Goal: Communication & Community: Answer question/provide support

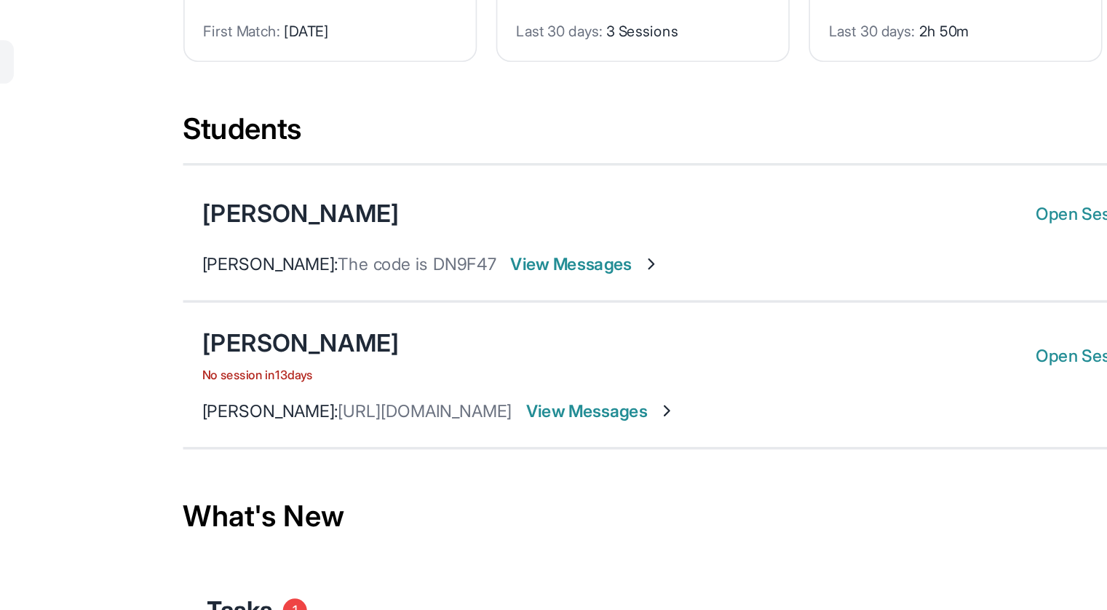
click at [552, 354] on div "[PERSON_NAME] No session [DATE] Open Session Guide Join Meeting [PERSON_NAME] :…" at bounding box center [646, 342] width 745 height 89
click at [553, 362] on span "View Messages" at bounding box center [527, 364] width 91 height 15
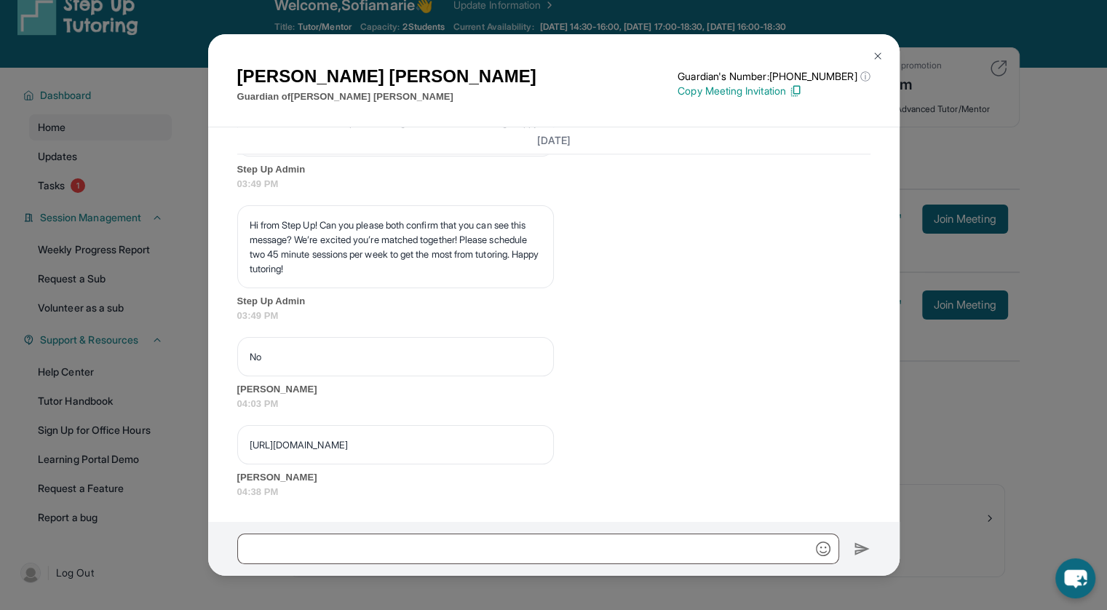
scroll to position [26, 0]
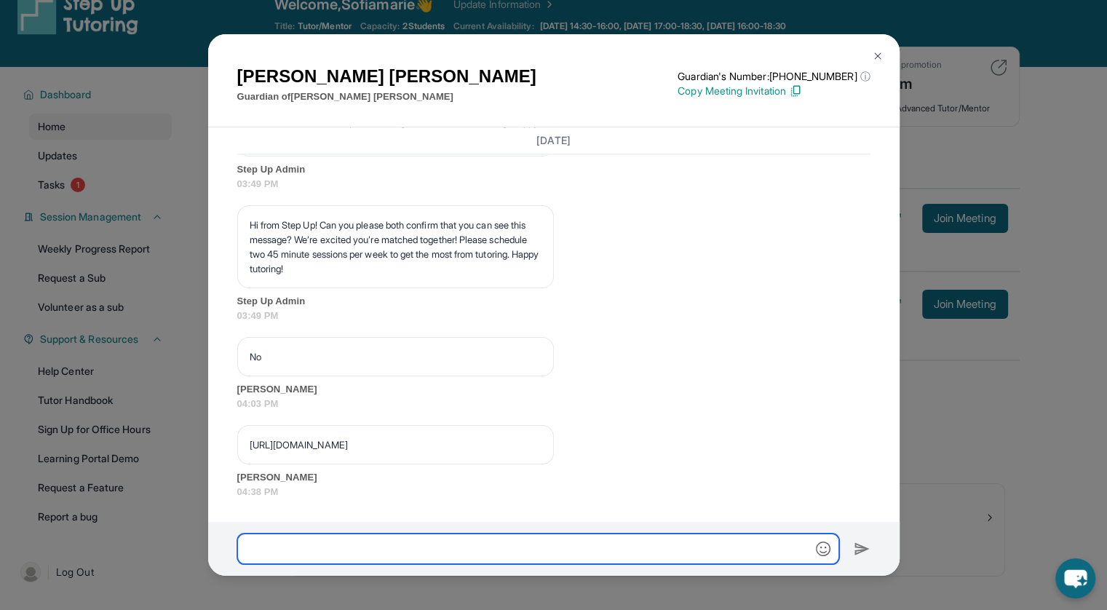
click at [287, 552] on input "text" at bounding box center [538, 548] width 602 height 31
type input "**********"
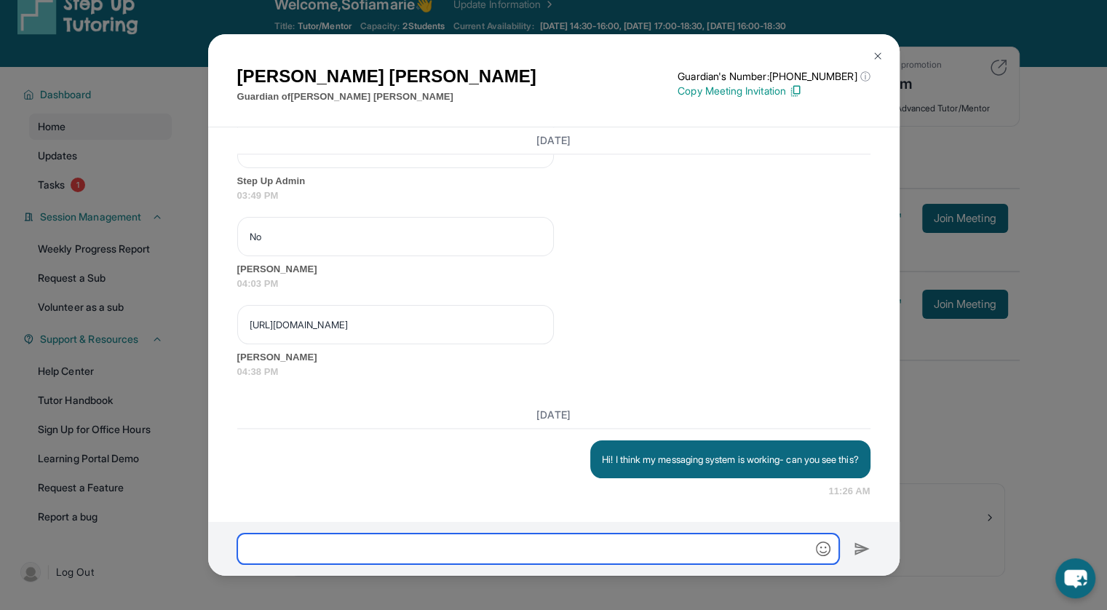
scroll to position [2060, 0]
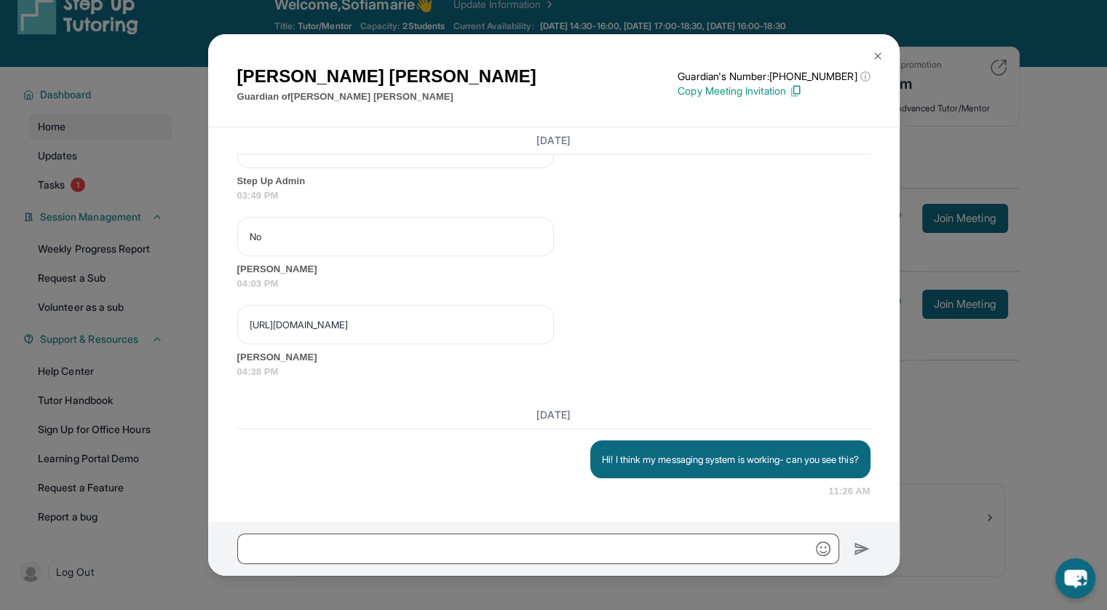
click at [880, 60] on img at bounding box center [878, 56] width 12 height 12
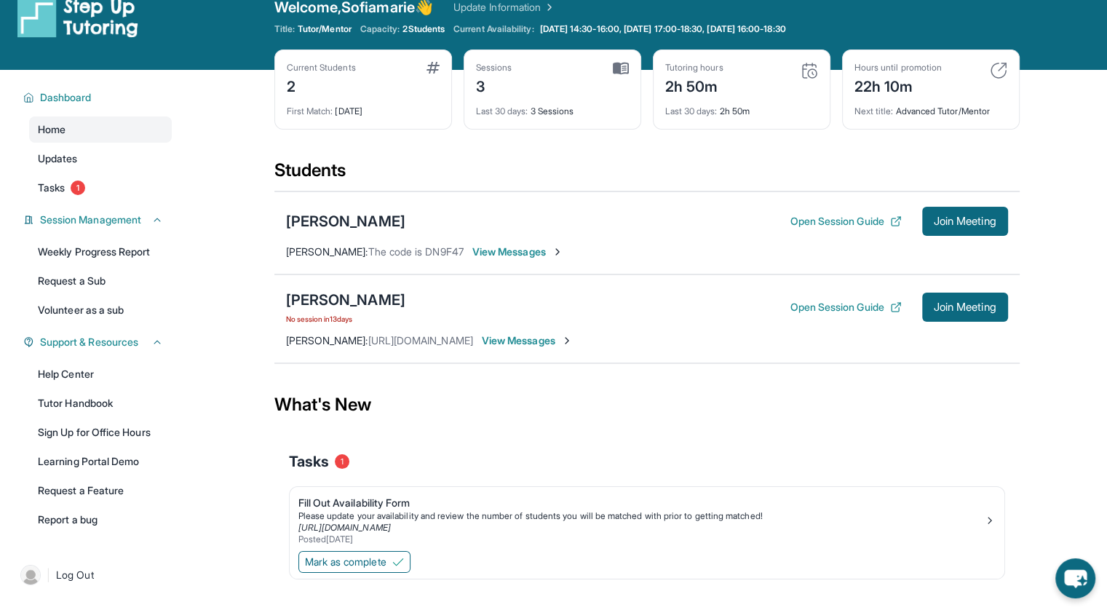
scroll to position [20, 0]
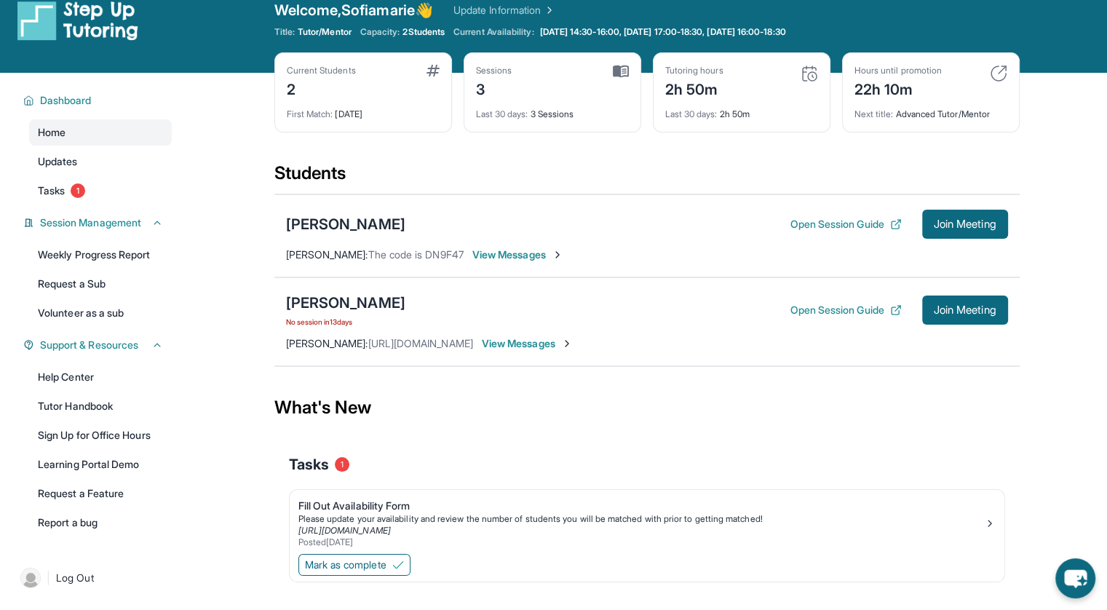
click at [531, 350] on div "[PERSON_NAME] No session [DATE] Open Session Guide Join Meeting [PERSON_NAME] :…" at bounding box center [646, 321] width 745 height 89
click at [520, 343] on span "View Messages" at bounding box center [527, 343] width 91 height 15
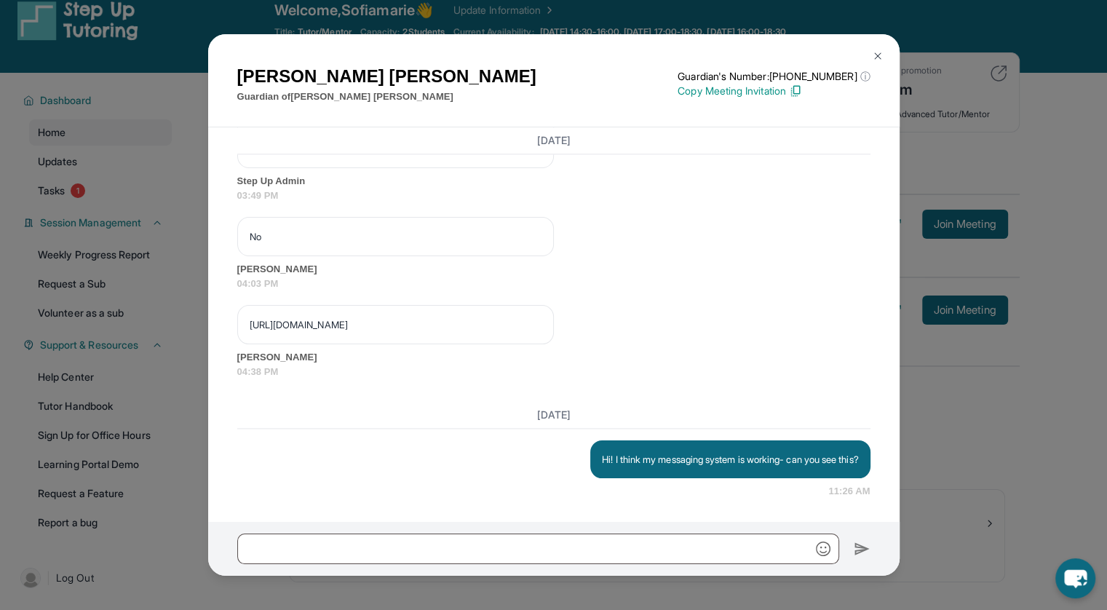
scroll to position [2060, 0]
click at [872, 59] on img at bounding box center [878, 56] width 12 height 12
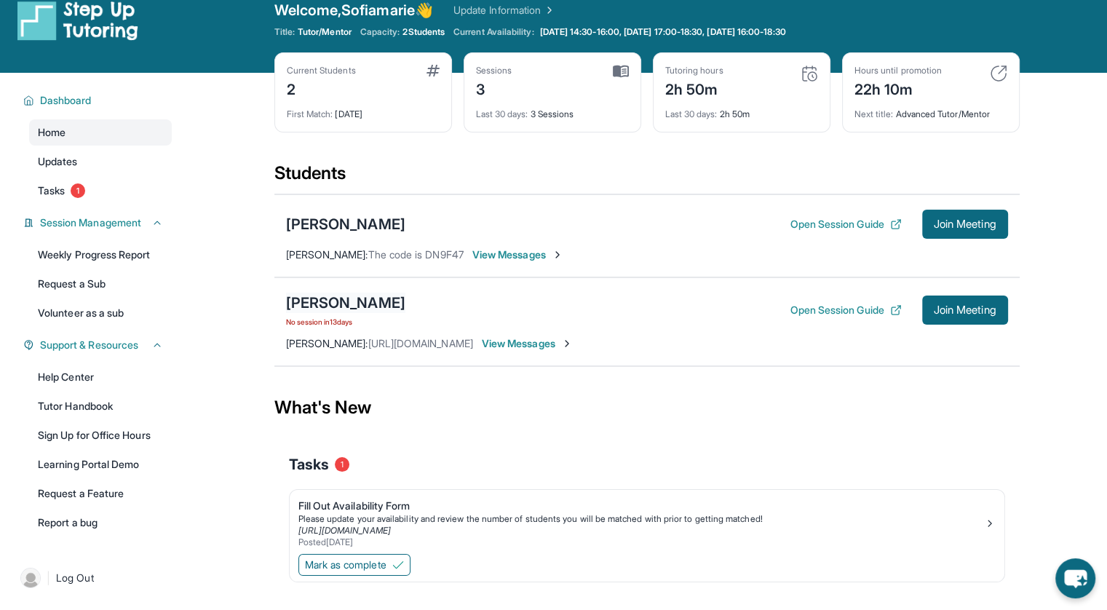
click at [359, 302] on div "[PERSON_NAME]" at bounding box center [345, 303] width 119 height 20
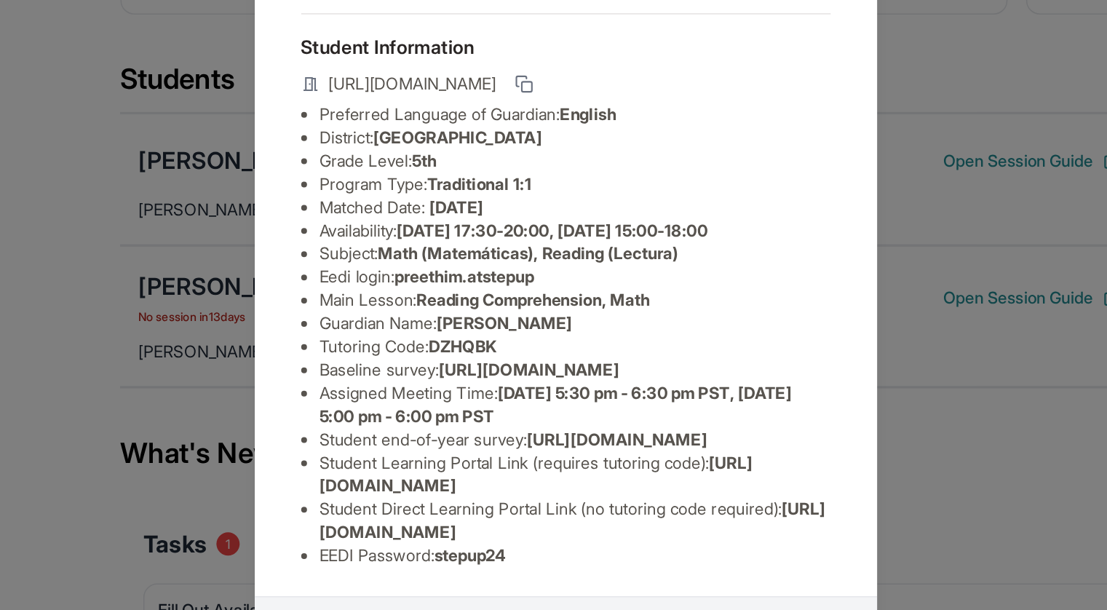
scroll to position [106, 0]
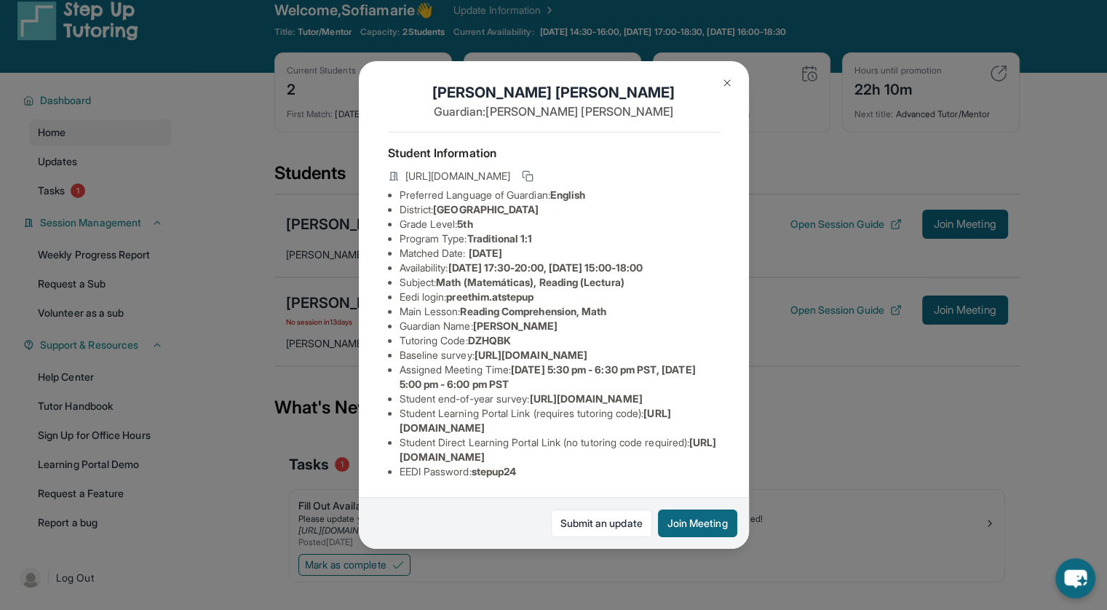
click at [726, 81] on img at bounding box center [727, 83] width 12 height 12
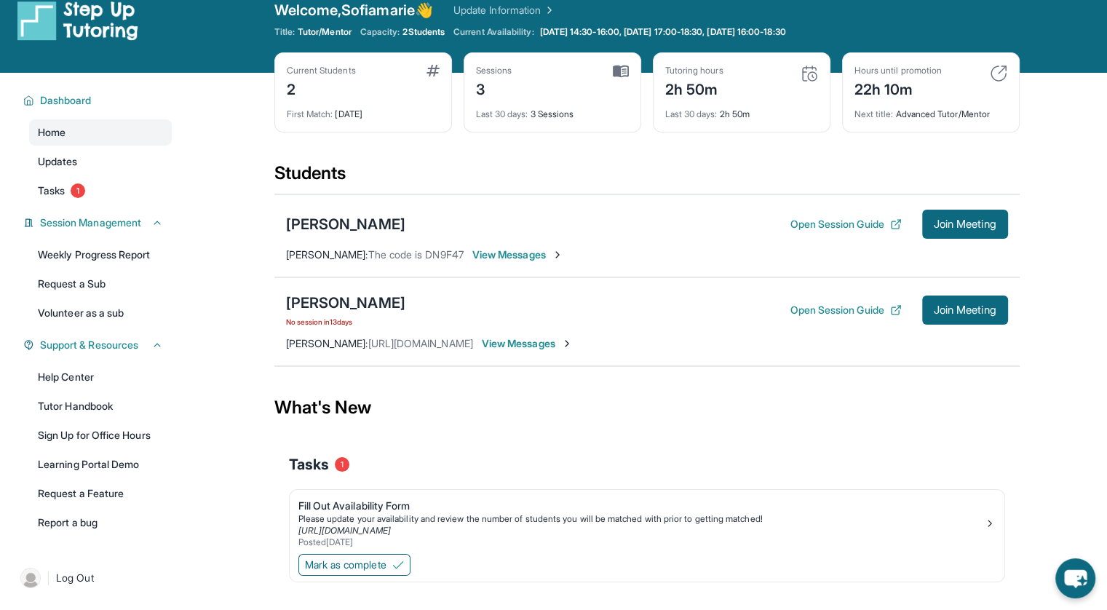
click at [538, 345] on span "View Messages" at bounding box center [527, 343] width 91 height 15
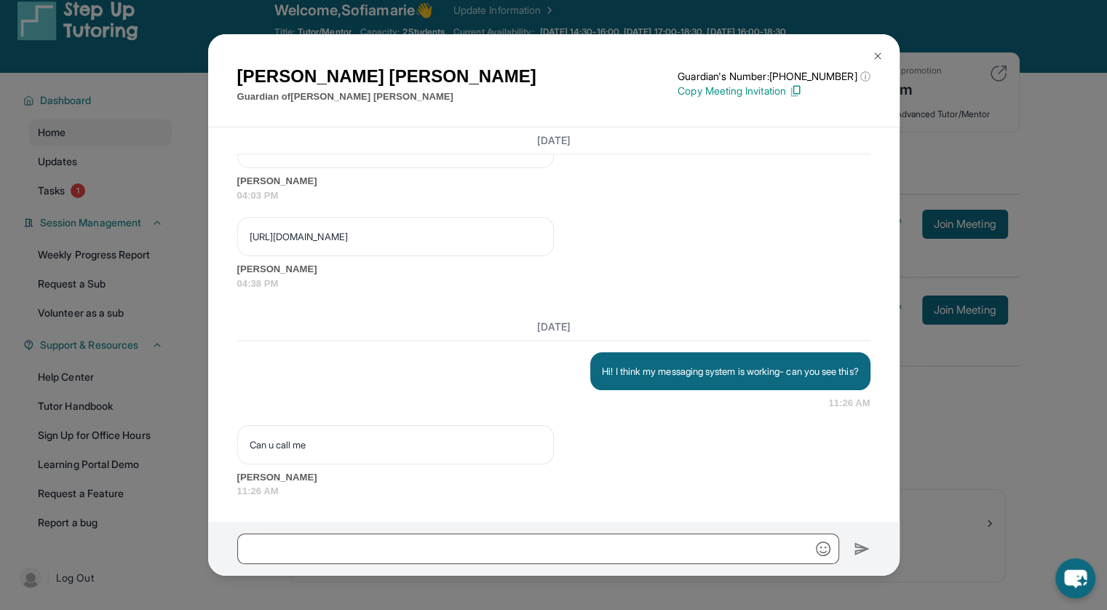
scroll to position [2148, 0]
drag, startPoint x: 261, startPoint y: 222, endPoint x: 736, endPoint y: 238, distance: 475.4
click at [736, 238] on div "[URL][DOMAIN_NAME] [PERSON_NAME] 04:38 PM" at bounding box center [553, 253] width 633 height 73
click at [877, 60] on img at bounding box center [878, 56] width 12 height 12
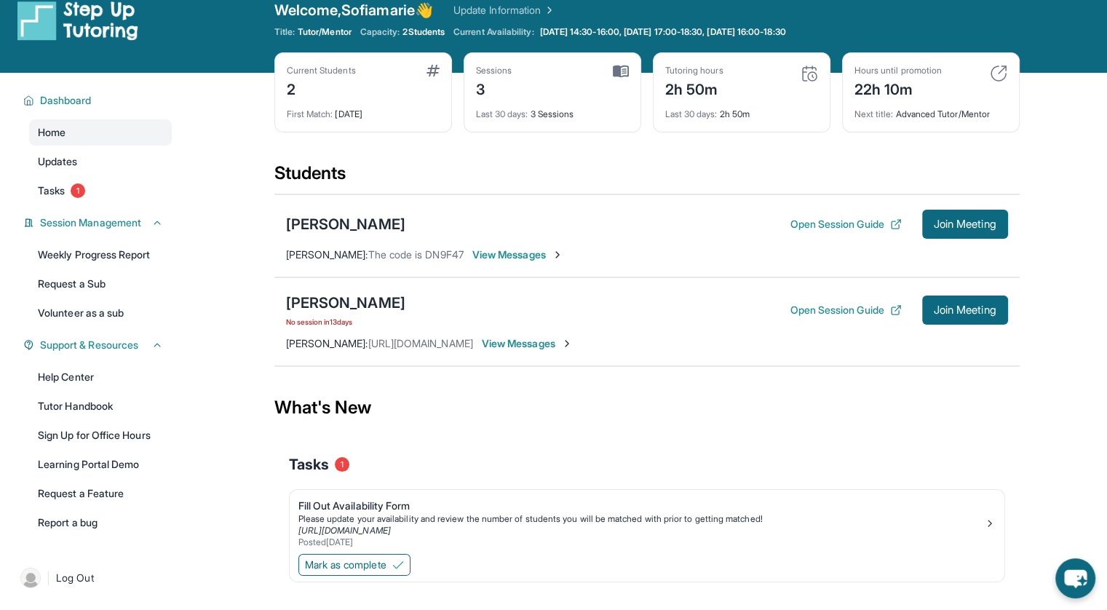
click at [537, 333] on div "[PERSON_NAME] No session [DATE] Open Session Guide Join Meeting [PERSON_NAME] :…" at bounding box center [646, 321] width 745 height 89
click at [544, 347] on span "View Messages" at bounding box center [527, 343] width 91 height 15
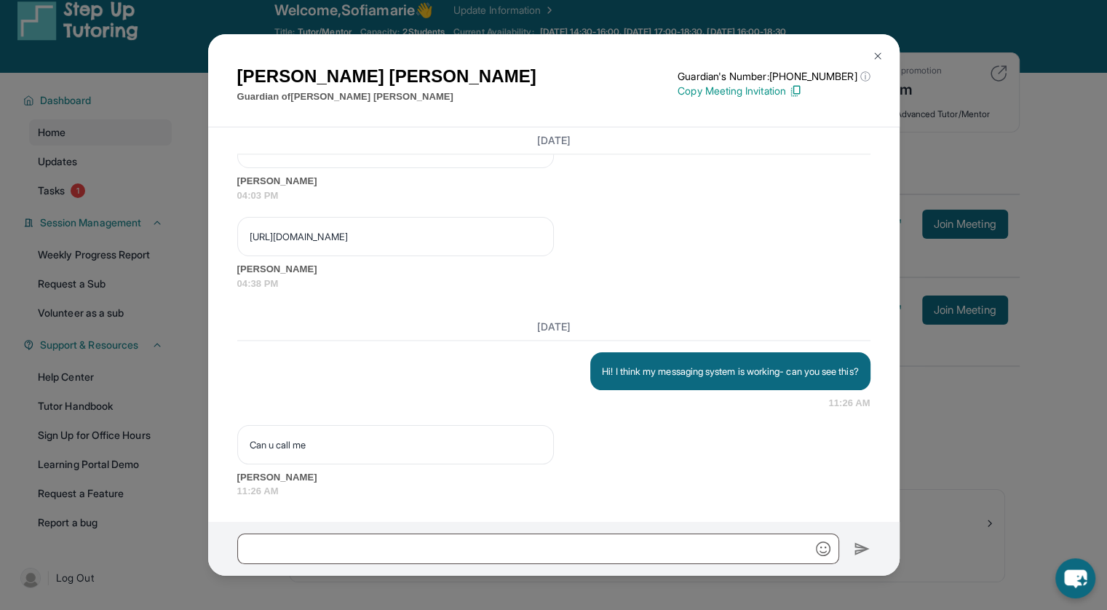
drag, startPoint x: 249, startPoint y: 226, endPoint x: 757, endPoint y: 235, distance: 508.0
click at [757, 235] on div "[URL][DOMAIN_NAME] [PERSON_NAME] 04:38 PM" at bounding box center [553, 253] width 633 height 73
copy p "[URL][DOMAIN_NAME]"
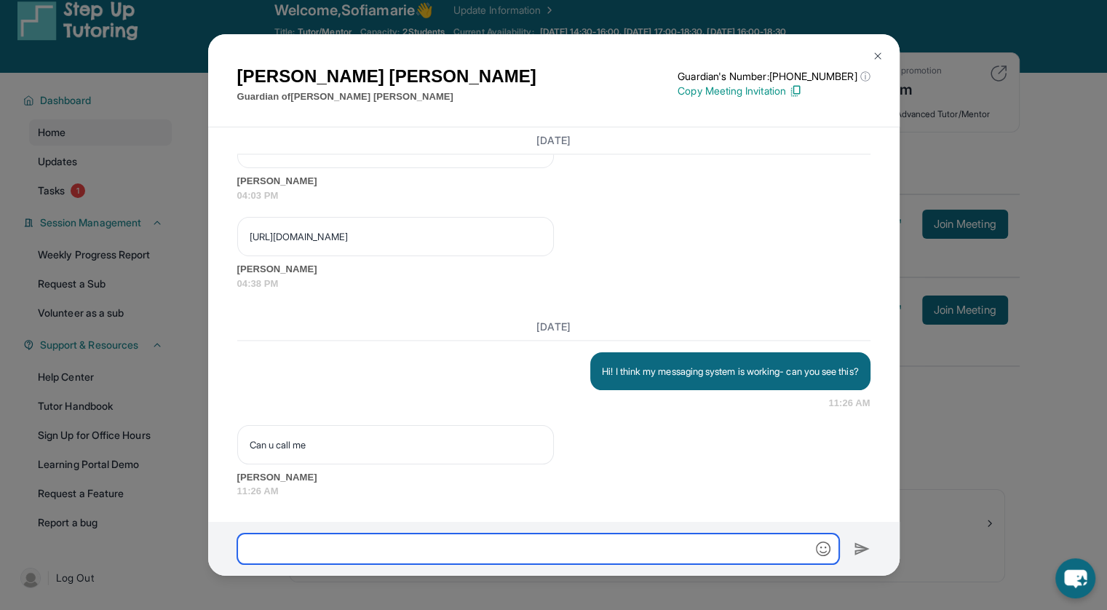
click at [748, 549] on input "text" at bounding box center [538, 548] width 602 height 31
type input "*"
type input "**********"
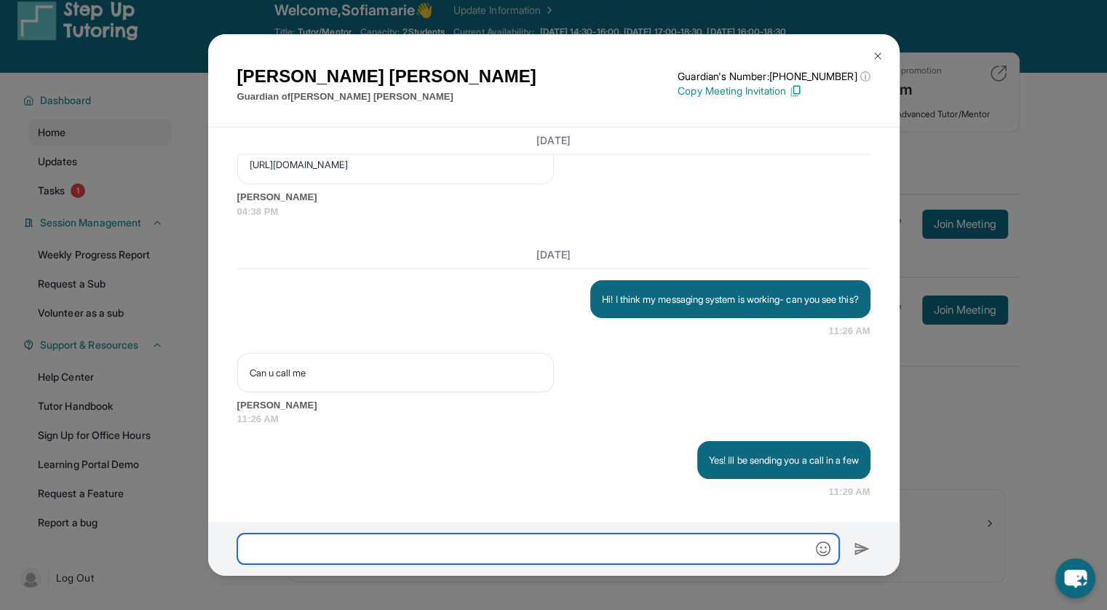
scroll to position [2220, 0]
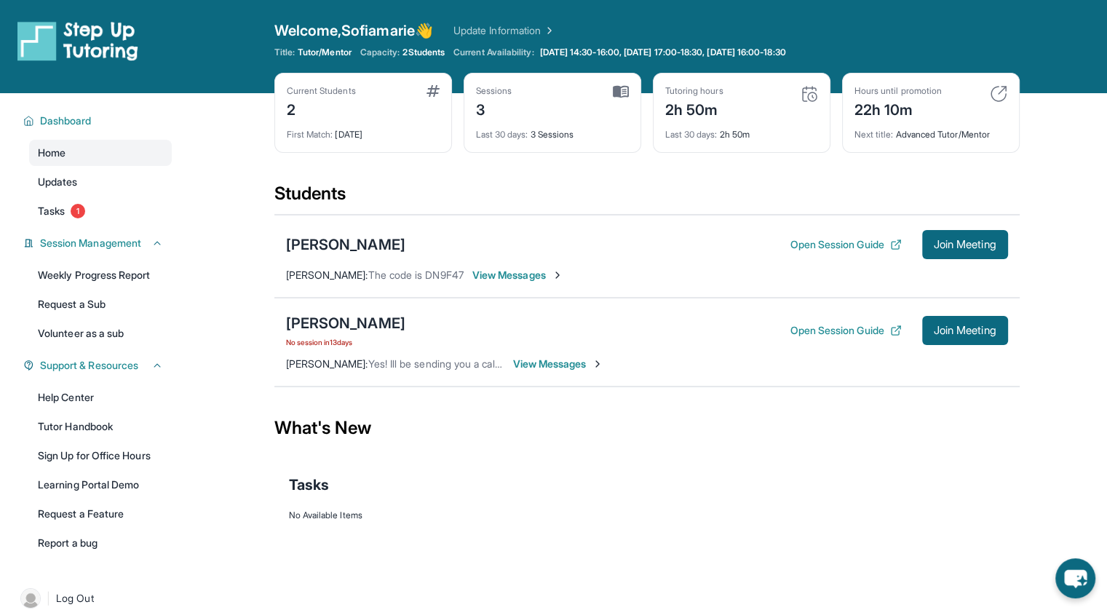
click at [541, 369] on span "View Messages" at bounding box center [558, 364] width 91 height 15
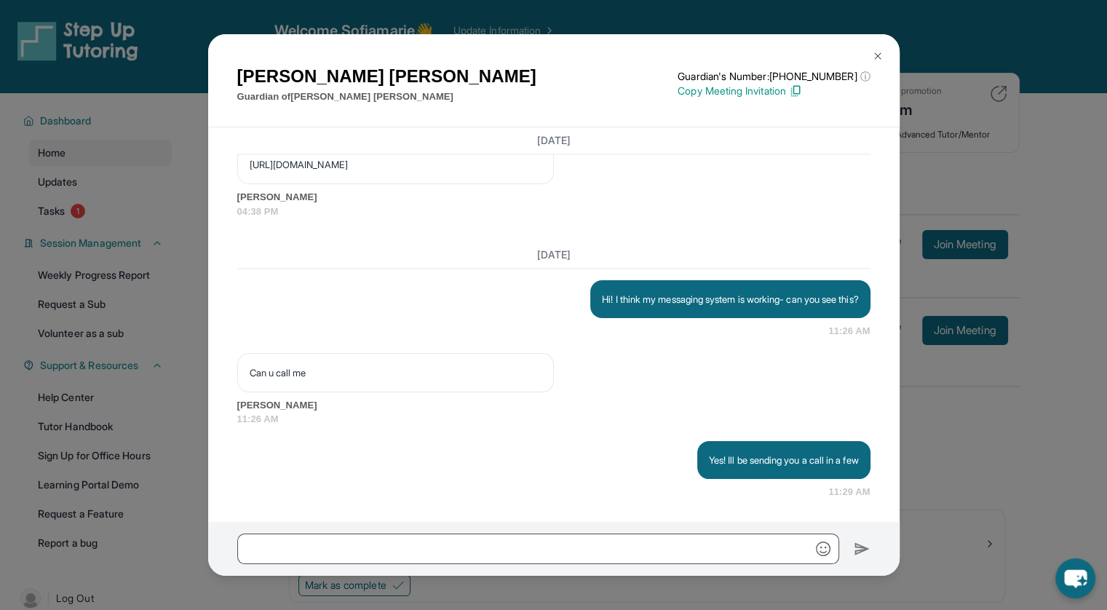
scroll to position [2220, 0]
click at [876, 53] on img at bounding box center [878, 56] width 12 height 12
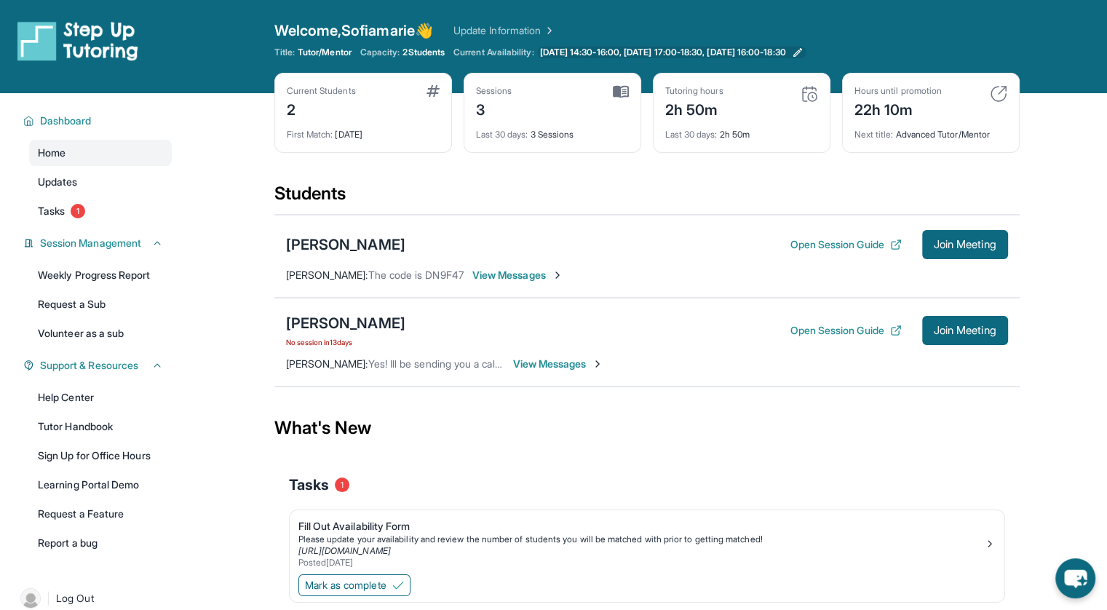
click at [642, 49] on span "[DATE] 14:30-16:00, [DATE] 17:00-18:30, [DATE] 16:00-18:30" at bounding box center [663, 53] width 246 height 12
click at [389, 323] on div "[PERSON_NAME]" at bounding box center [345, 323] width 119 height 20
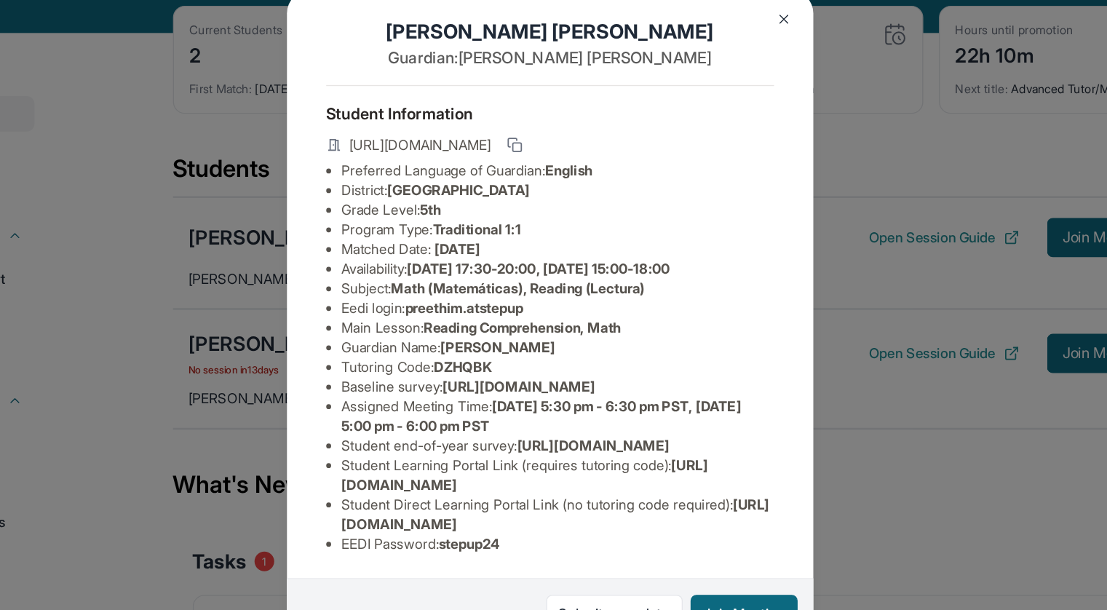
scroll to position [132, 0]
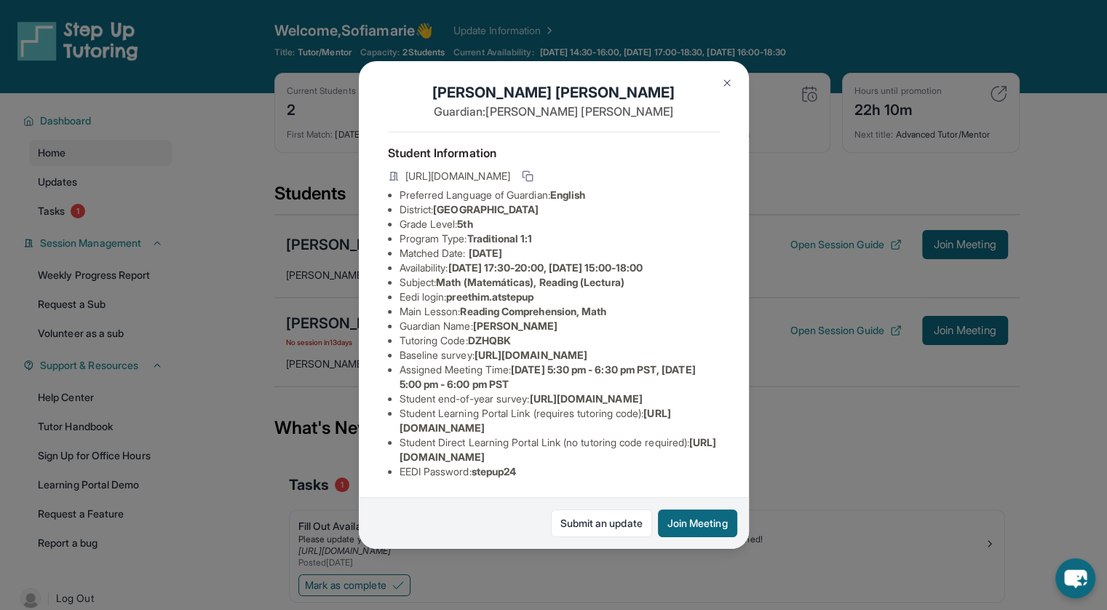
click at [722, 85] on img at bounding box center [727, 83] width 12 height 12
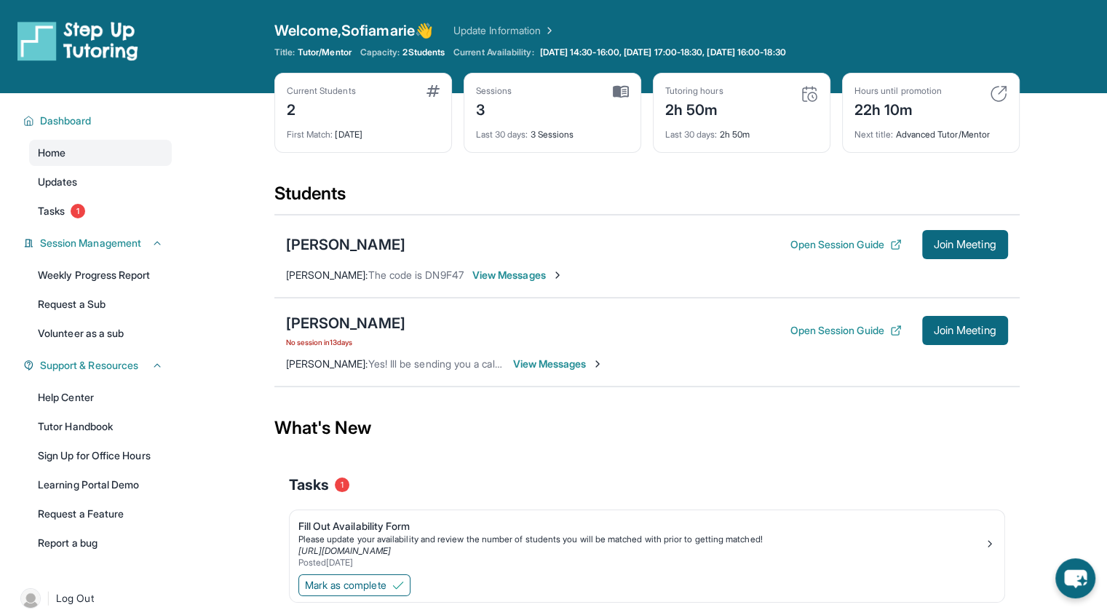
click at [544, 362] on span "View Messages" at bounding box center [558, 364] width 91 height 15
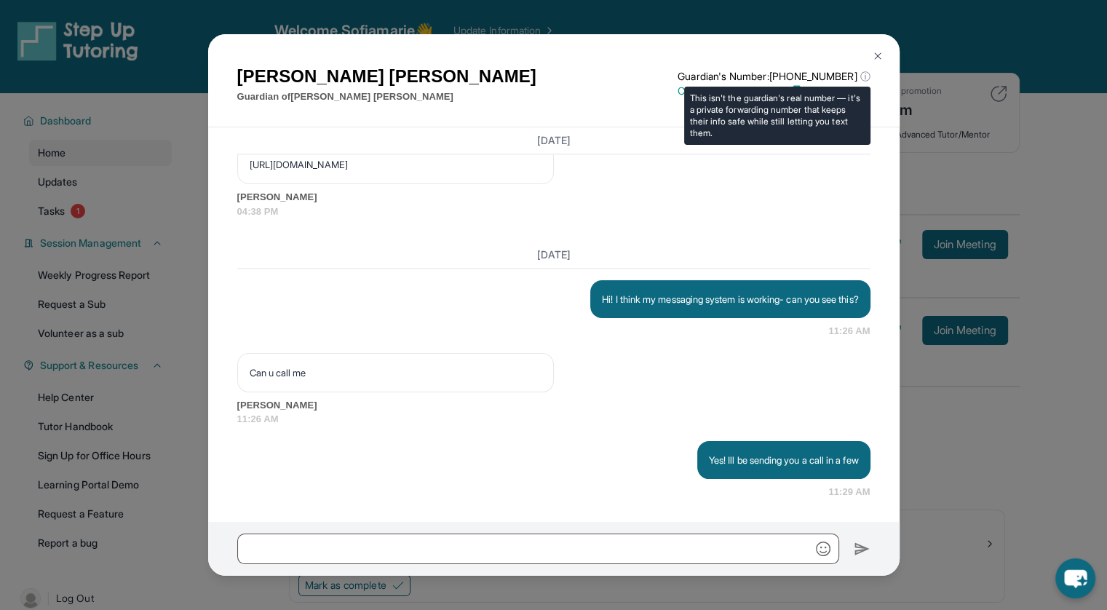
scroll to position [2220, 0]
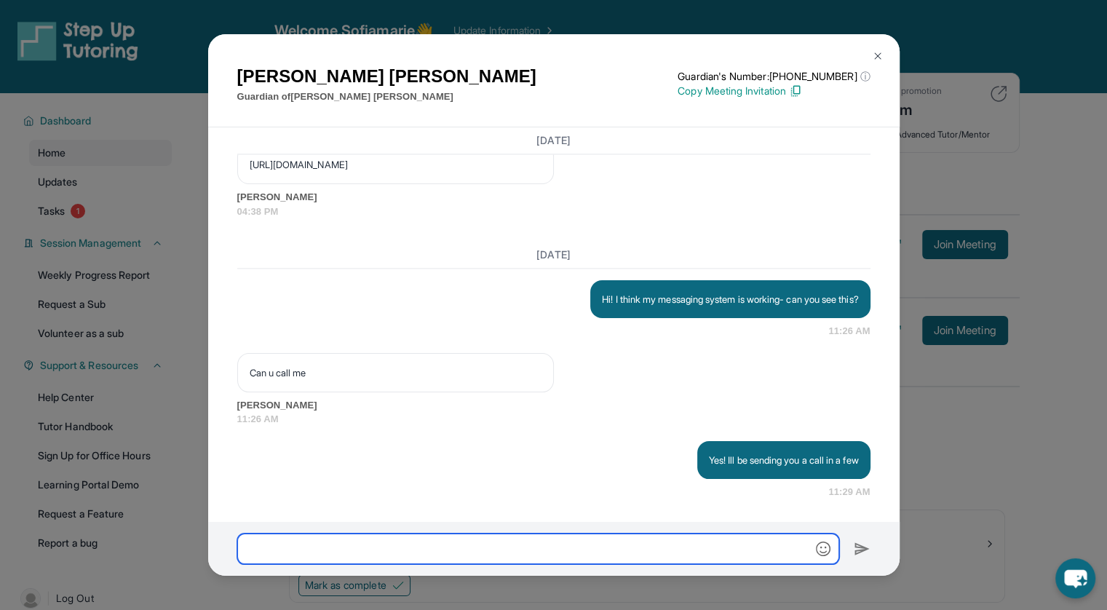
click at [476, 544] on input "text" at bounding box center [538, 548] width 602 height 31
type input "**********"
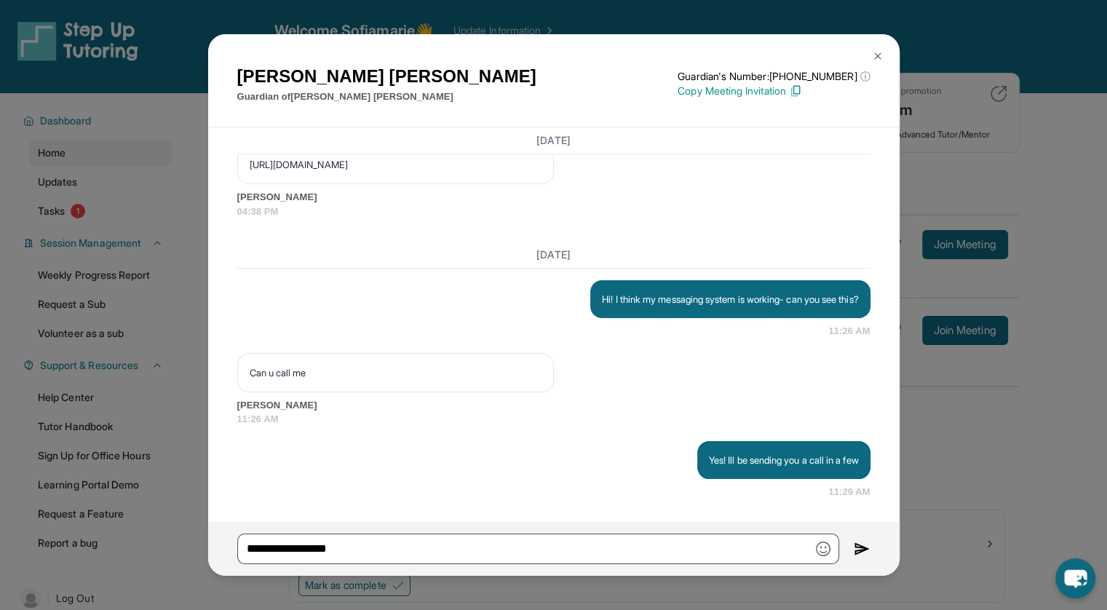
click at [873, 51] on img at bounding box center [878, 56] width 12 height 12
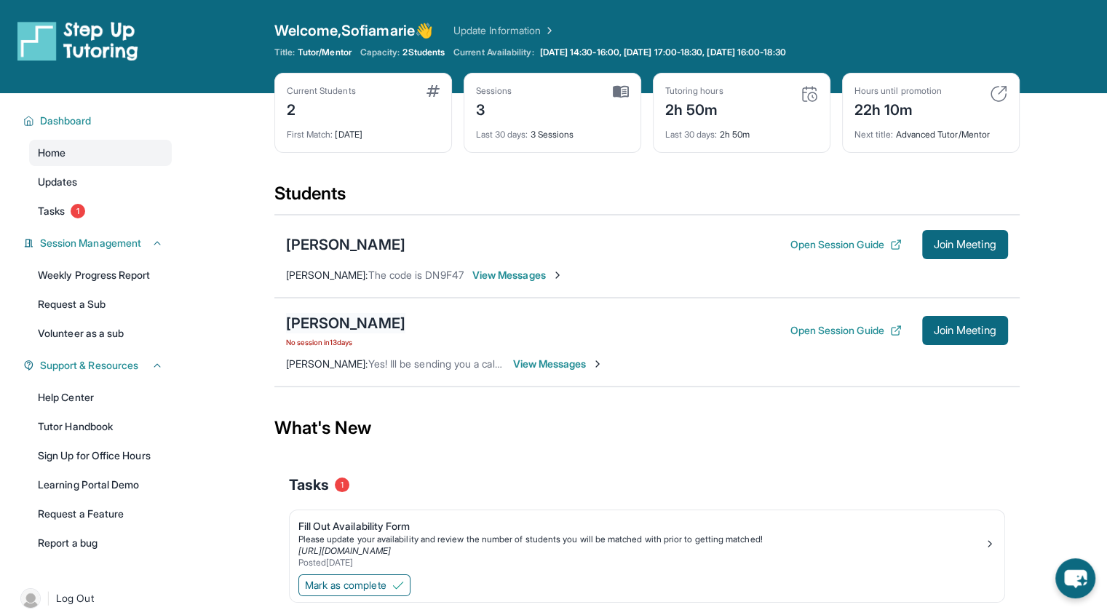
click at [397, 326] on div "[PERSON_NAME]" at bounding box center [345, 323] width 119 height 20
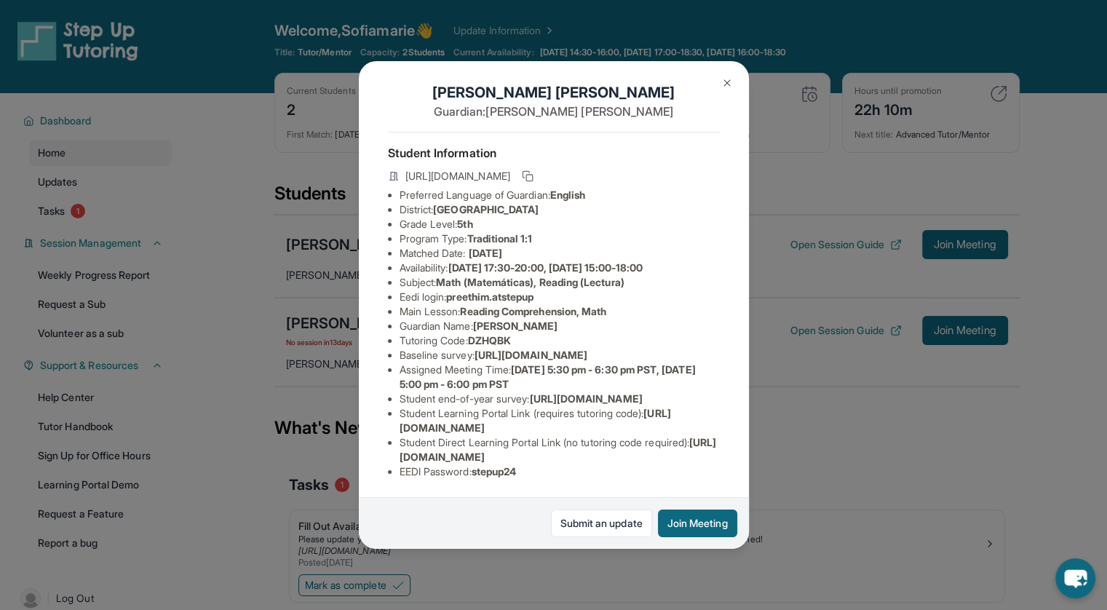
scroll to position [132, 0]
click at [722, 75] on button at bounding box center [726, 82] width 29 height 29
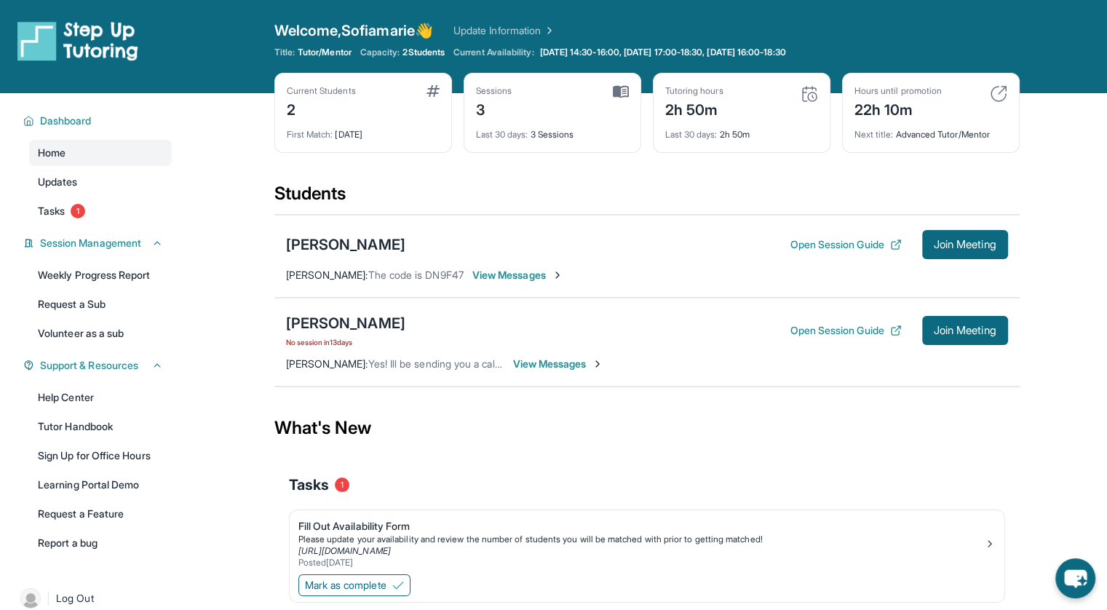
click at [533, 366] on span "View Messages" at bounding box center [558, 364] width 91 height 15
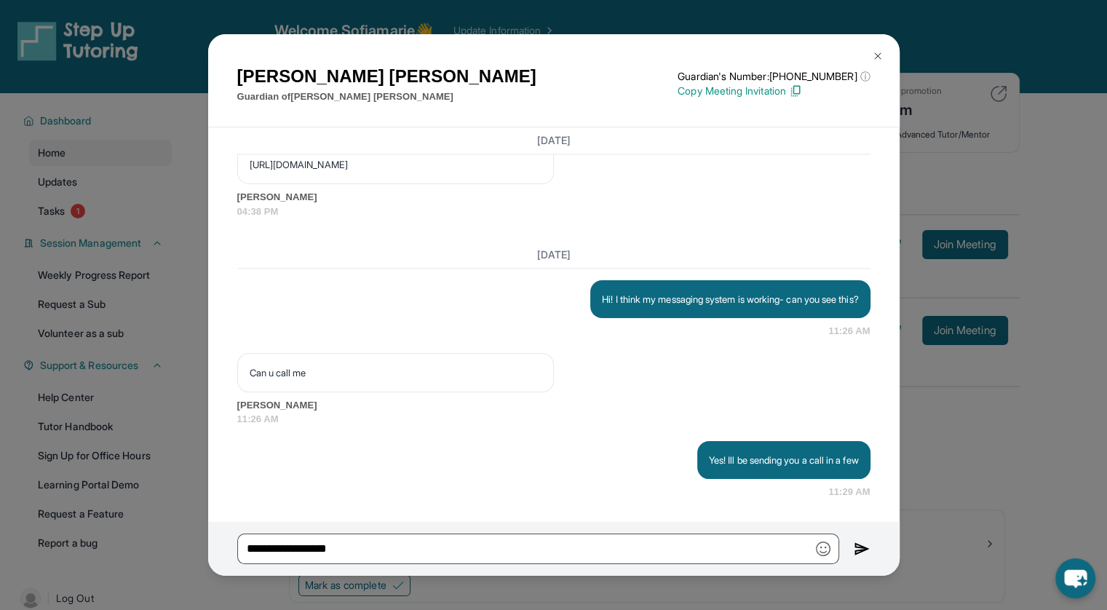
scroll to position [93, 0]
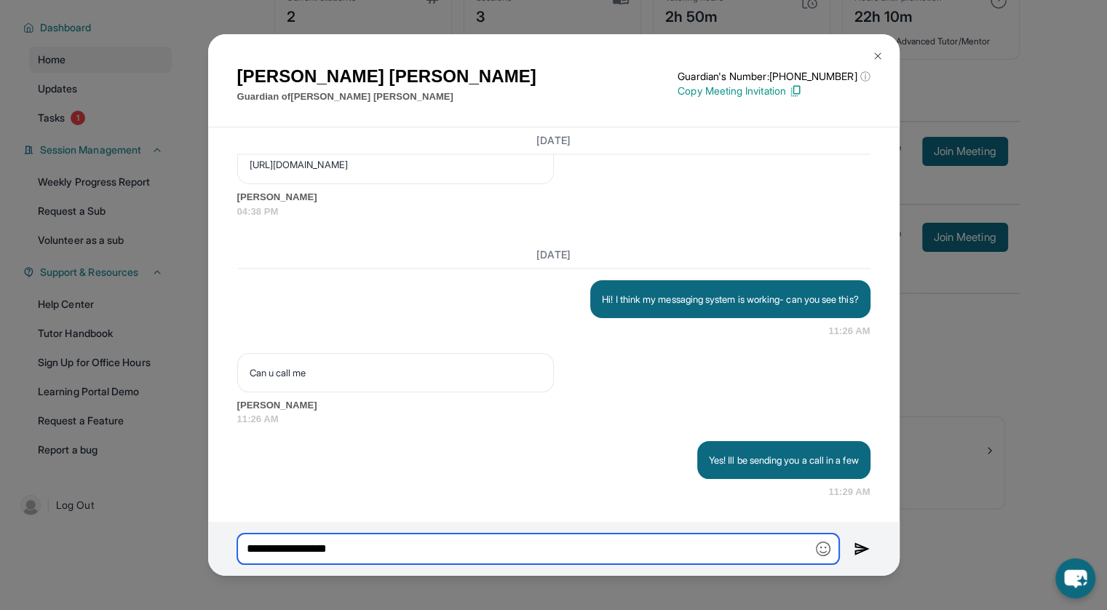
click at [358, 544] on input "**********" at bounding box center [538, 548] width 602 height 31
type input "**********"
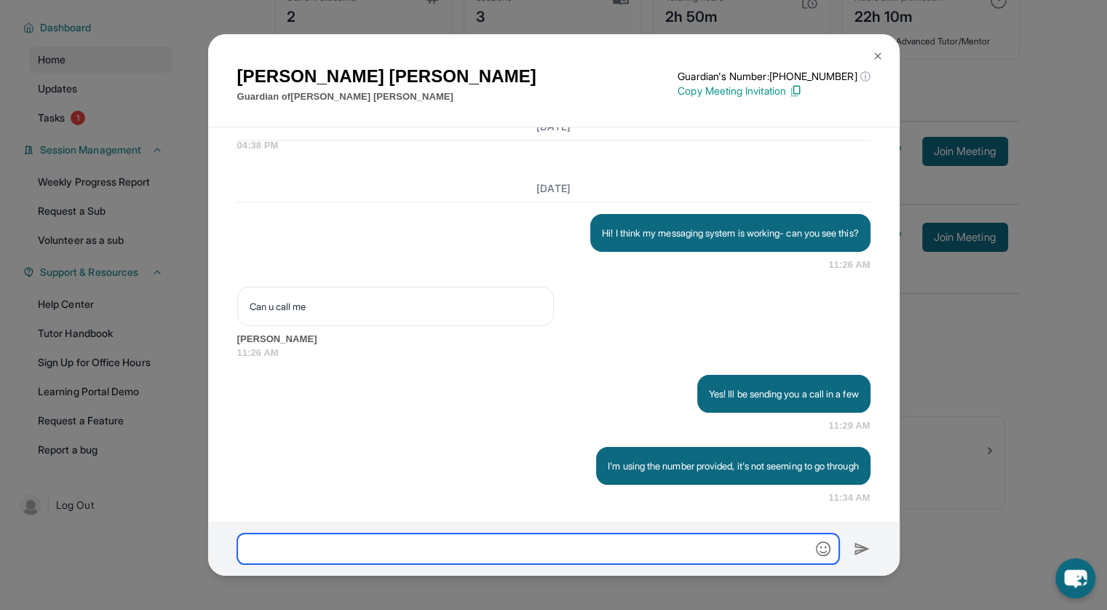
scroll to position [2293, 0]
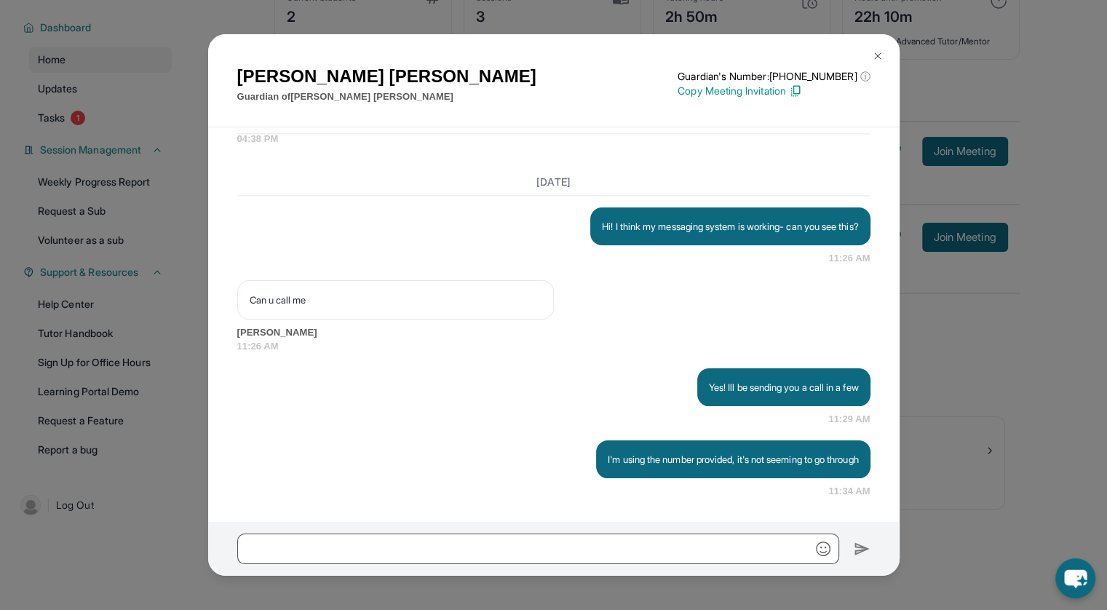
click at [877, 52] on img at bounding box center [878, 56] width 12 height 12
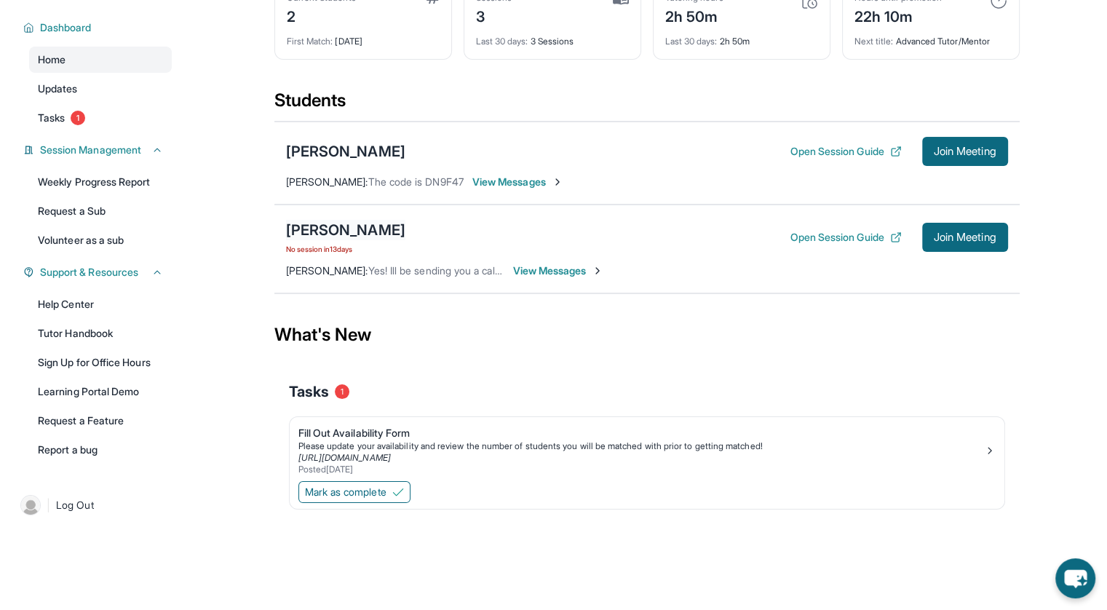
click at [386, 223] on div "[PERSON_NAME]" at bounding box center [345, 230] width 119 height 20
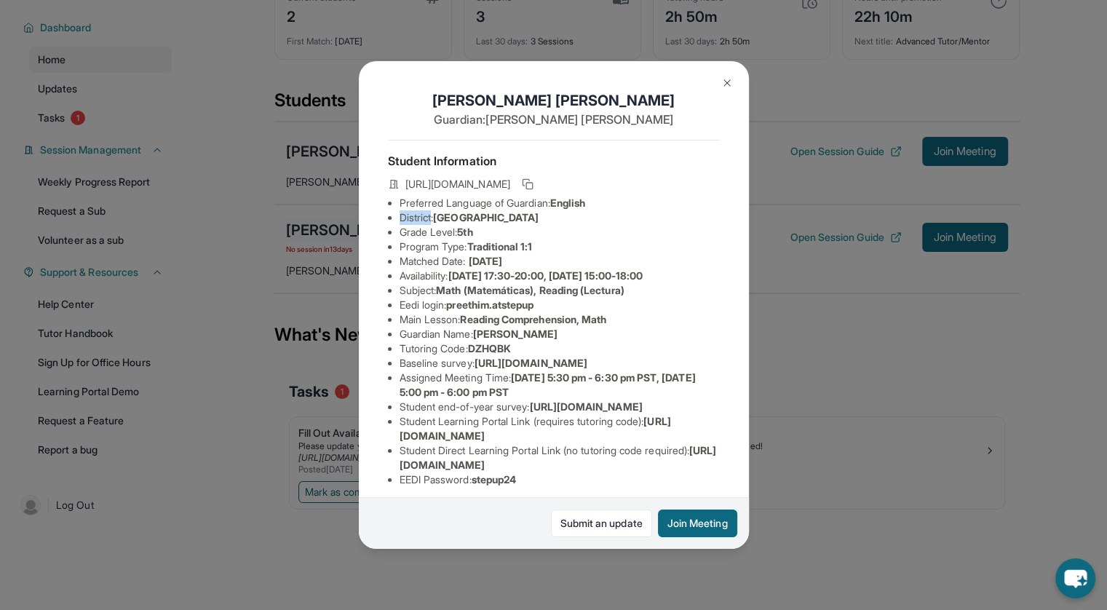
click at [386, 223] on div "Preethi Manoharan Guardian: Preethi Manoharan Student Information https://stude…" at bounding box center [554, 305] width 390 height 488
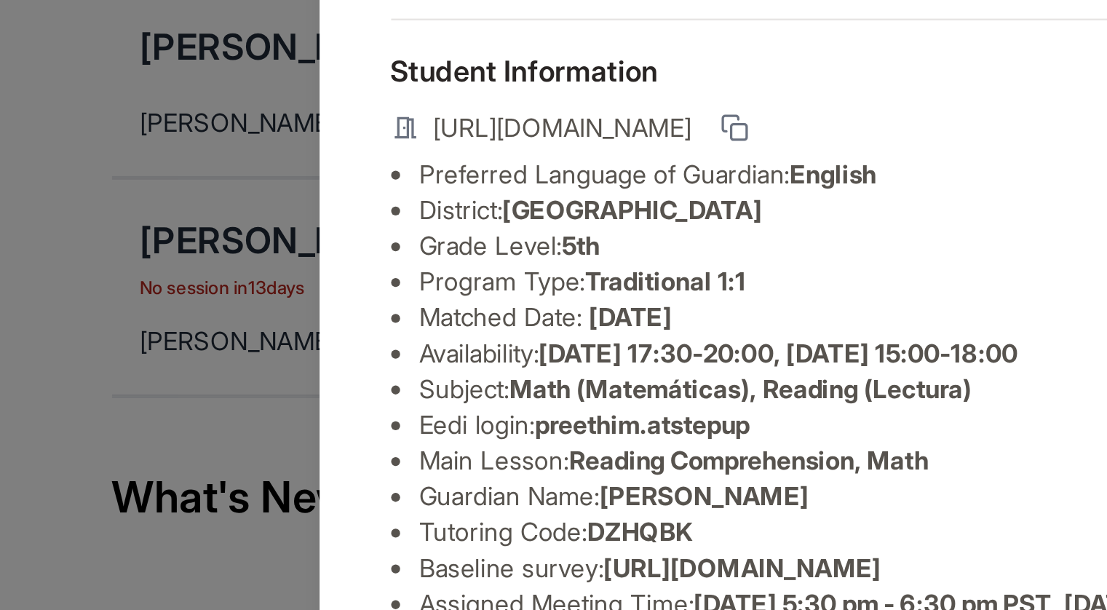
click at [532, 252] on span "Traditional 1:1" at bounding box center [498, 246] width 65 height 12
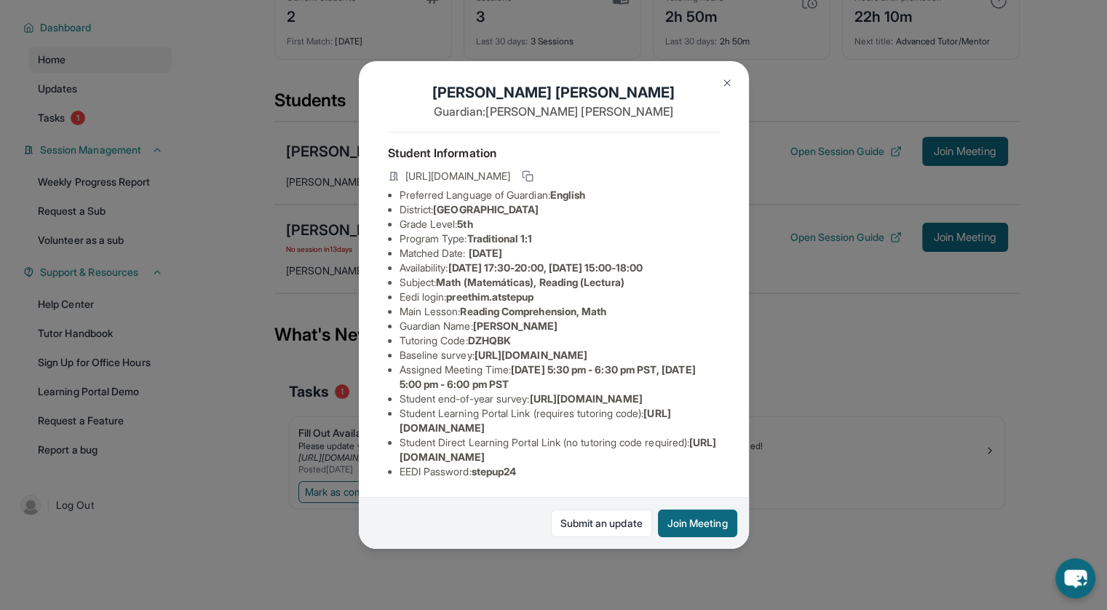
scroll to position [132, 0]
click at [731, 84] on img at bounding box center [727, 83] width 12 height 12
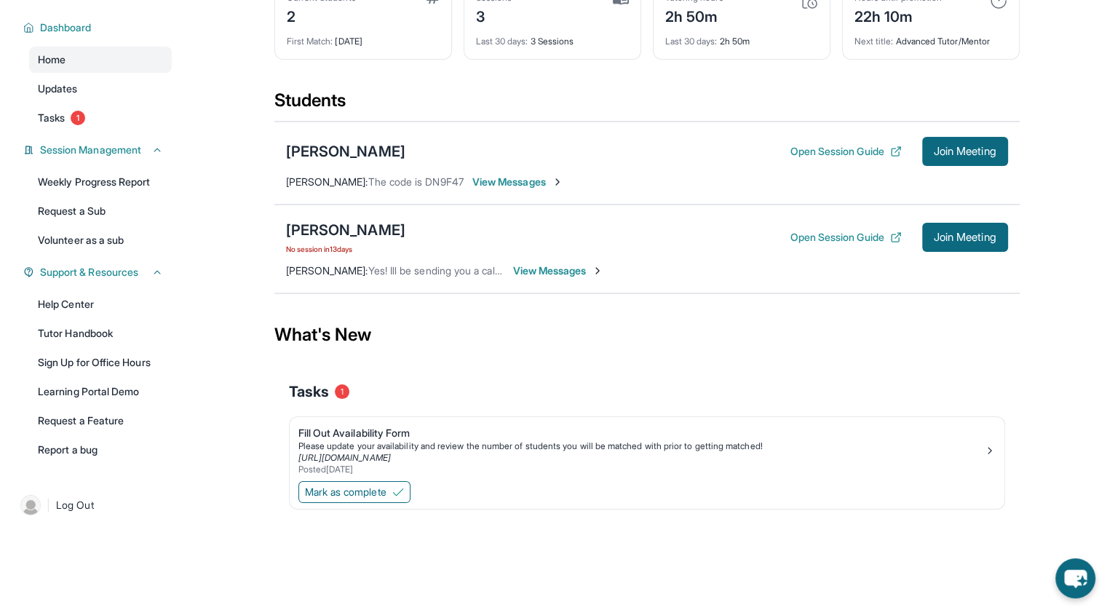
click at [562, 264] on span "View Messages" at bounding box center [558, 270] width 91 height 15
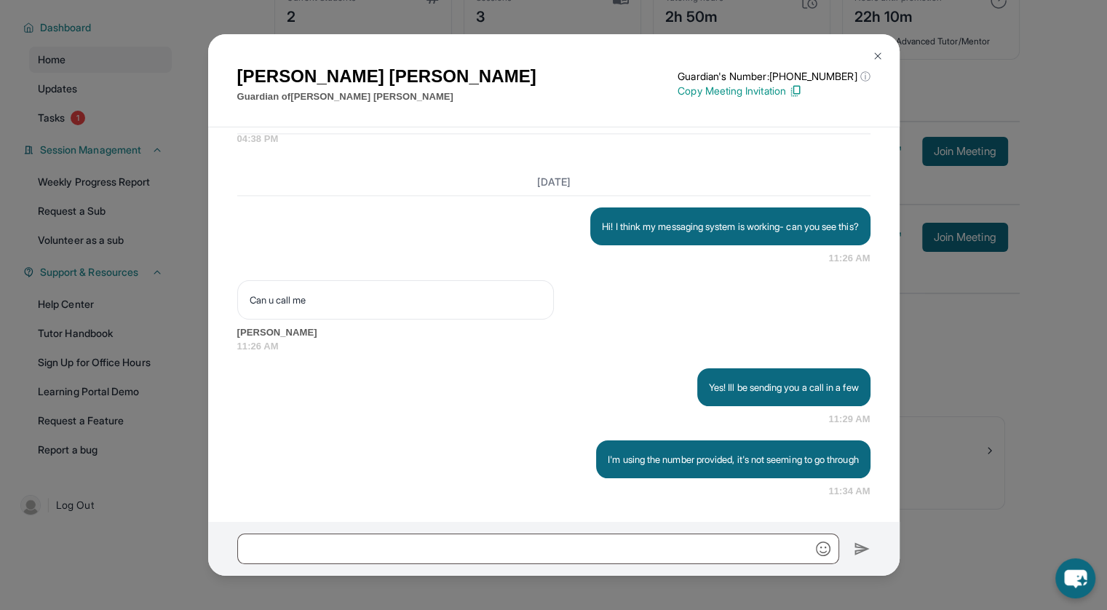
scroll to position [2293, 0]
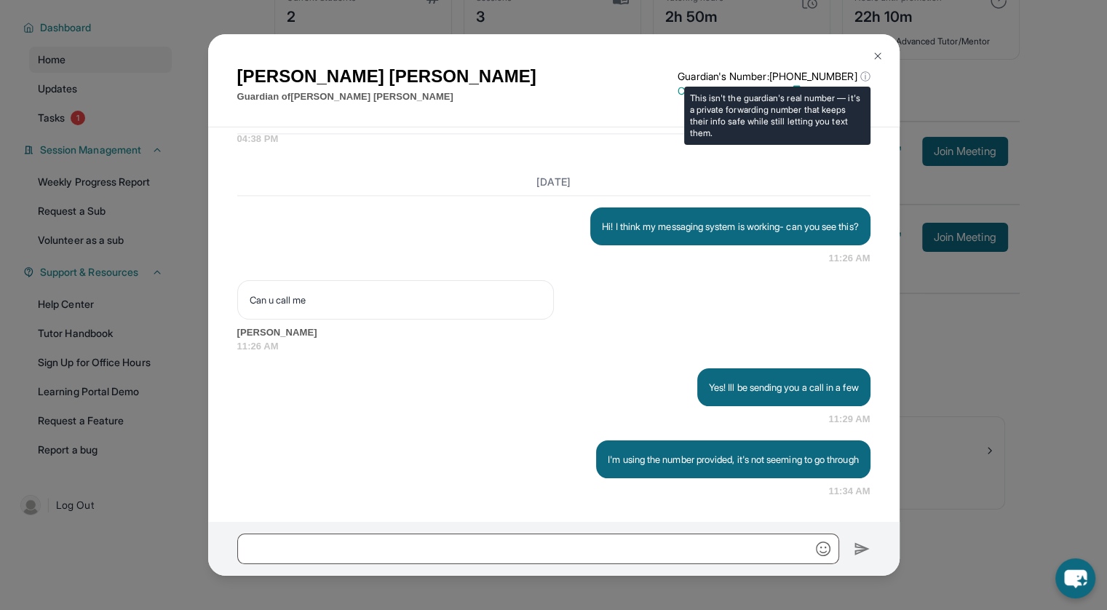
click at [864, 75] on span "ⓘ" at bounding box center [864, 76] width 10 height 15
drag, startPoint x: 793, startPoint y: 76, endPoint x: 854, endPoint y: 73, distance: 61.2
click at [854, 73] on p "Guardian's Number: +14138932013 ⓘ" at bounding box center [773, 76] width 192 height 15
copy p "14138932013"
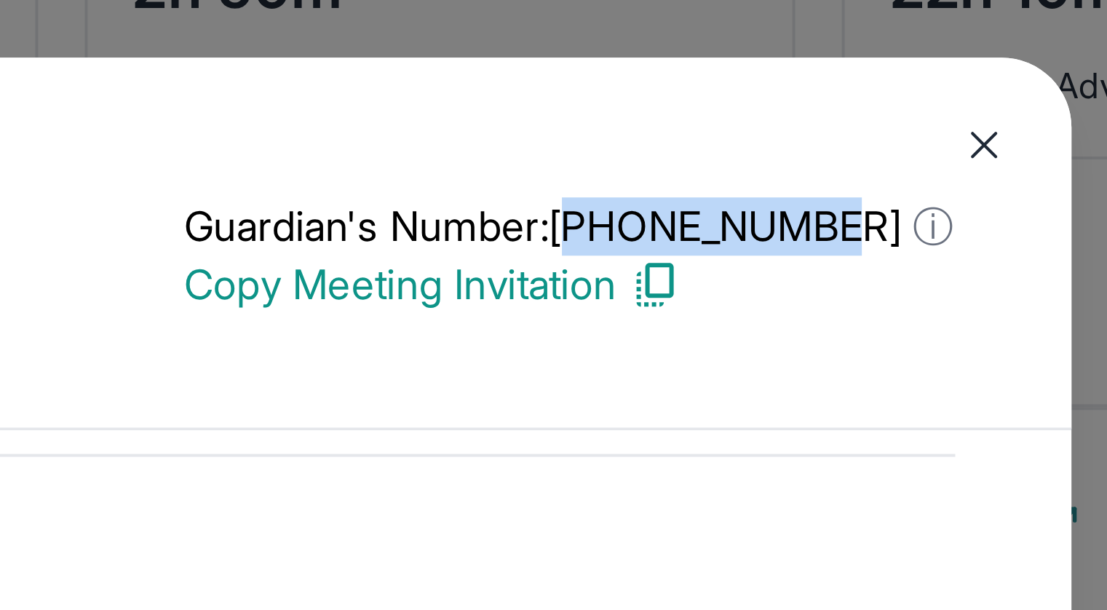
scroll to position [93, 0]
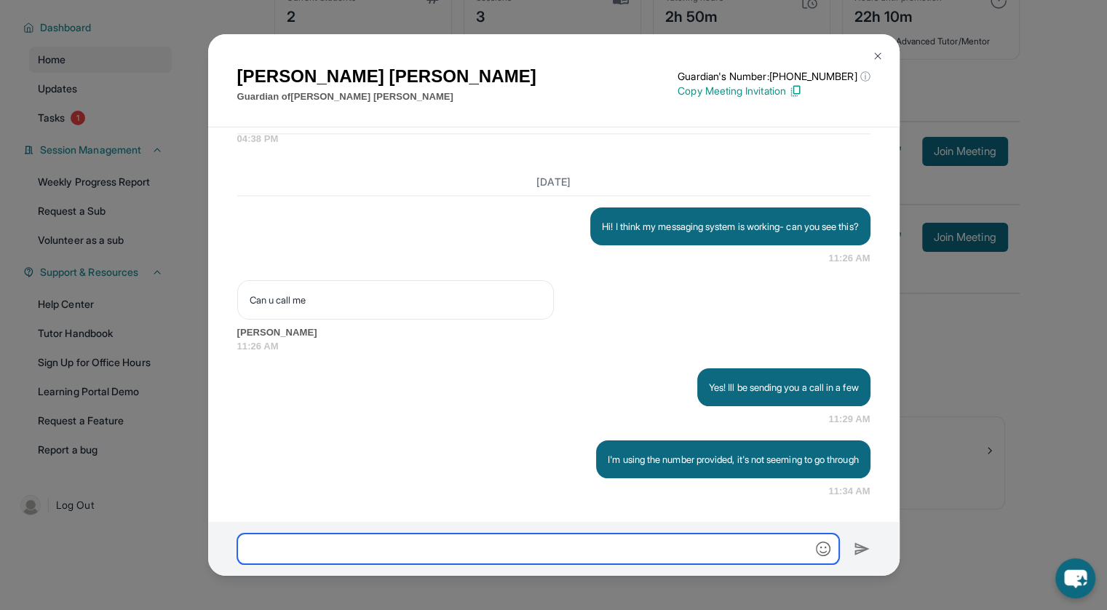
click at [488, 536] on input "text" at bounding box center [538, 548] width 602 height 31
type input "*"
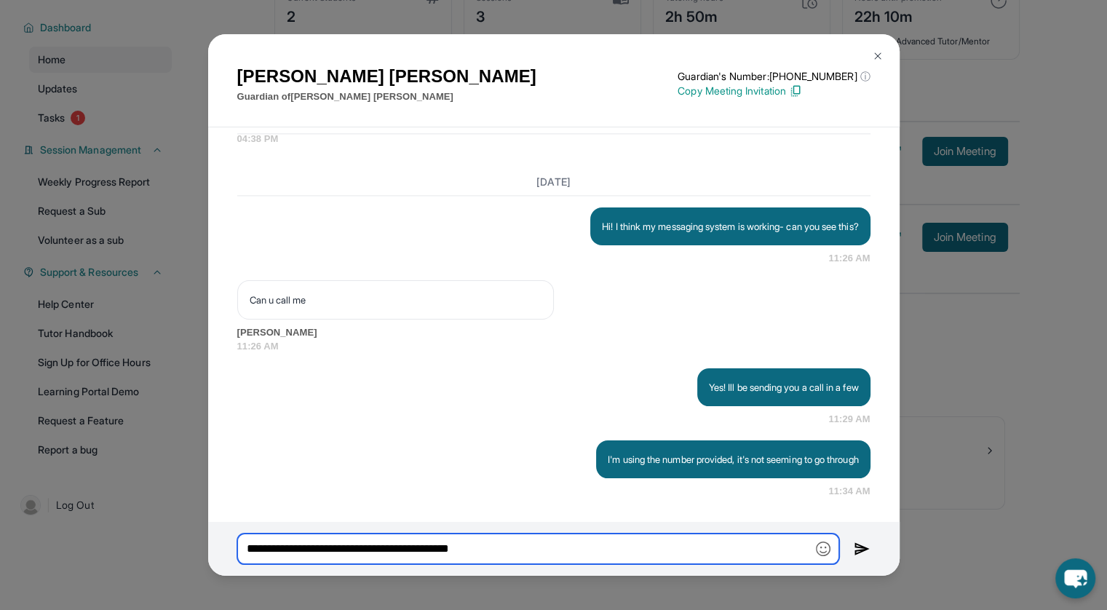
type input "**********"
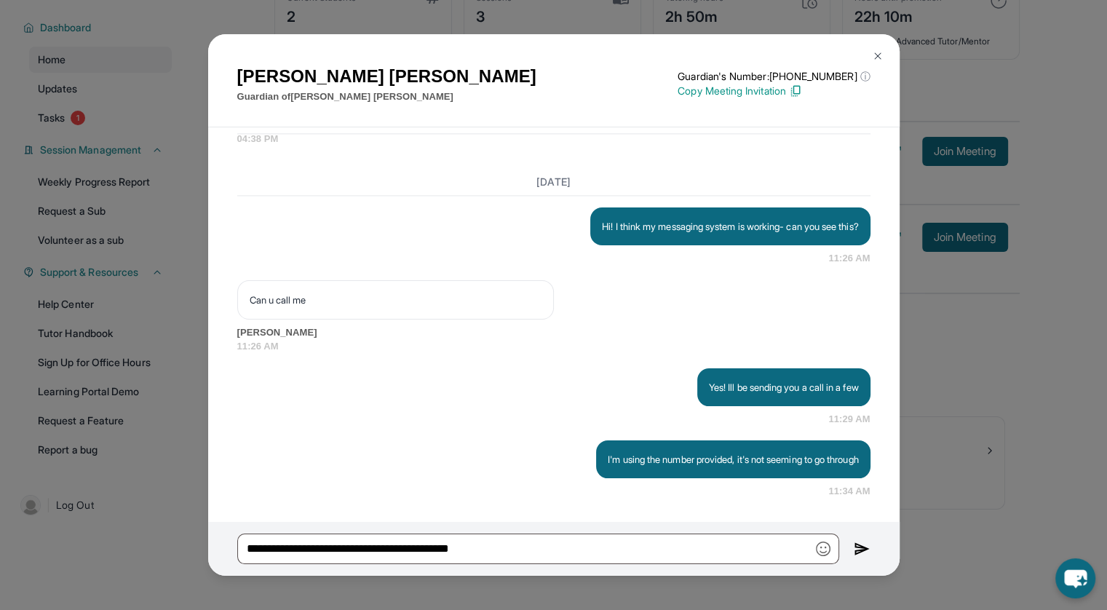
click at [872, 57] on img at bounding box center [878, 56] width 12 height 12
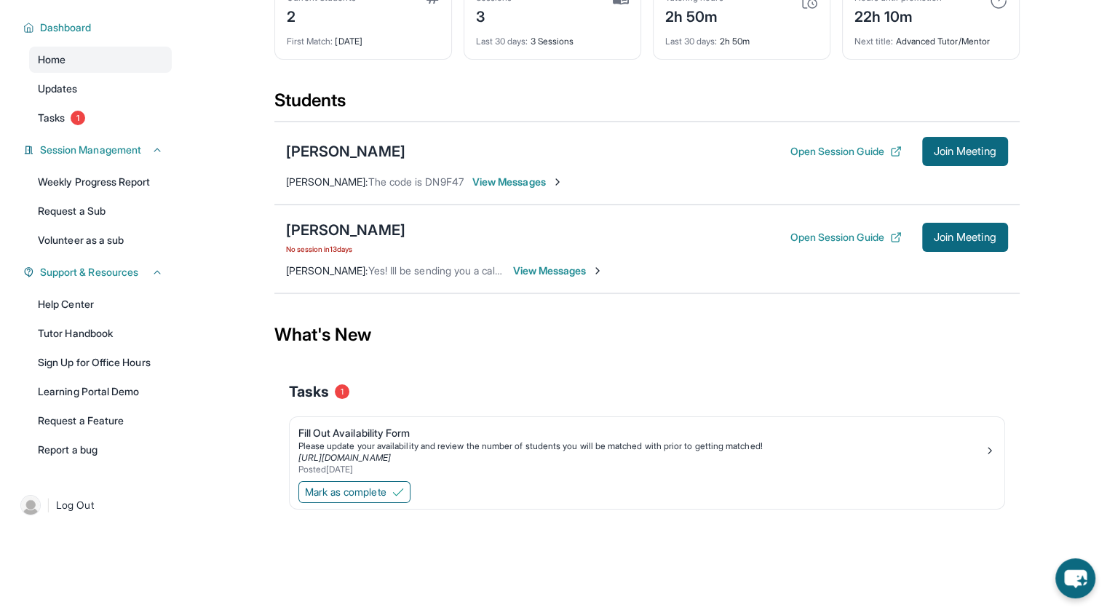
click at [543, 268] on span "View Messages" at bounding box center [558, 270] width 91 height 15
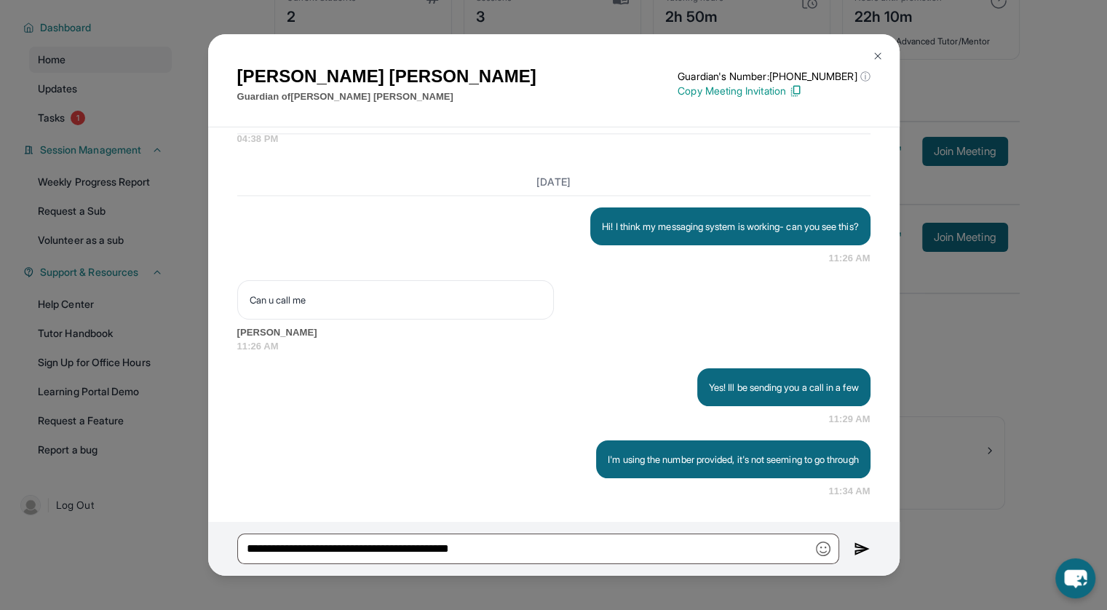
scroll to position [92, 0]
click at [883, 52] on button at bounding box center [877, 55] width 29 height 29
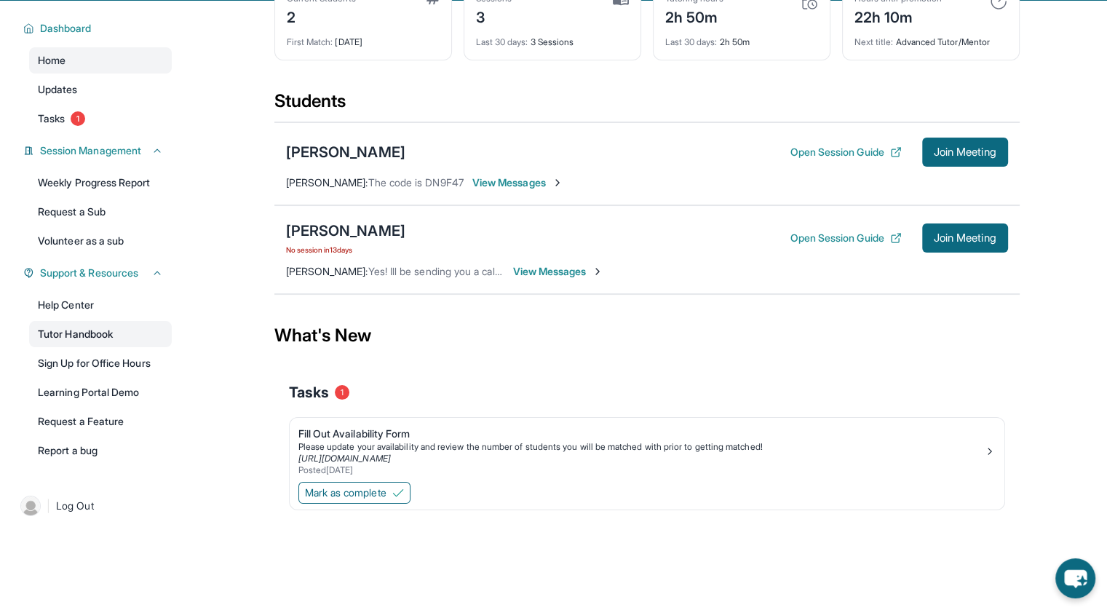
click at [54, 328] on link "Tutor Handbook" at bounding box center [100, 334] width 143 height 26
click at [367, 220] on div "[PERSON_NAME]" at bounding box center [345, 230] width 119 height 20
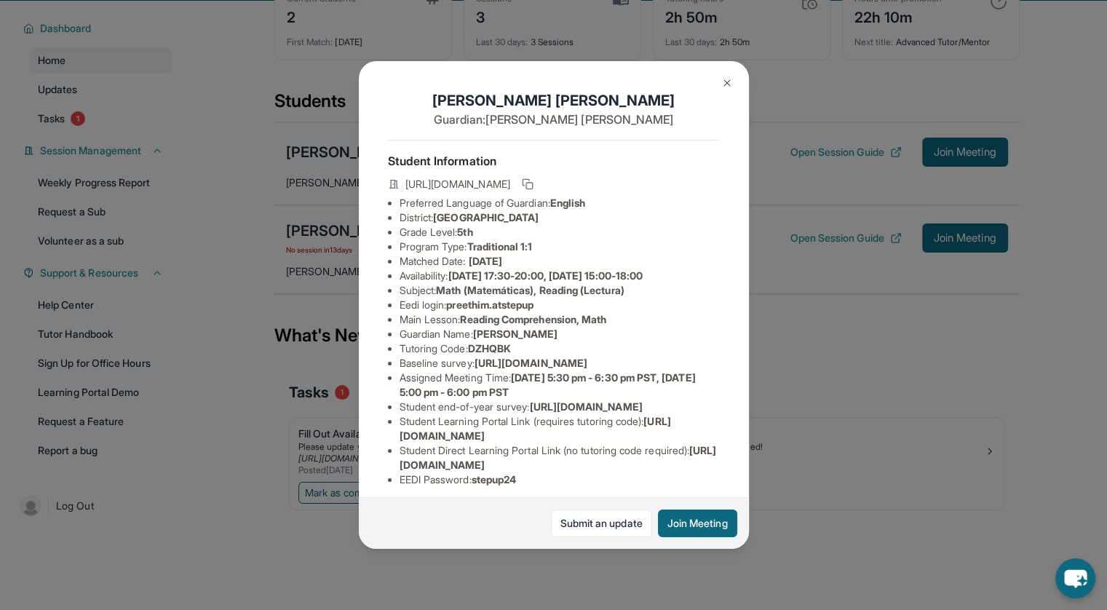
click at [721, 83] on img at bounding box center [727, 83] width 12 height 12
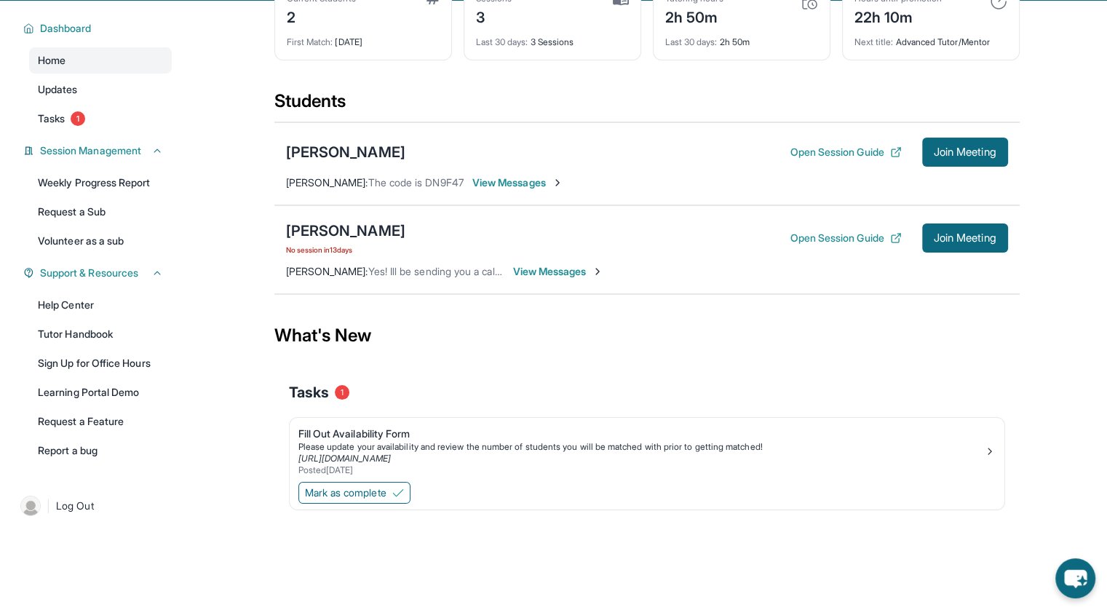
click at [575, 258] on div "Preethi Manoharan No session in 13 days Open Session Guide Join Meeting Sofiama…" at bounding box center [646, 249] width 745 height 89
click at [581, 276] on span "View Messages" at bounding box center [558, 271] width 91 height 15
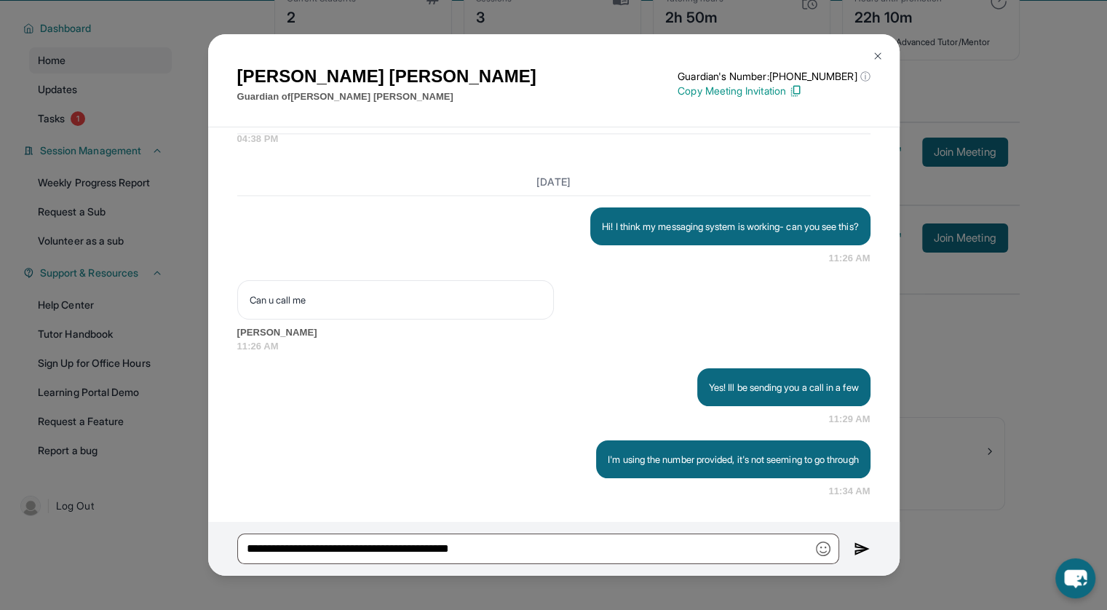
scroll to position [93, 0]
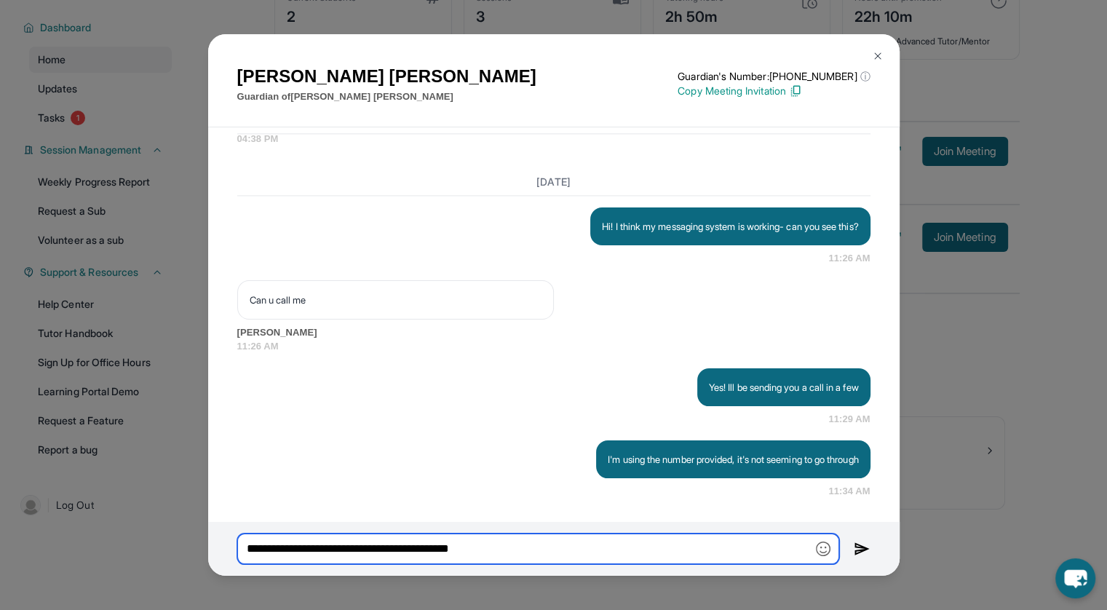
click at [508, 553] on input "**********" at bounding box center [538, 548] width 602 height 31
type input "**********"
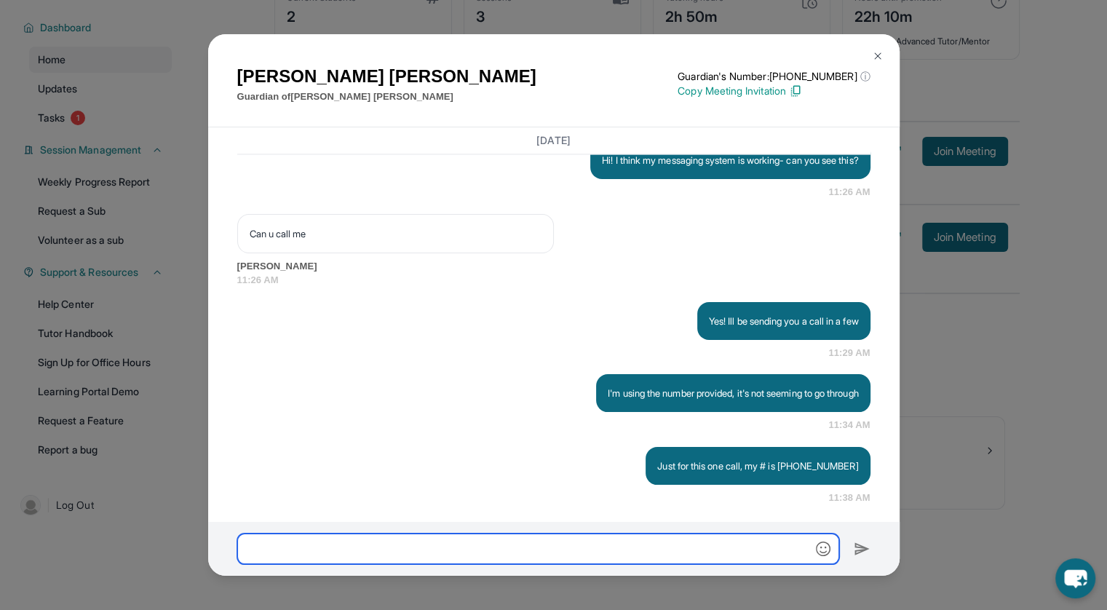
scroll to position [2365, 0]
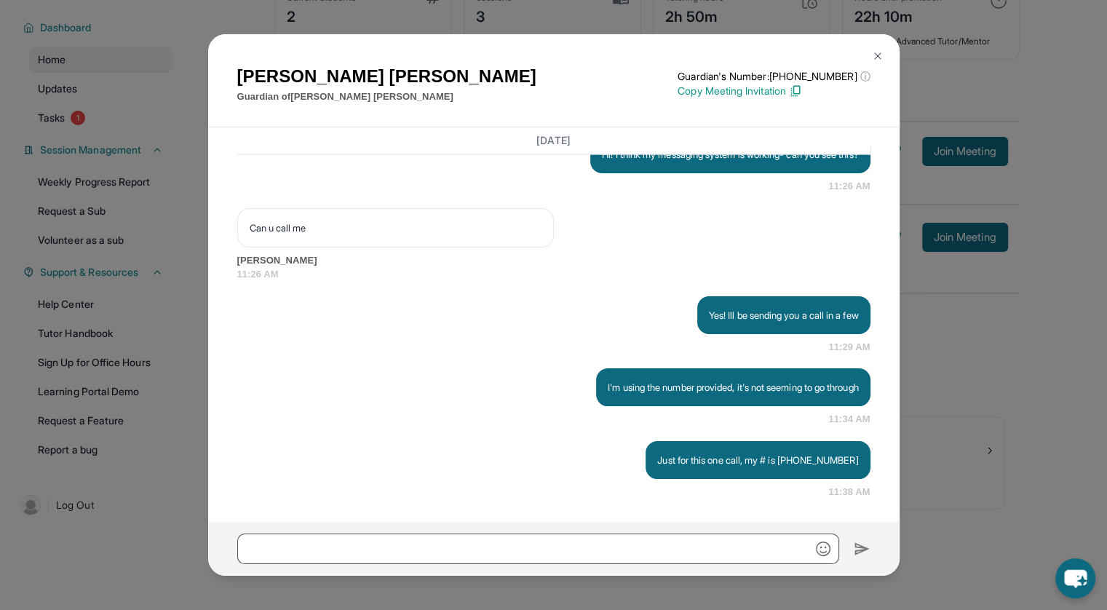
click at [872, 55] on img at bounding box center [878, 56] width 12 height 12
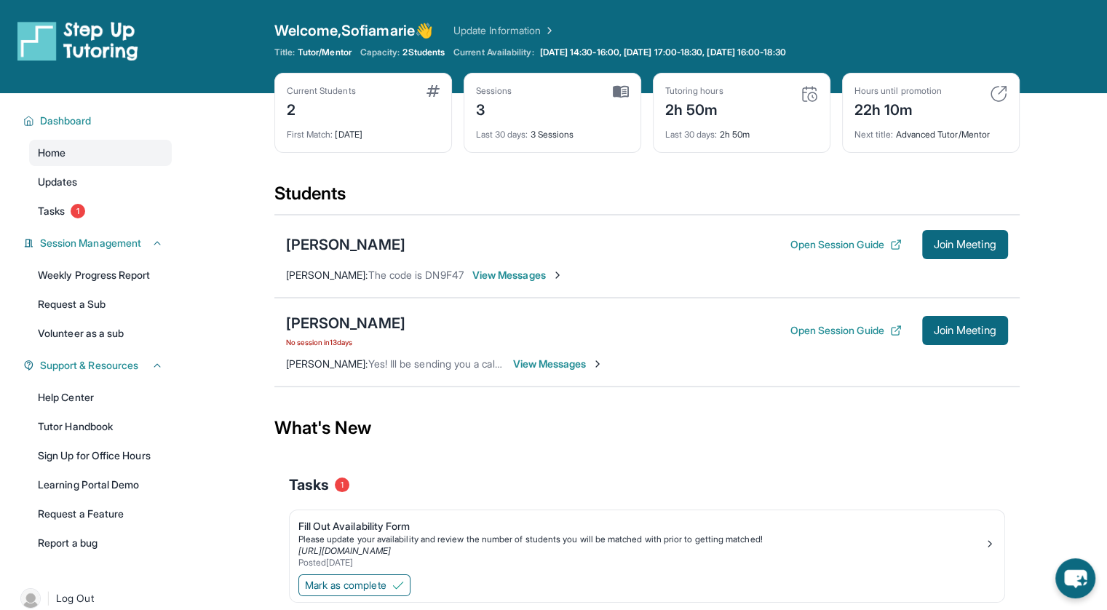
scroll to position [93, 0]
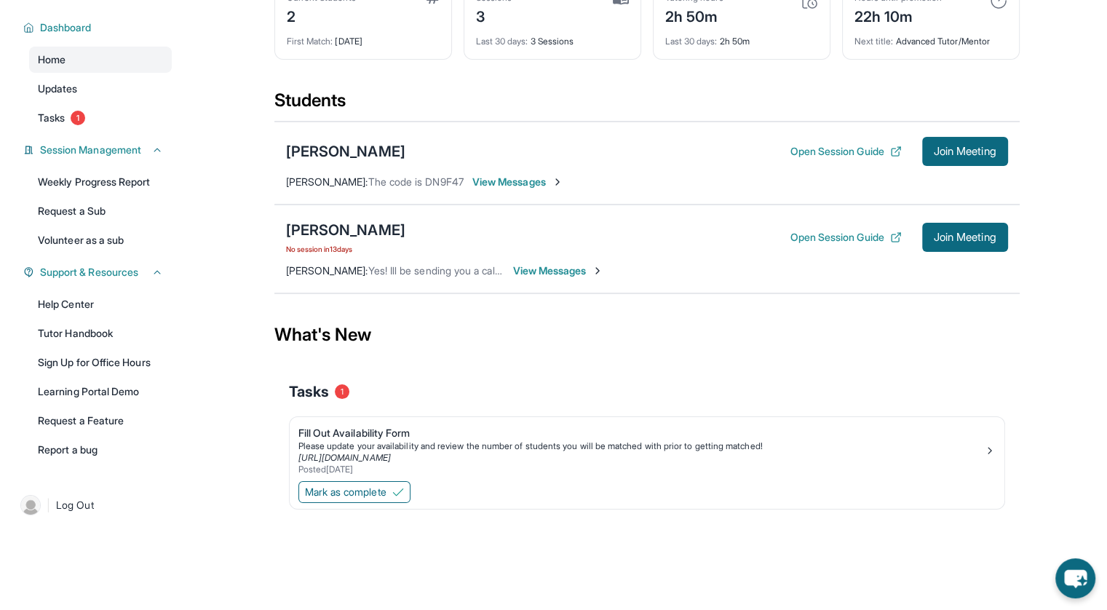
click at [552, 272] on span "View Messages" at bounding box center [558, 270] width 91 height 15
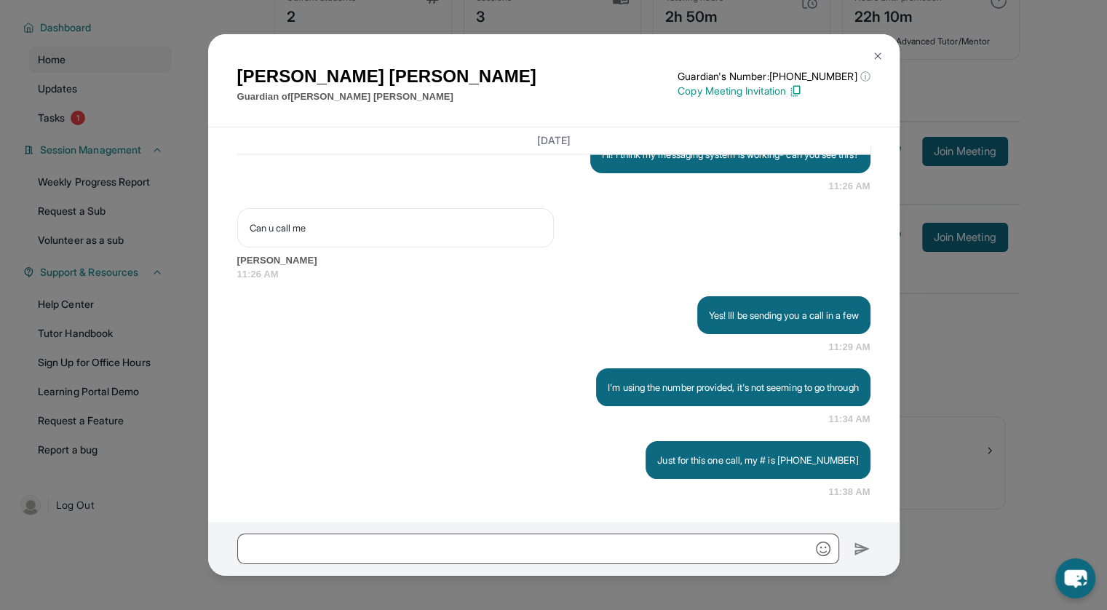
scroll to position [2365, 0]
click at [872, 55] on img at bounding box center [878, 56] width 12 height 12
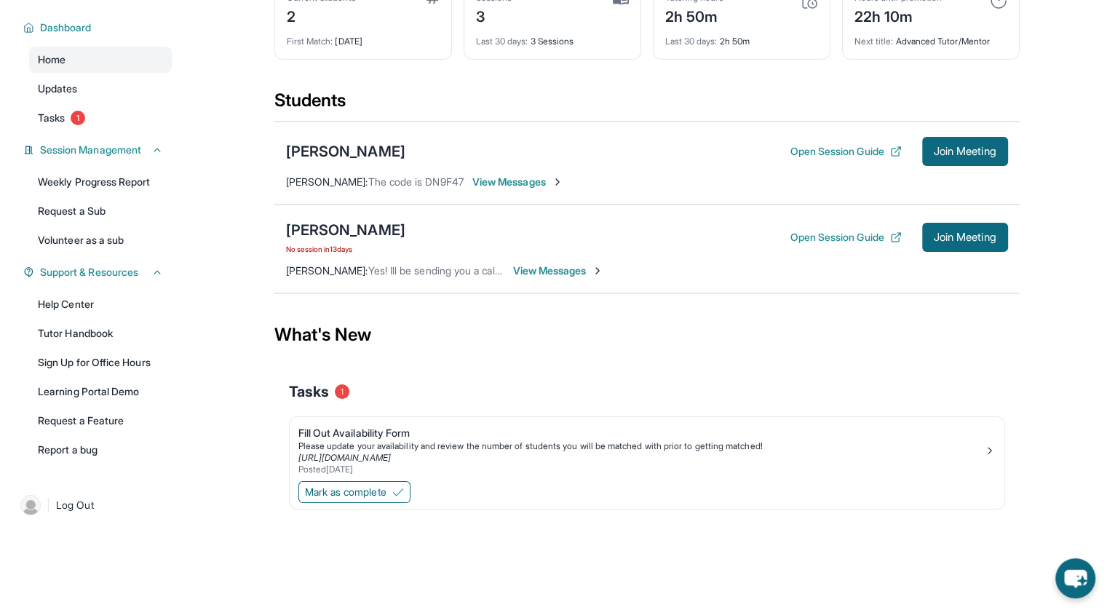
click at [564, 265] on span "View Messages" at bounding box center [558, 270] width 91 height 15
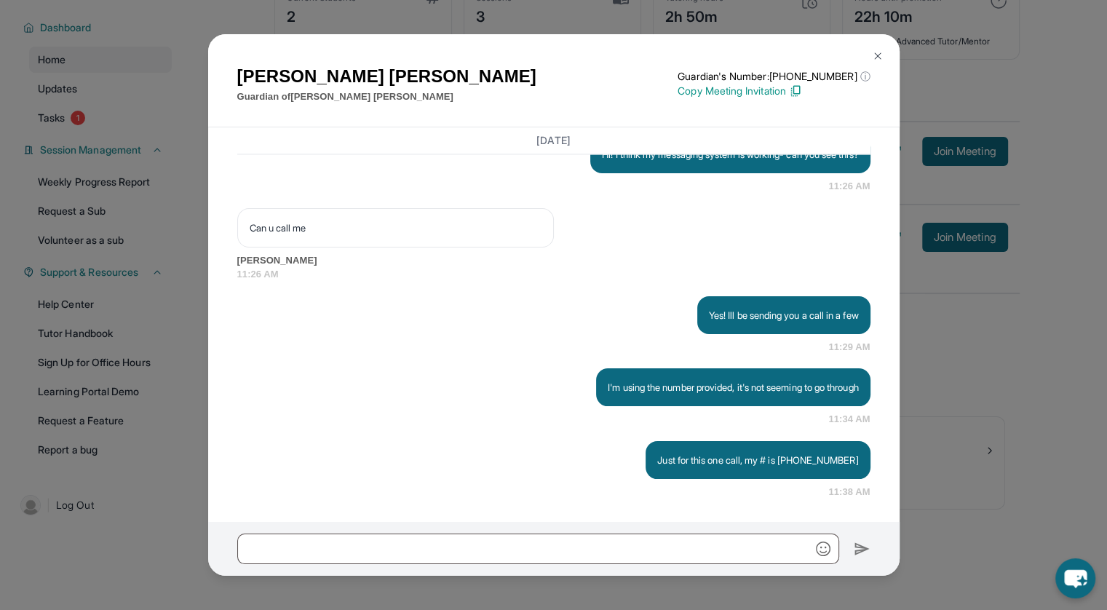
click at [877, 55] on img at bounding box center [878, 56] width 12 height 12
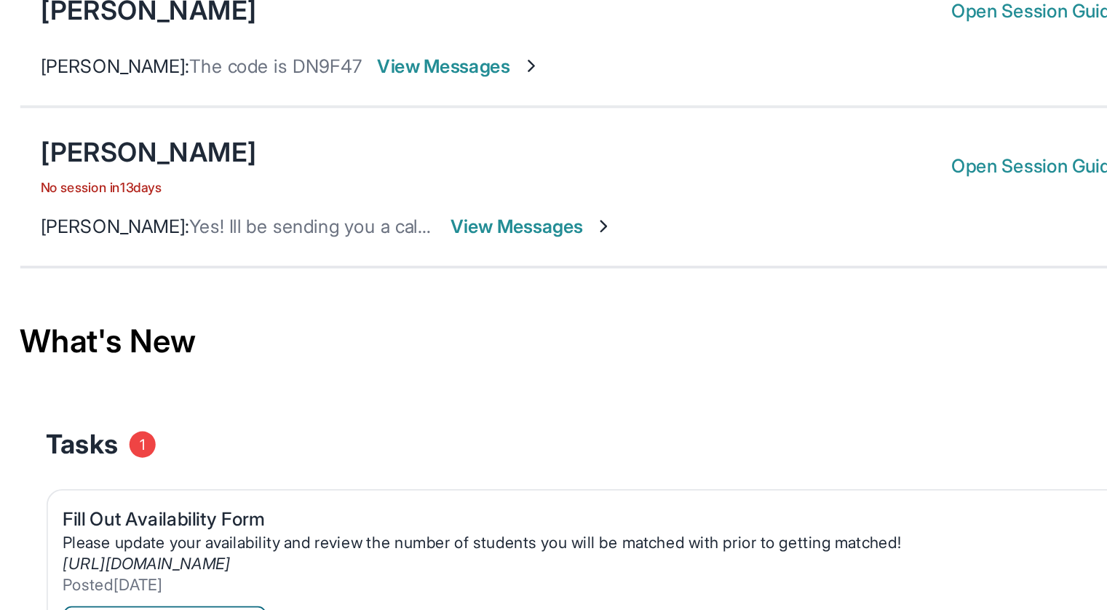
scroll to position [93, 0]
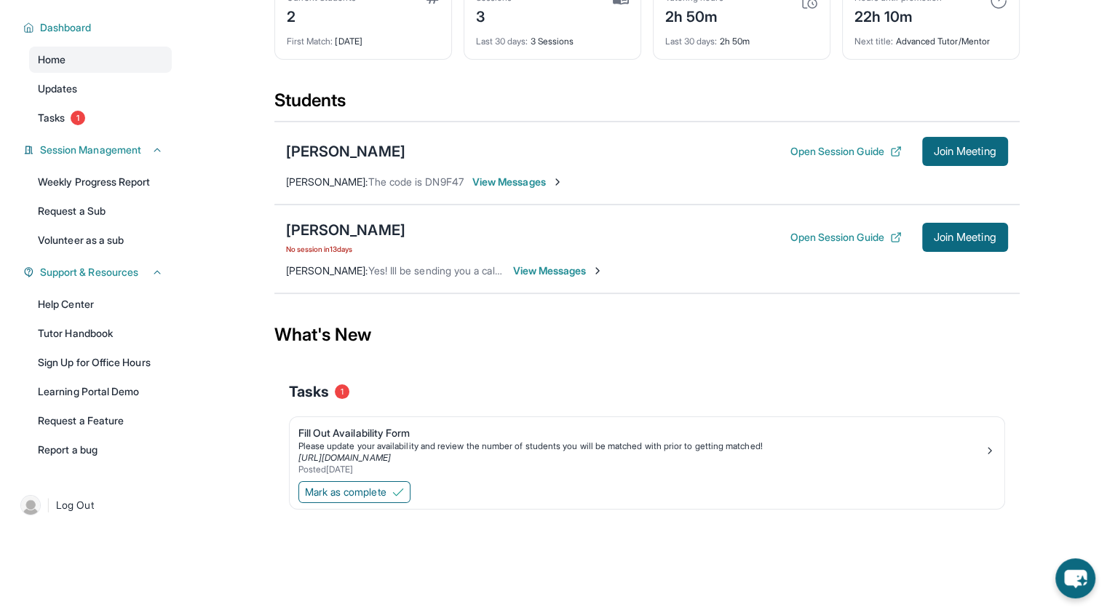
click at [562, 275] on span "View Messages" at bounding box center [558, 270] width 91 height 15
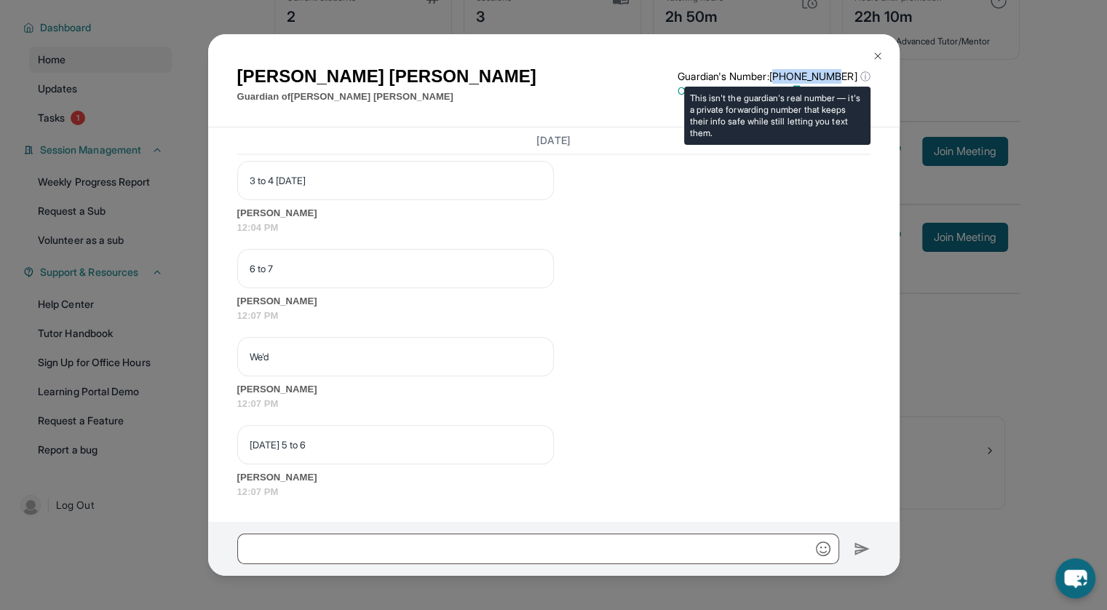
drag, startPoint x: 795, startPoint y: 73, endPoint x: 851, endPoint y: 75, distance: 56.8
click at [851, 75] on p "Guardian's Number: +14138932013 ⓘ" at bounding box center [773, 76] width 192 height 15
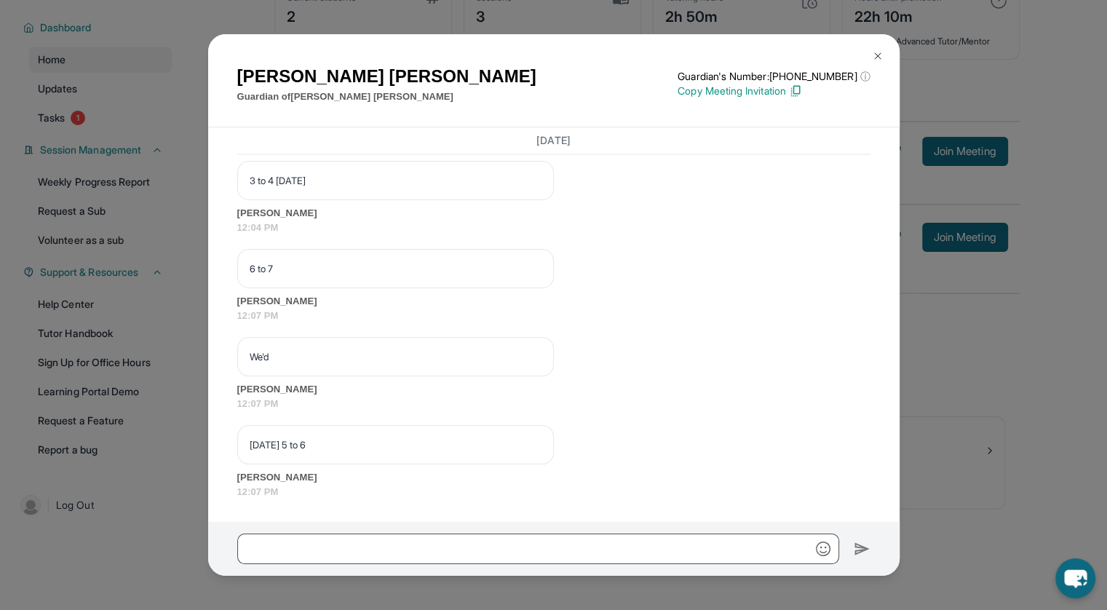
click at [797, 261] on div "6 to 7 Preethi Manoharan 12:07 PM" at bounding box center [553, 285] width 633 height 73
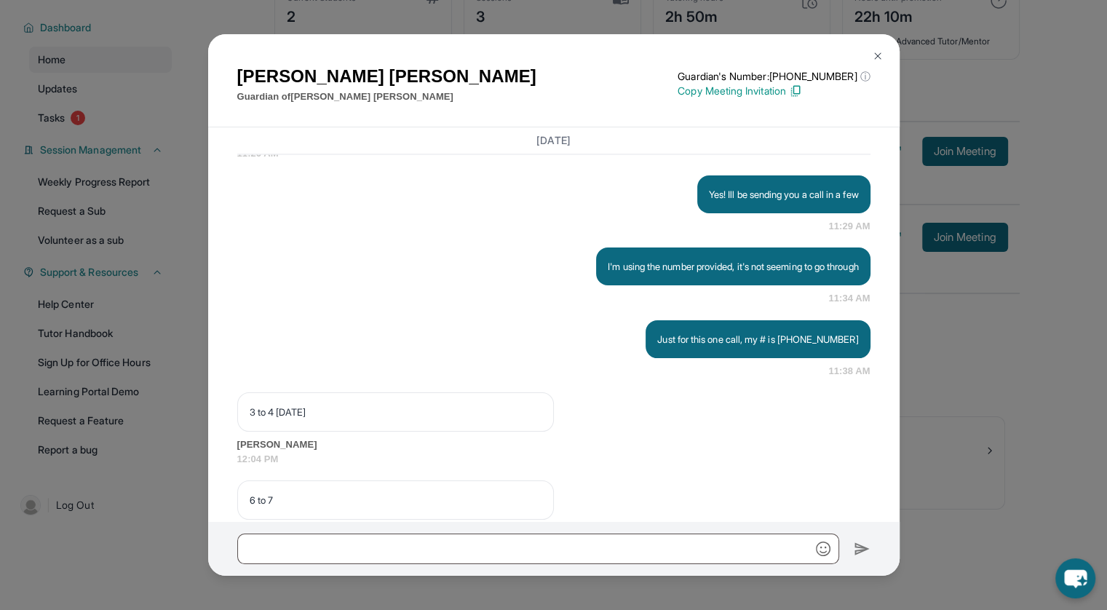
scroll to position [2716, 0]
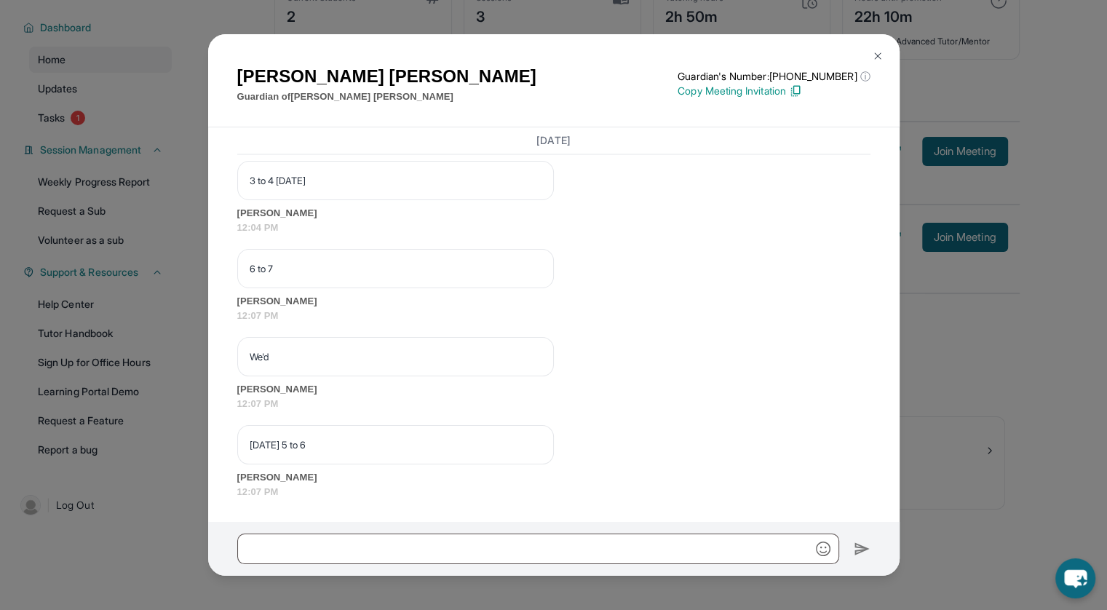
click at [884, 56] on button at bounding box center [877, 55] width 29 height 29
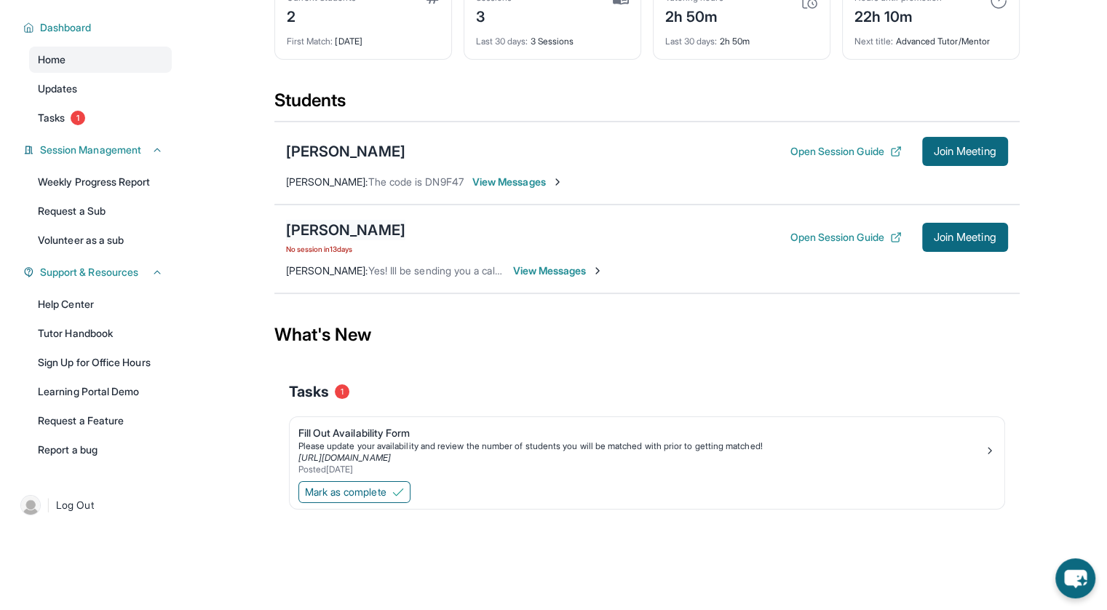
click at [365, 231] on div "[PERSON_NAME]" at bounding box center [345, 230] width 119 height 20
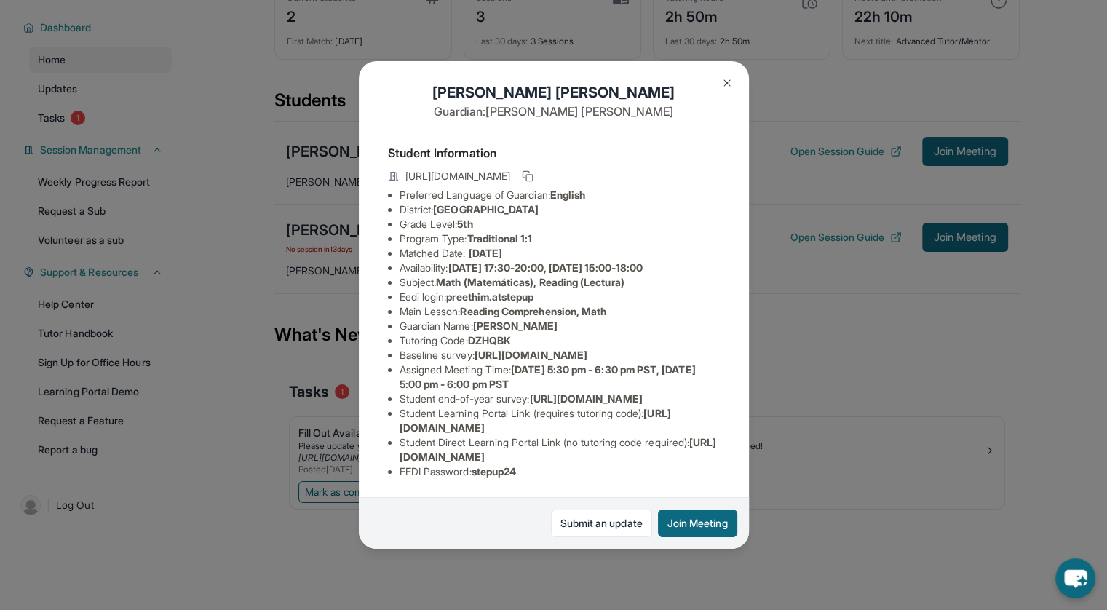
scroll to position [132, 23]
drag, startPoint x: 373, startPoint y: 415, endPoint x: 644, endPoint y: 413, distance: 271.4
click at [644, 413] on ul "Preferred Language of Guardian: English District: Berryessa Union School Distri…" at bounding box center [554, 333] width 332 height 291
copy span "[URL][DOMAIN_NAME]"
click at [726, 78] on img at bounding box center [727, 83] width 12 height 12
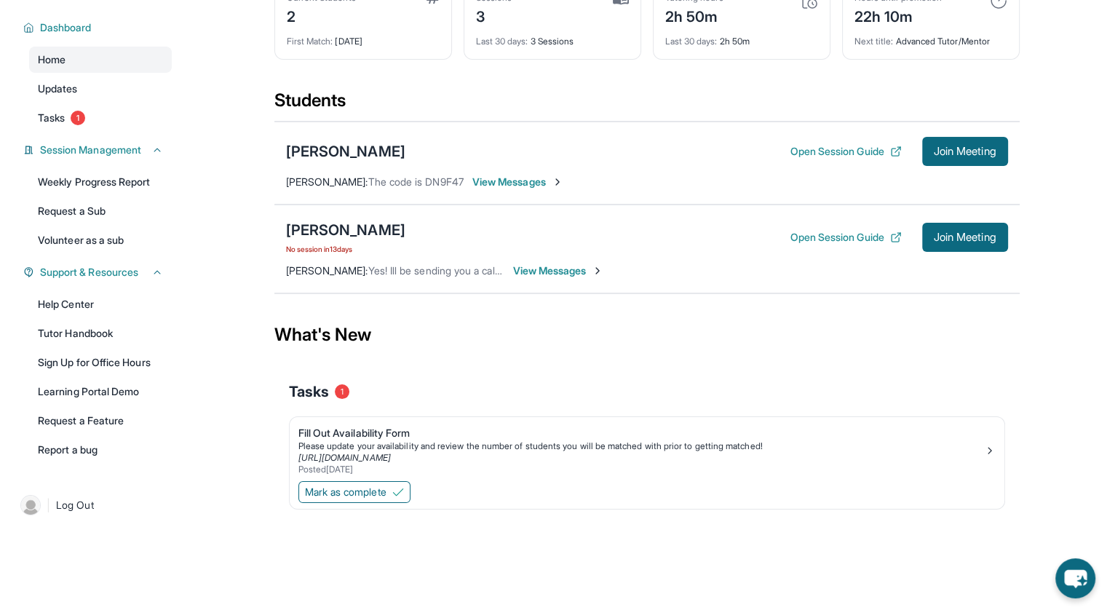
click at [538, 272] on span "View Messages" at bounding box center [558, 270] width 91 height 15
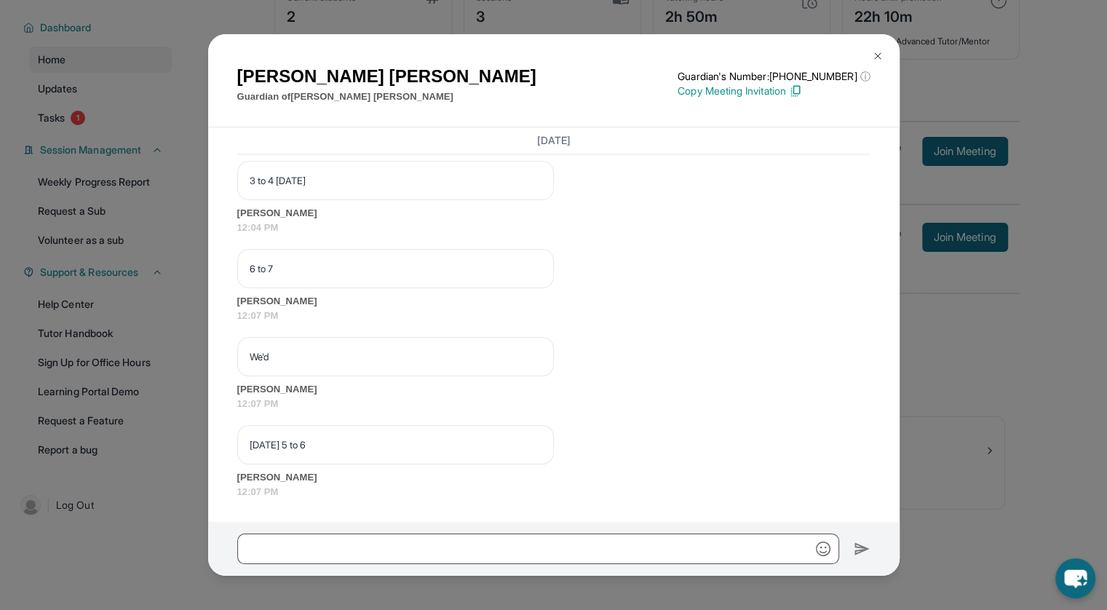
scroll to position [2716, 0]
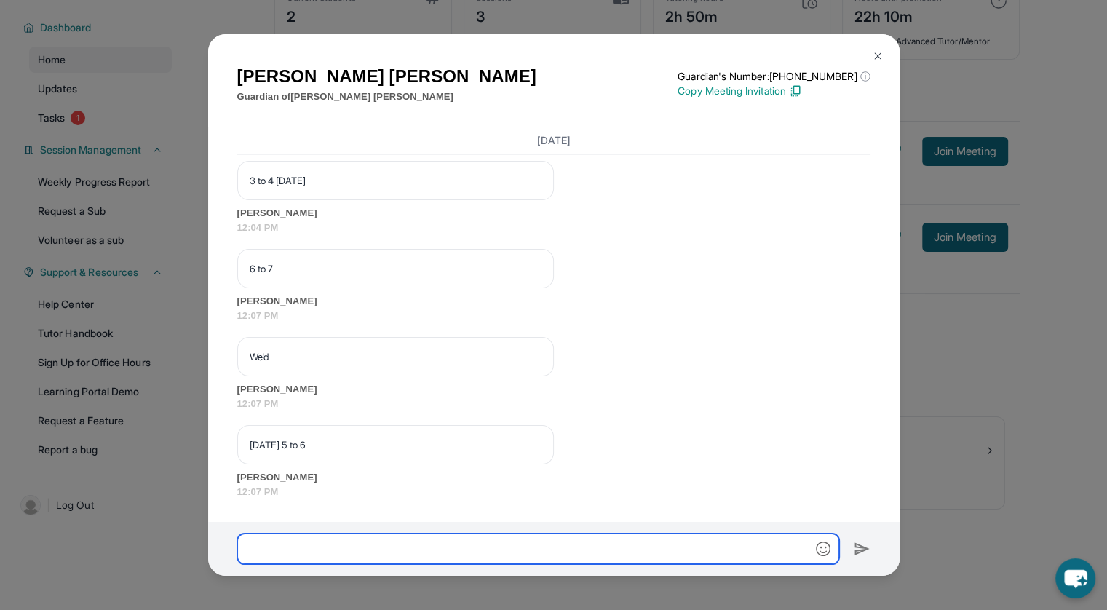
click at [495, 552] on input "text" at bounding box center [538, 548] width 602 height 31
paste input "**********"
type input "**********"
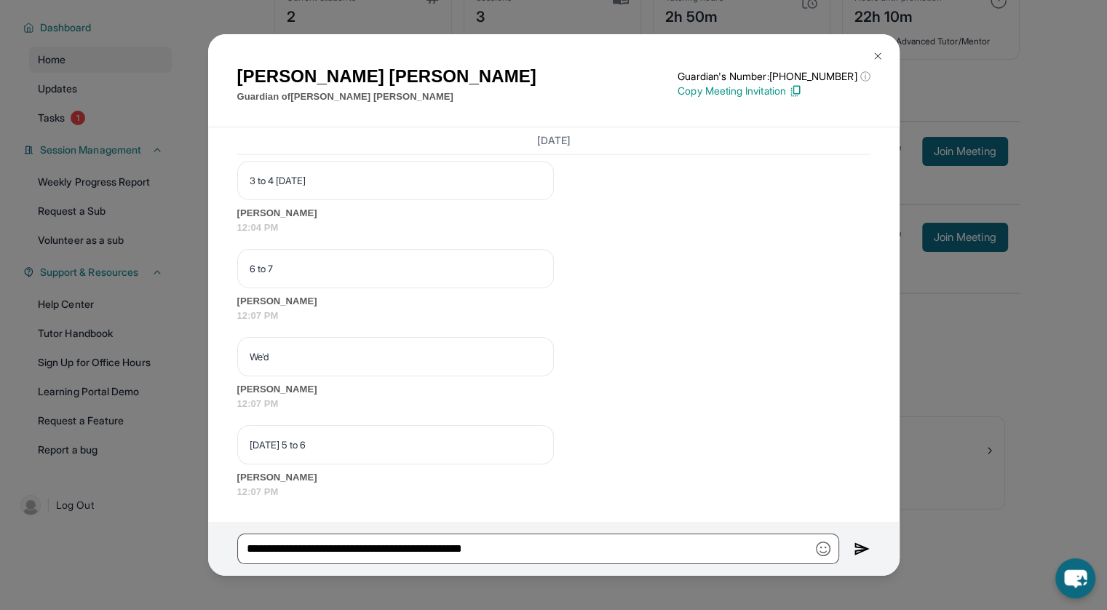
click at [856, 546] on img at bounding box center [862, 548] width 17 height 17
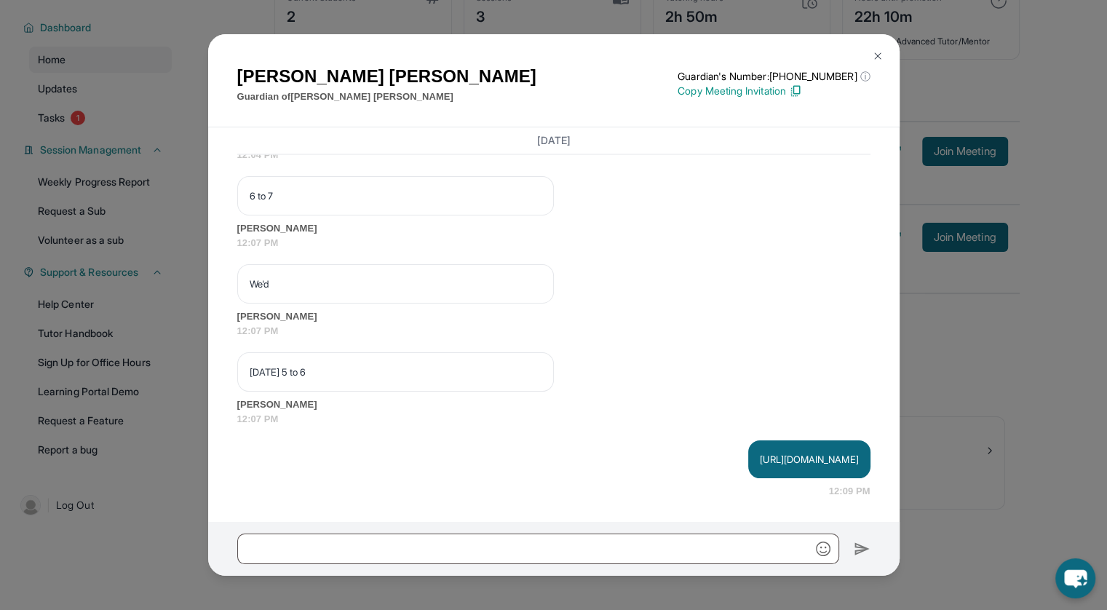
scroll to position [2788, 0]
click at [872, 55] on img at bounding box center [878, 56] width 12 height 12
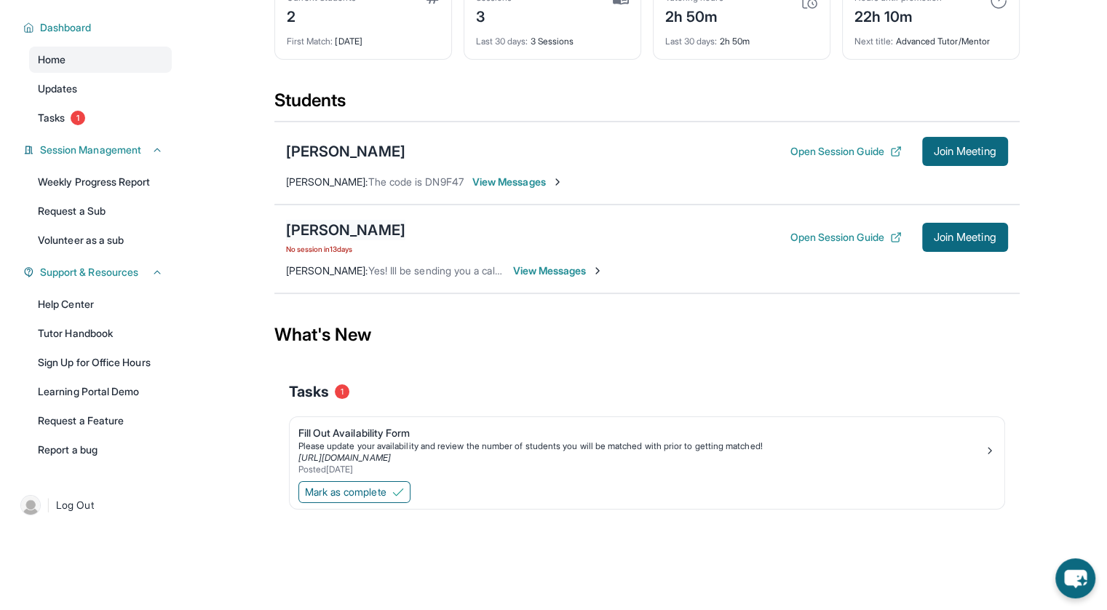
click at [362, 223] on div "[PERSON_NAME]" at bounding box center [345, 230] width 119 height 20
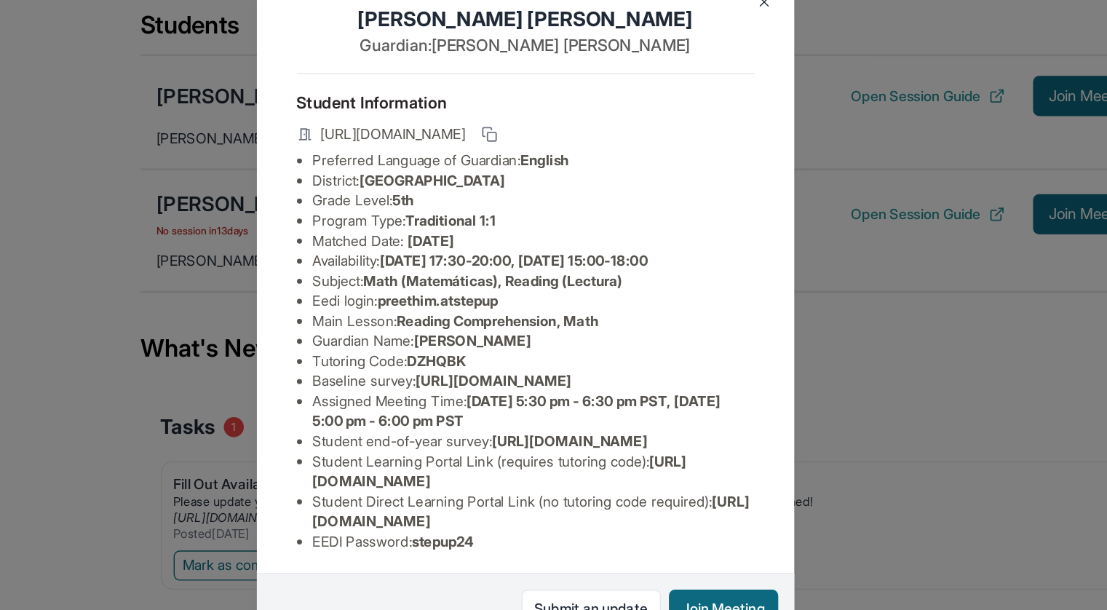
scroll to position [6, 10]
drag, startPoint x: 459, startPoint y: 353, endPoint x: 535, endPoint y: 352, distance: 75.7
click at [535, 350] on li "Tutoring Code : DZHQBK" at bounding box center [559, 342] width 320 height 15
click at [511, 350] on li "Tutoring Code : DZHQBK" at bounding box center [559, 342] width 320 height 15
drag, startPoint x: 501, startPoint y: 351, endPoint x: 463, endPoint y: 350, distance: 37.1
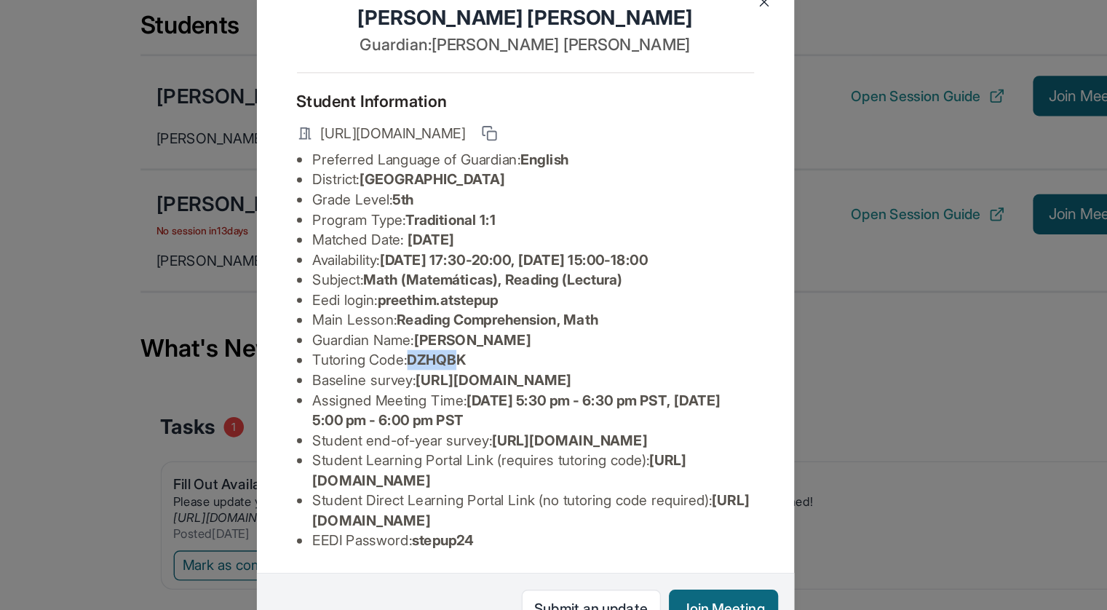
click at [468, 349] on span "DZHQBK" at bounding box center [489, 342] width 43 height 12
drag, startPoint x: 463, startPoint y: 350, endPoint x: 513, endPoint y: 351, distance: 49.5
click at [513, 350] on li "Tutoring Code : DZHQBK" at bounding box center [559, 342] width 320 height 15
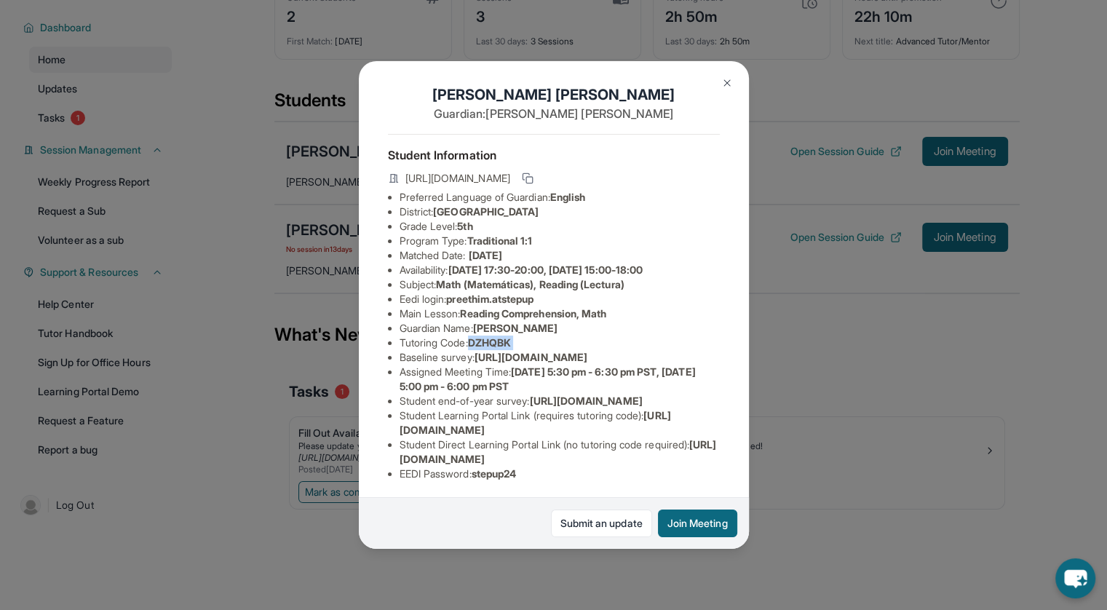
click at [723, 81] on img at bounding box center [727, 83] width 12 height 12
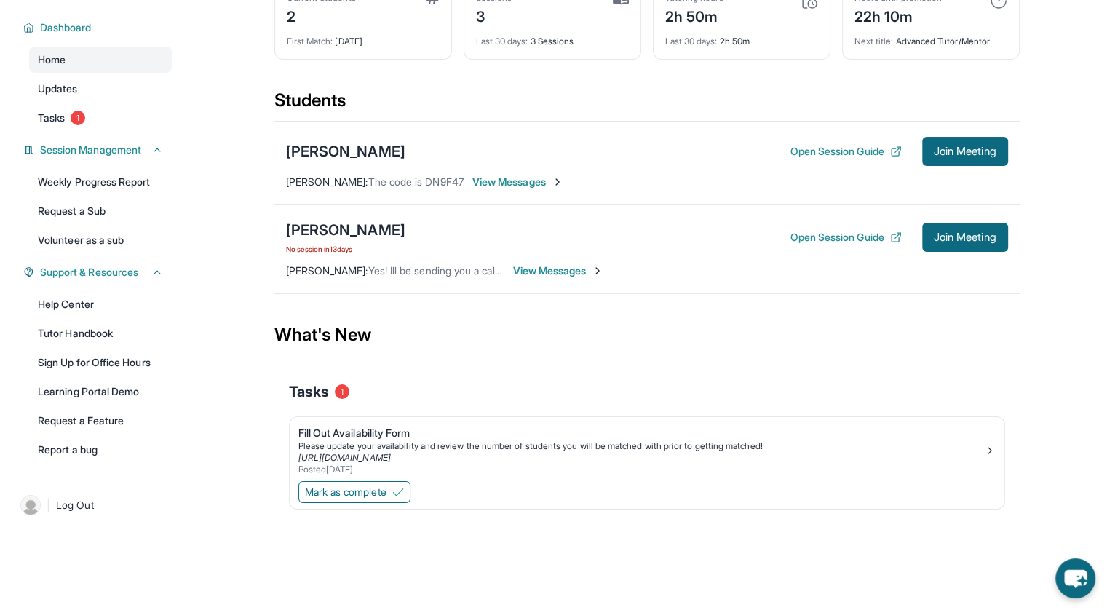
click at [565, 274] on span "View Messages" at bounding box center [558, 270] width 91 height 15
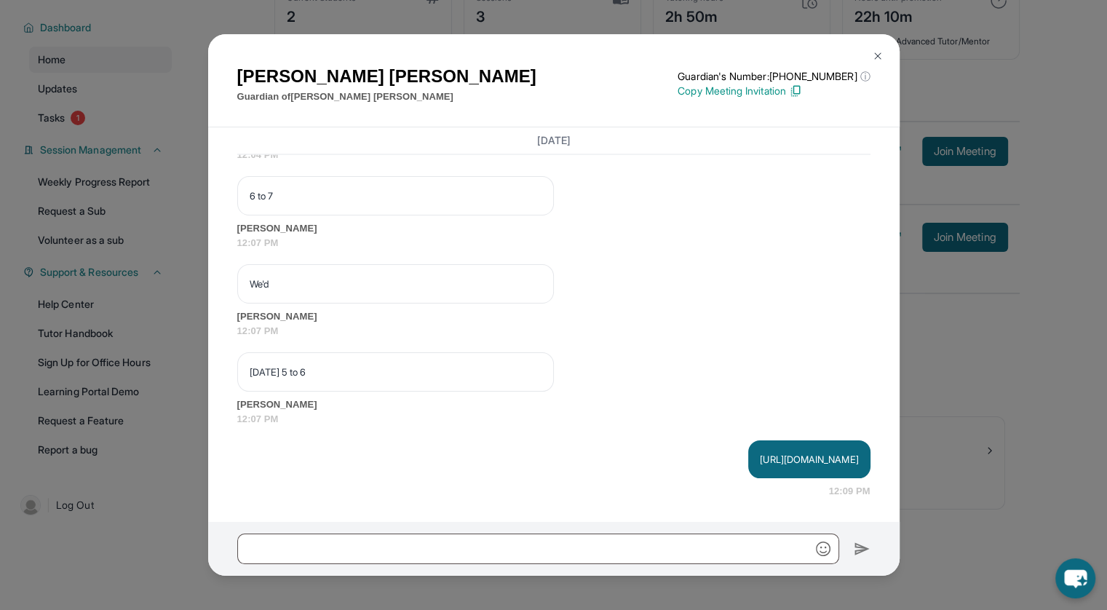
scroll to position [2788, 0]
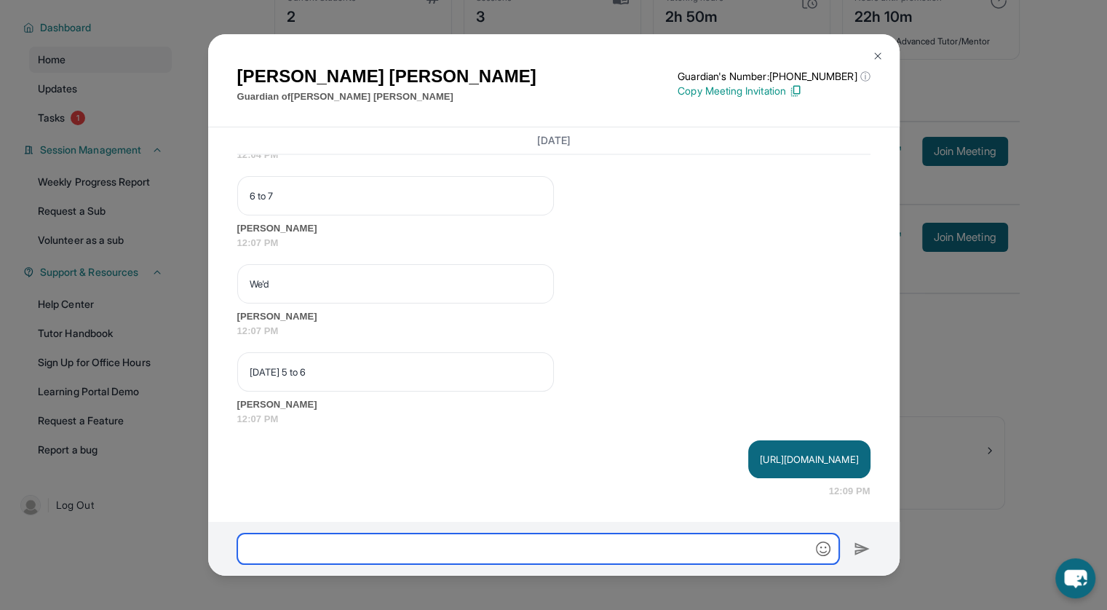
click at [529, 544] on input "text" at bounding box center [538, 548] width 602 height 31
paste input "******"
type input "******"
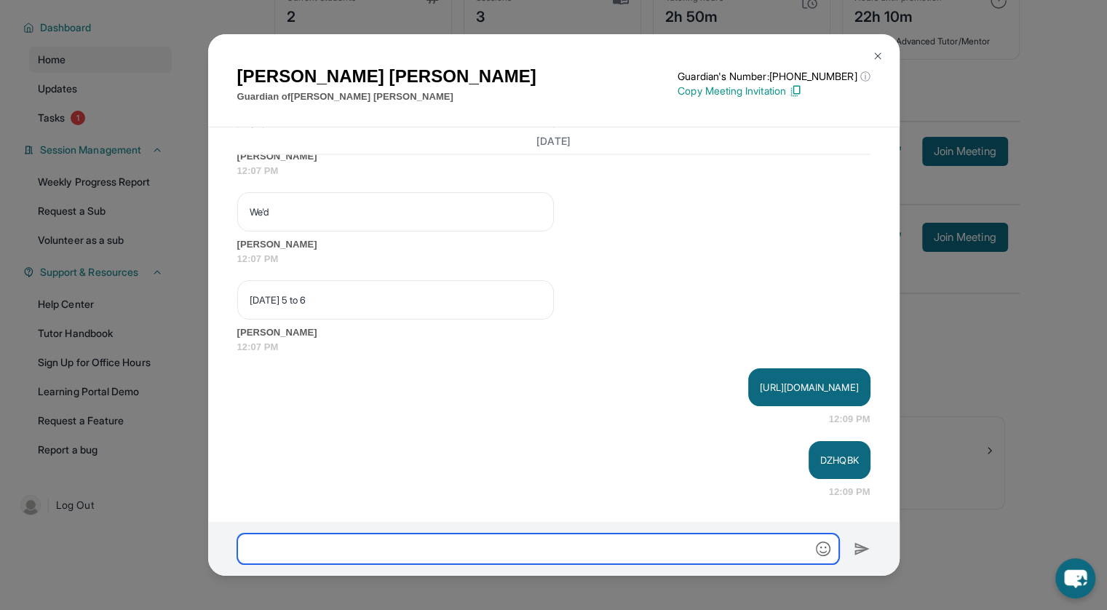
scroll to position [2861, 0]
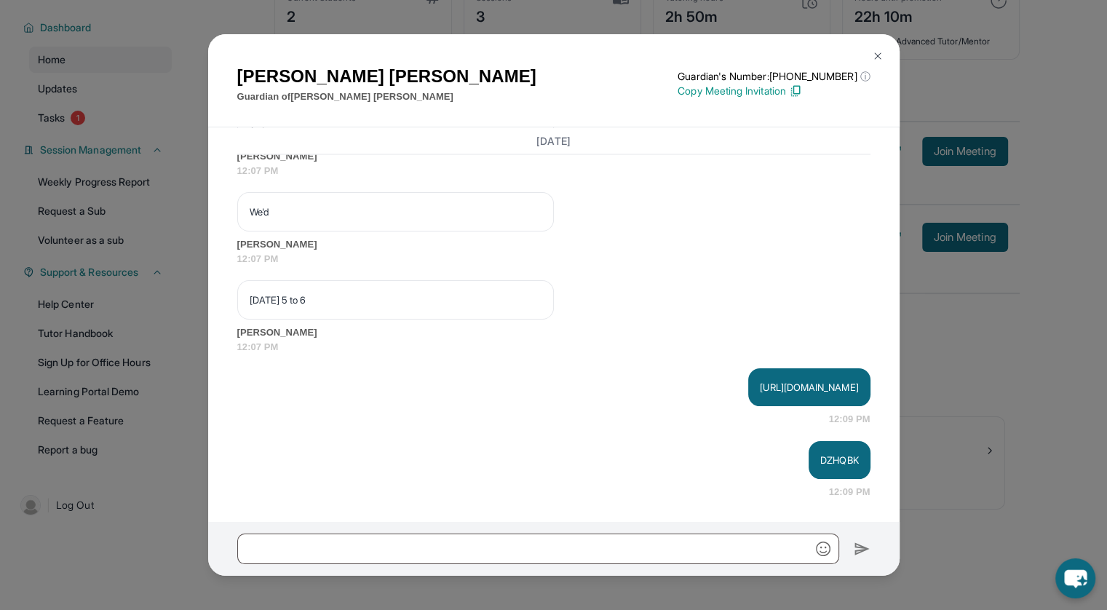
click at [874, 54] on img at bounding box center [878, 56] width 12 height 12
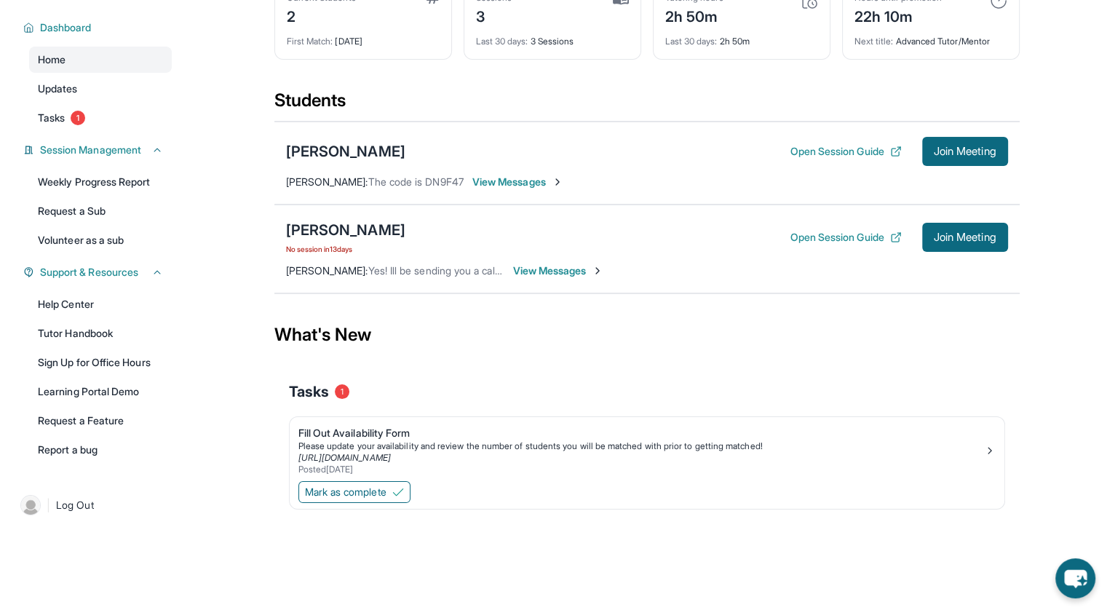
click at [535, 267] on span "View Messages" at bounding box center [558, 270] width 91 height 15
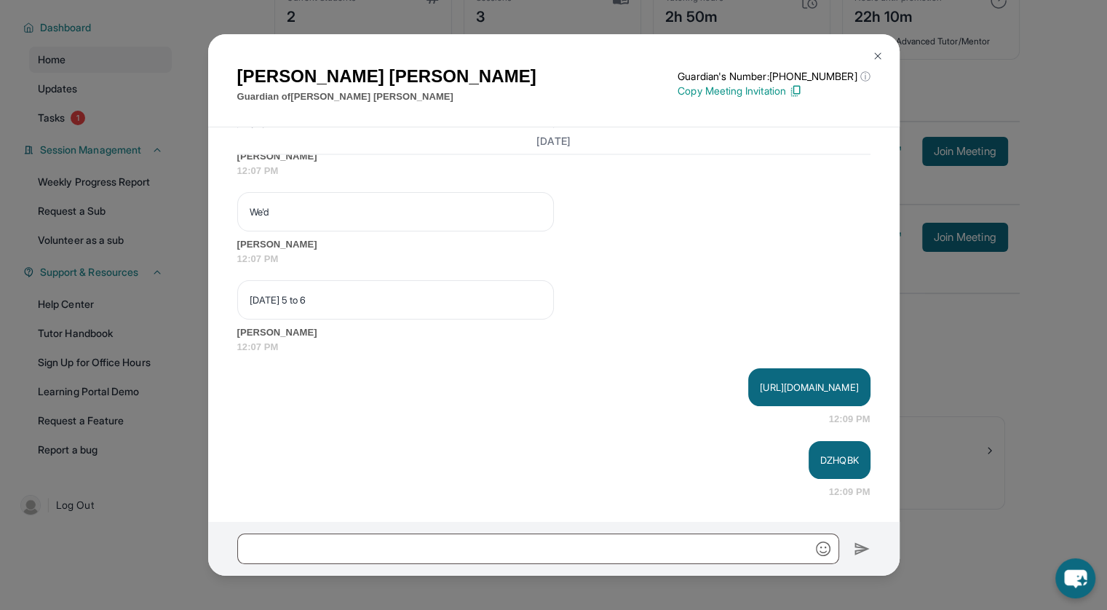
click at [872, 60] on img at bounding box center [878, 56] width 12 height 12
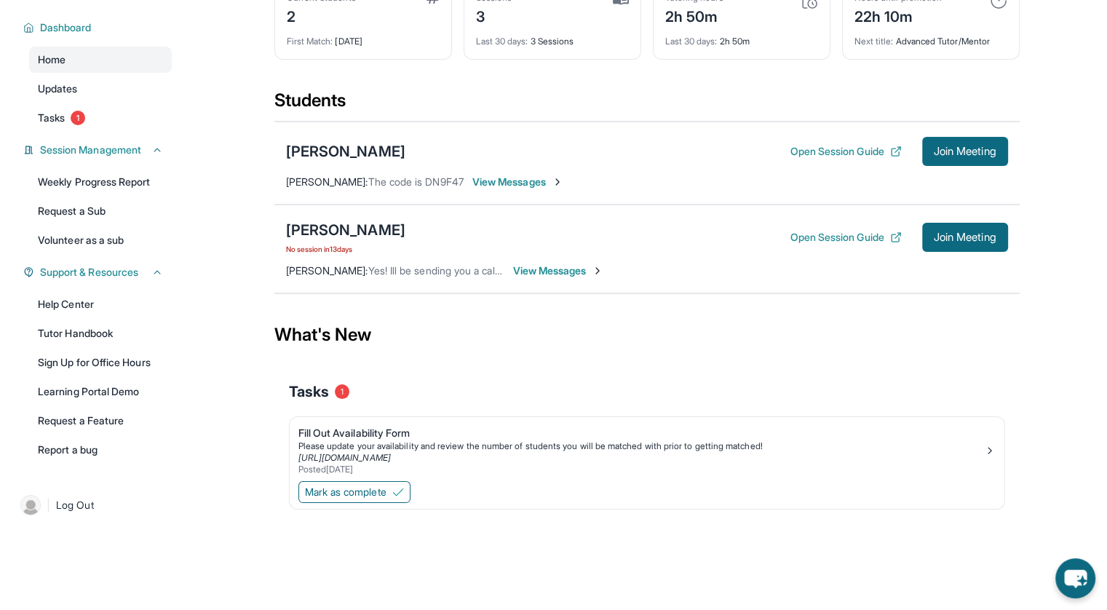
click at [536, 269] on span "View Messages" at bounding box center [558, 270] width 91 height 15
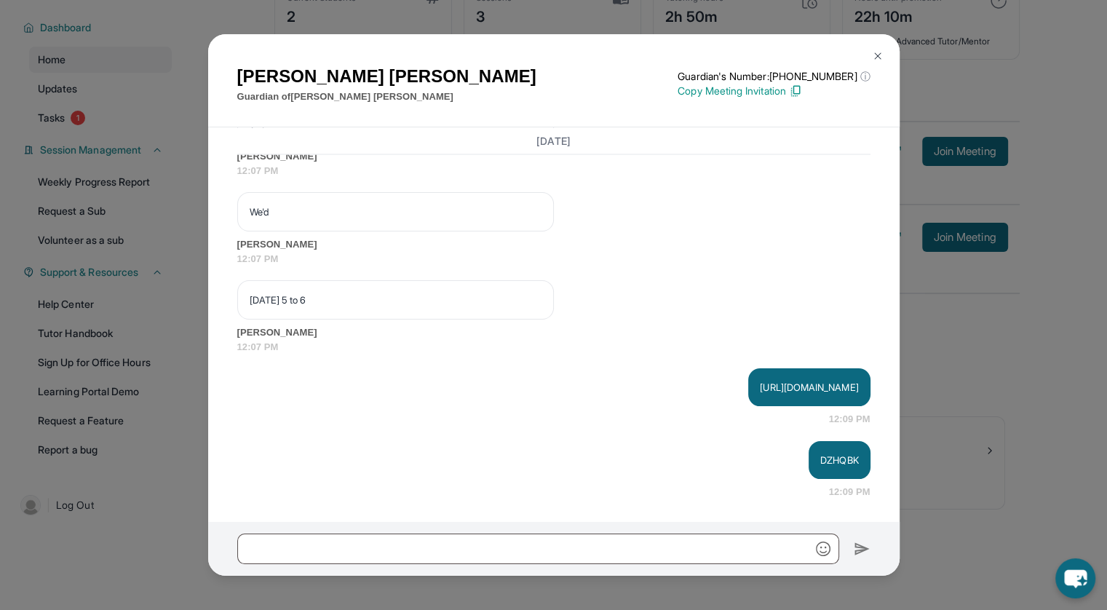
click at [868, 52] on button at bounding box center [877, 55] width 29 height 29
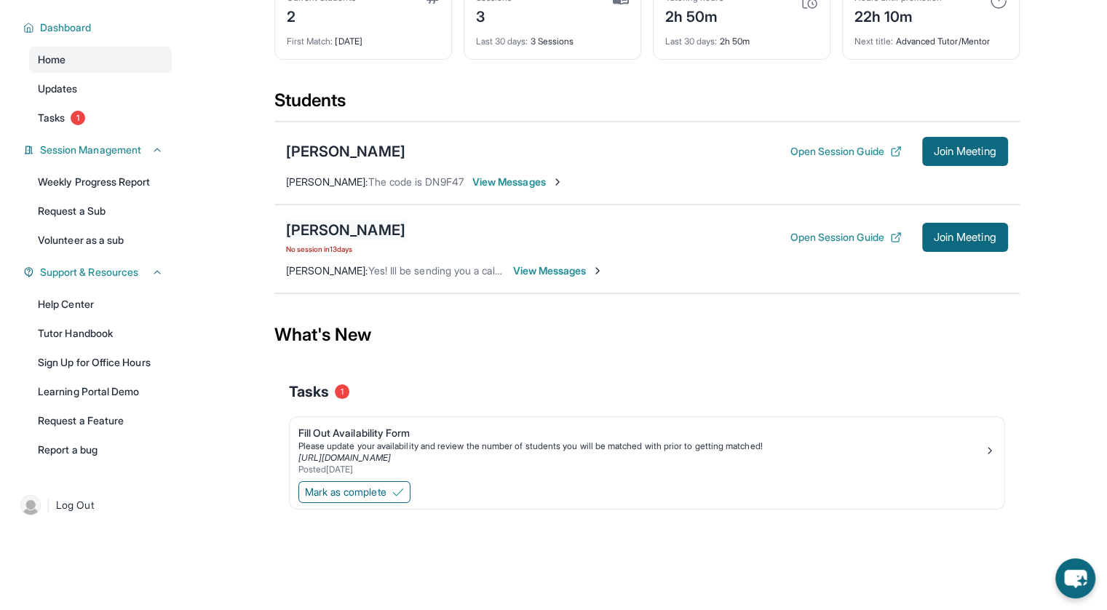
click at [343, 229] on div "[PERSON_NAME]" at bounding box center [345, 230] width 119 height 20
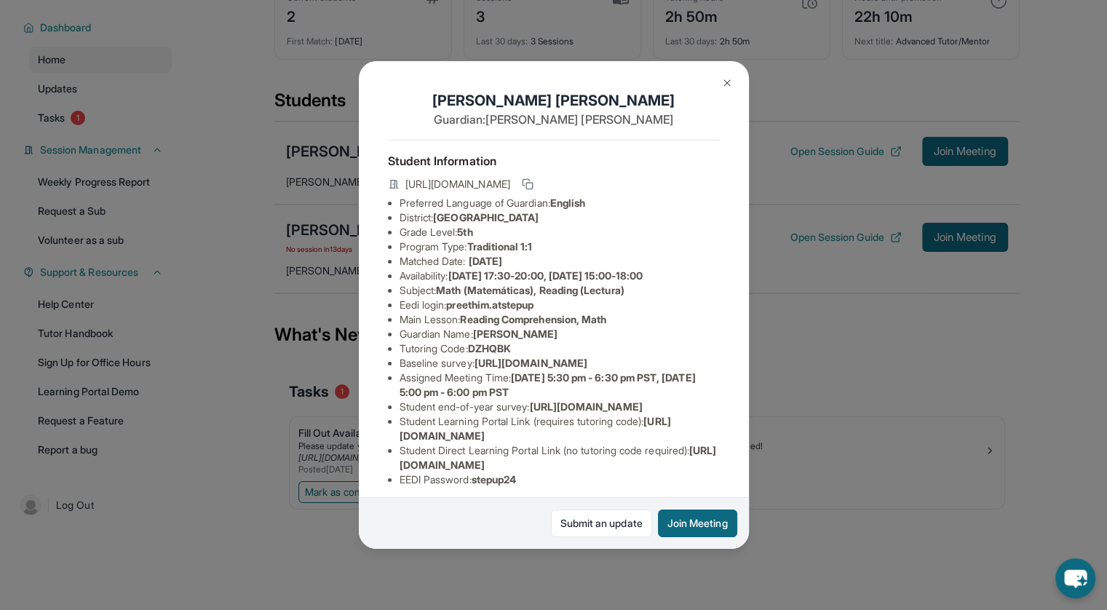
scroll to position [0, 18]
click at [731, 80] on img at bounding box center [727, 83] width 12 height 12
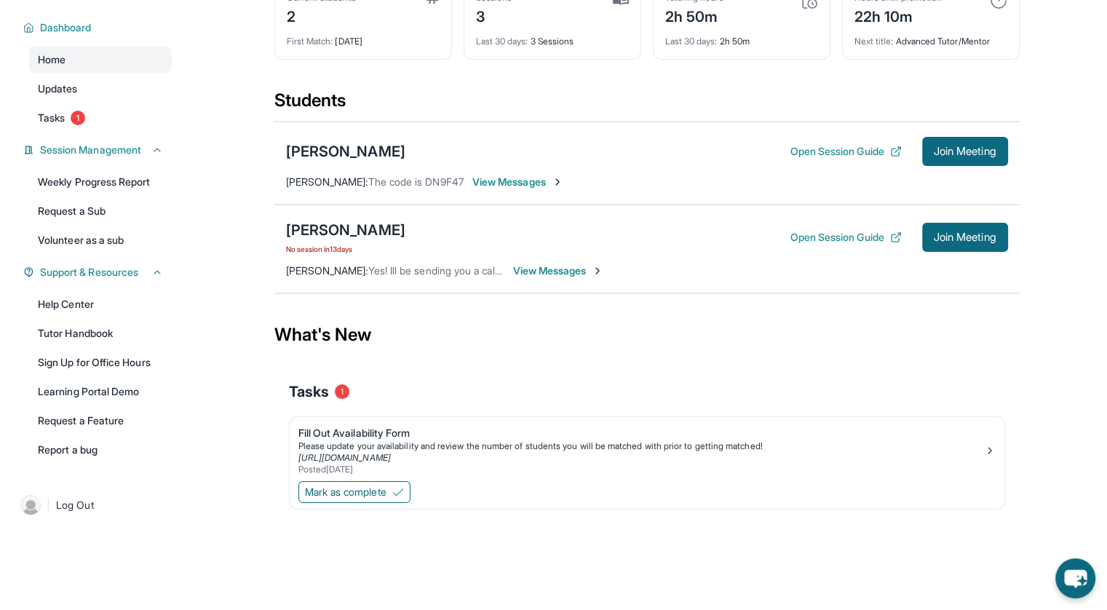
click at [565, 271] on span "View Messages" at bounding box center [558, 270] width 91 height 15
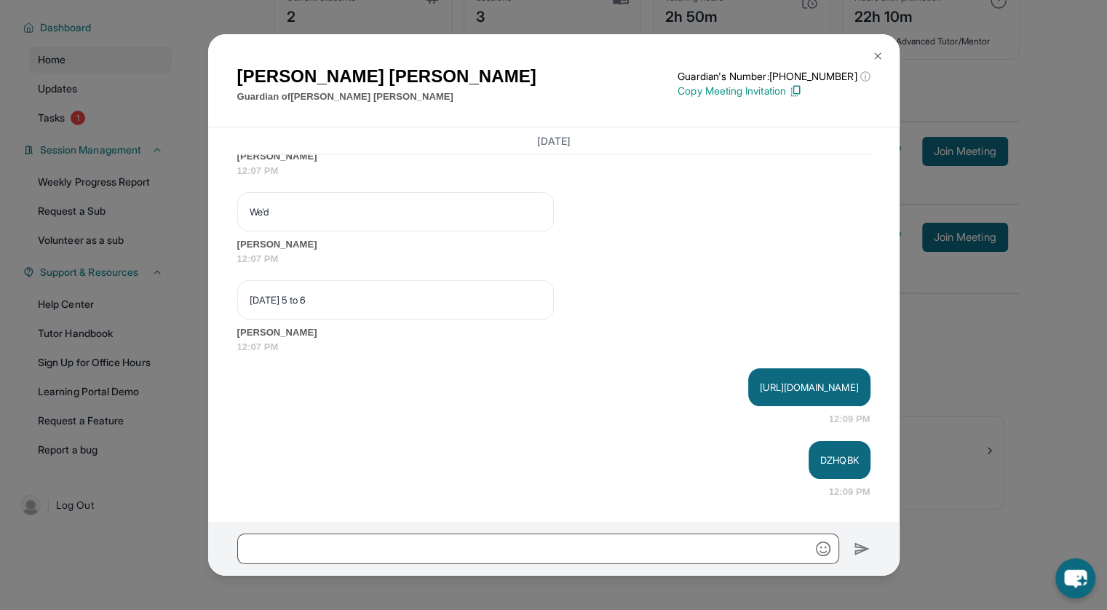
scroll to position [2861, 0]
click at [882, 60] on img at bounding box center [878, 56] width 12 height 12
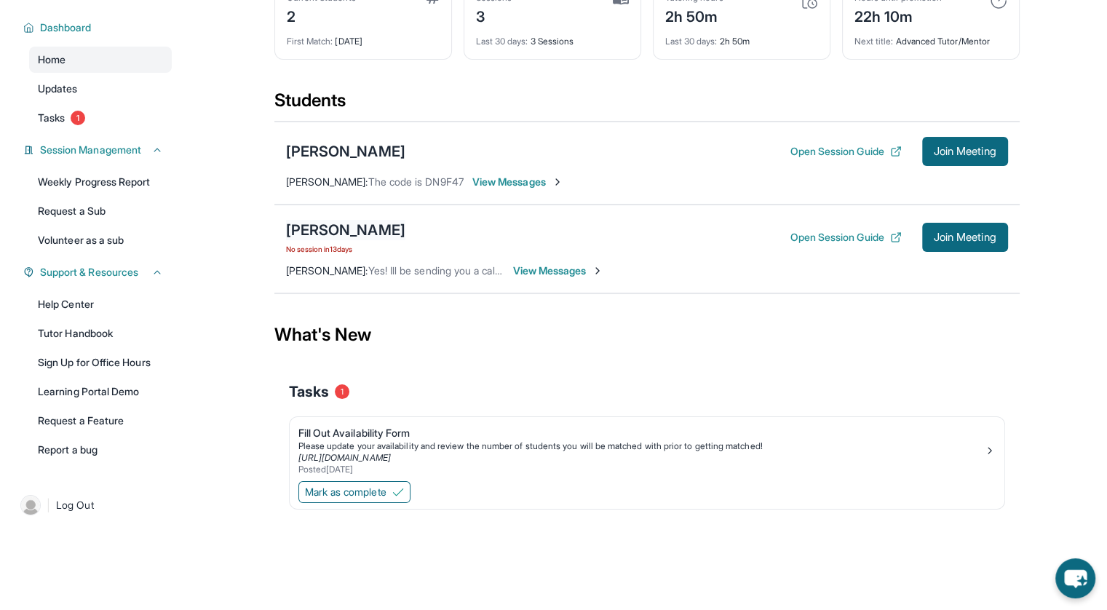
click at [323, 235] on div "[PERSON_NAME]" at bounding box center [345, 230] width 119 height 20
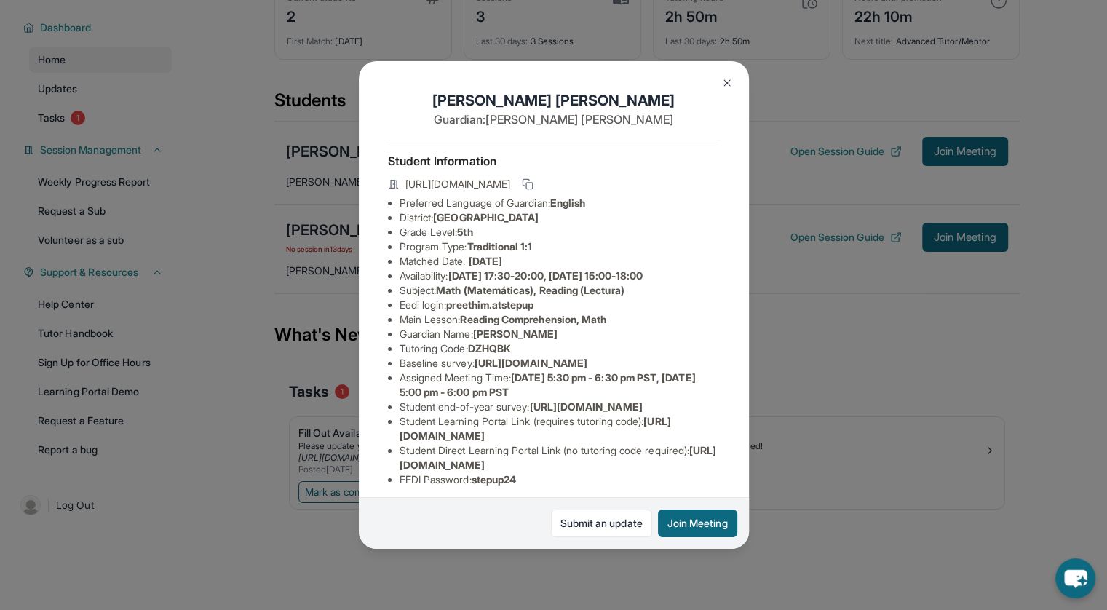
scroll to position [132, 0]
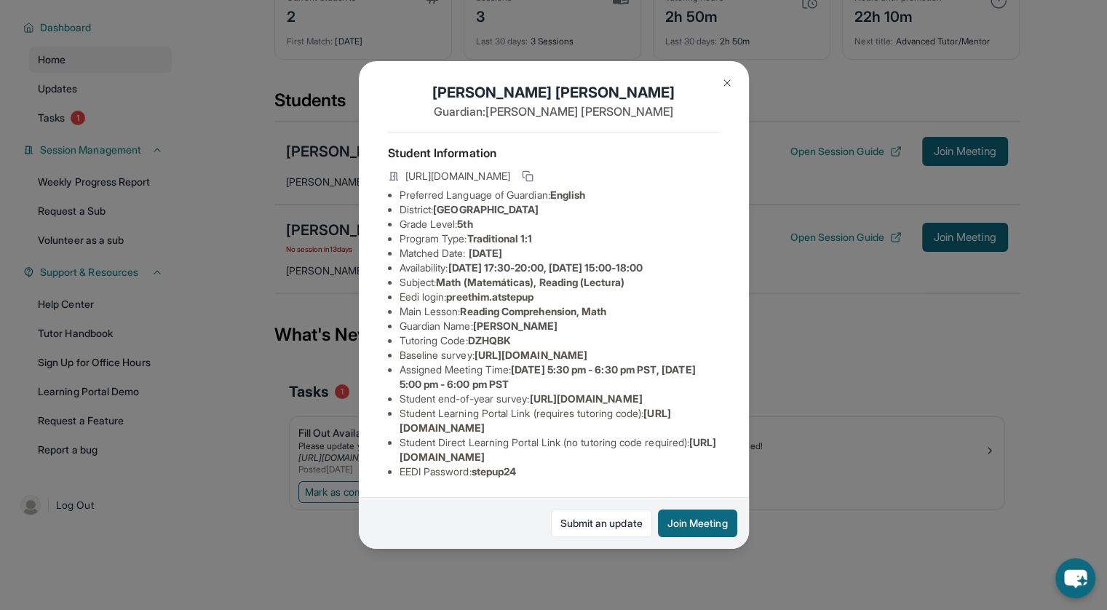
copy span "[URL][DOMAIN_NAME]"
drag, startPoint x: 402, startPoint y: 450, endPoint x: 705, endPoint y: 445, distance: 303.5
click at [705, 445] on li "Student Direct Learning Portal Link (no tutoring code required) : https://stude…" at bounding box center [559, 449] width 320 height 29
copy span "[URL][DOMAIN_NAME]"
click at [720, 79] on button at bounding box center [726, 82] width 29 height 29
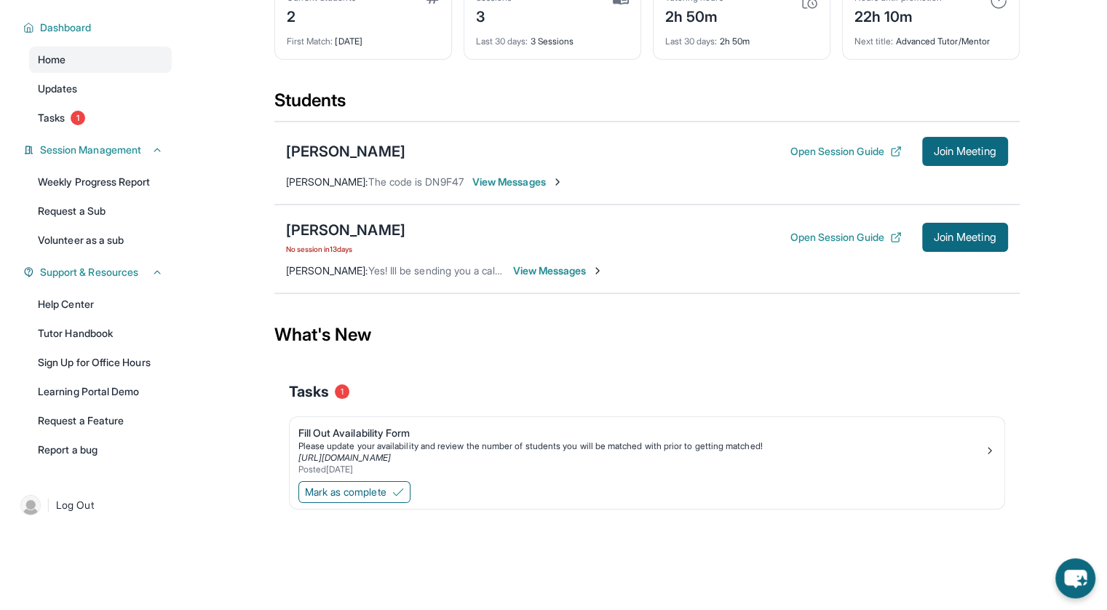
click at [541, 268] on span "View Messages" at bounding box center [558, 270] width 91 height 15
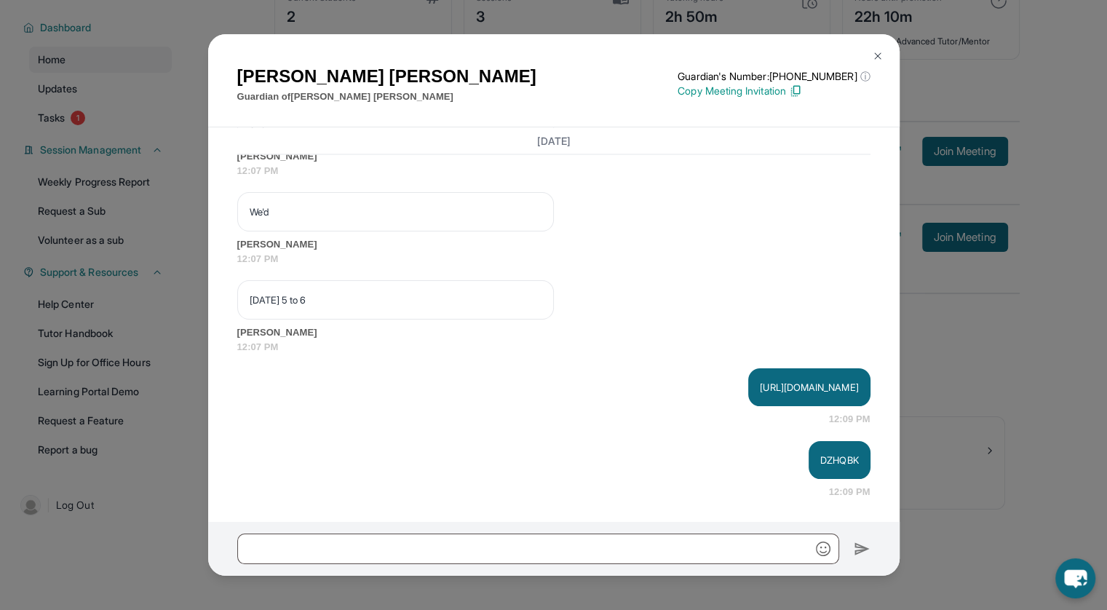
scroll to position [2861, 0]
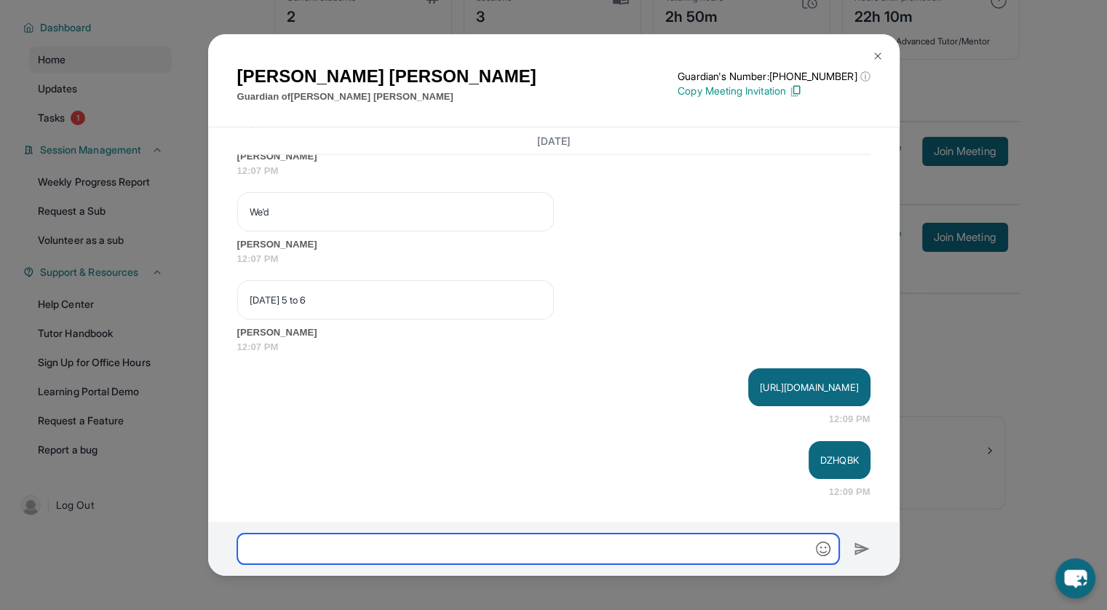
click at [320, 550] on input "text" at bounding box center [538, 548] width 602 height 31
paste input "**********"
type input "**********"
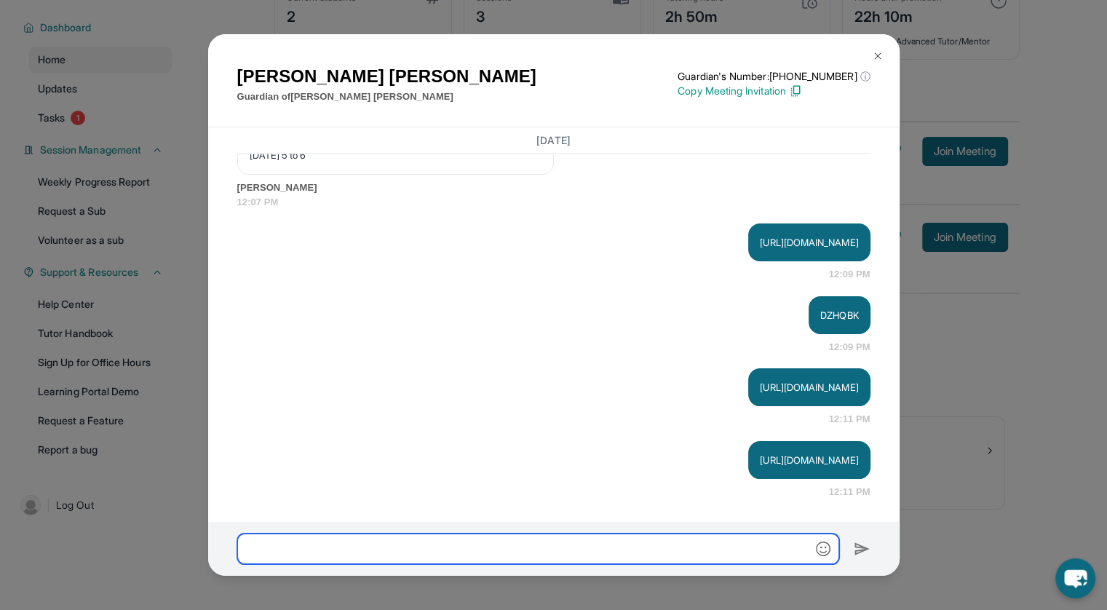
scroll to position [2933, 0]
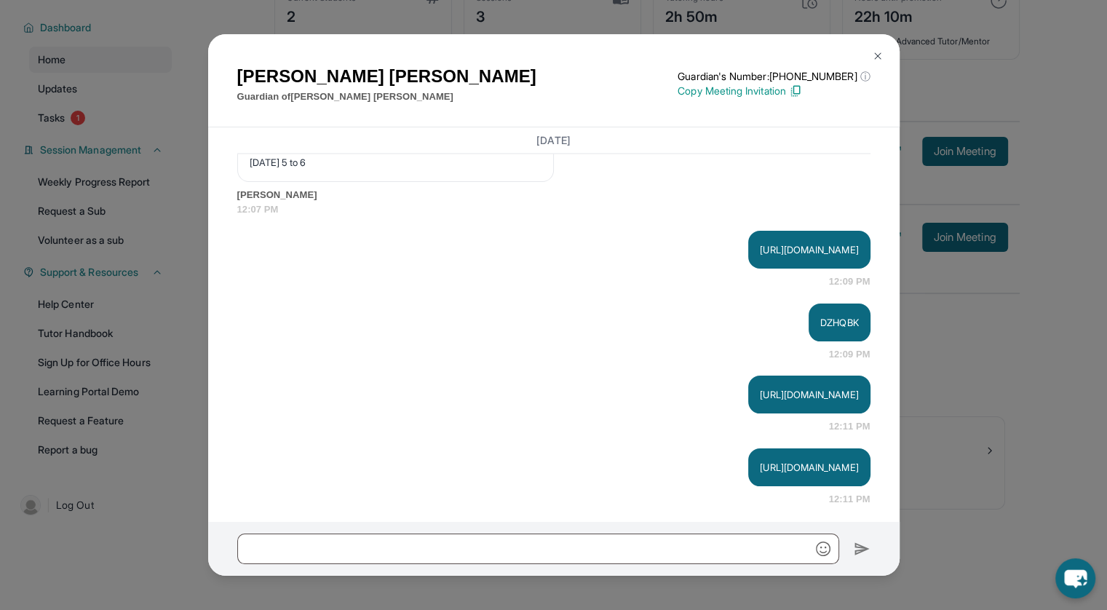
click at [875, 52] on img at bounding box center [878, 56] width 12 height 12
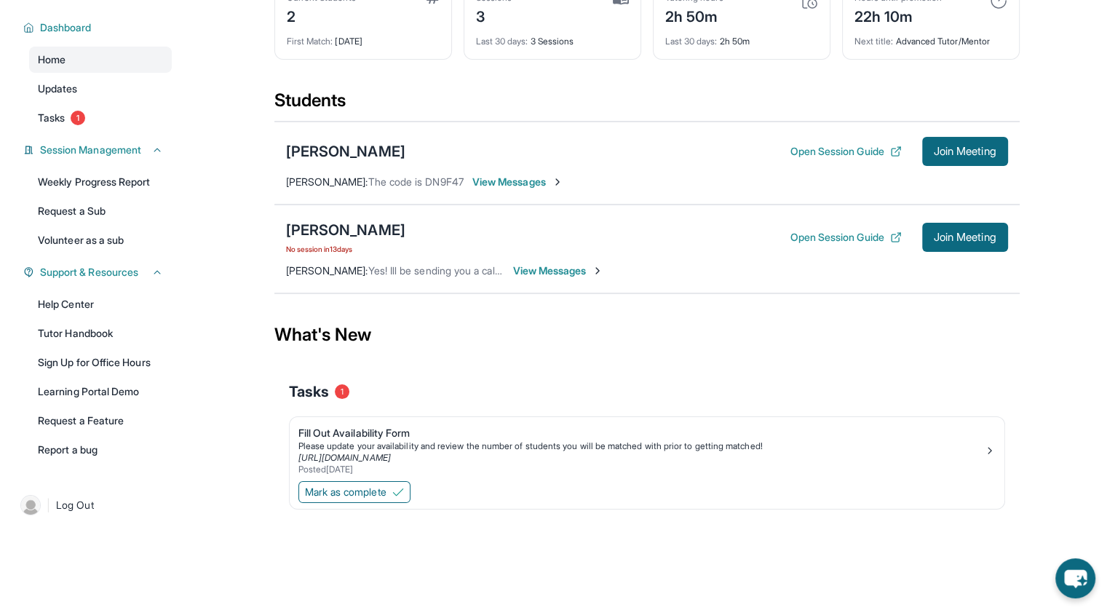
click at [546, 269] on span "View Messages" at bounding box center [558, 270] width 91 height 15
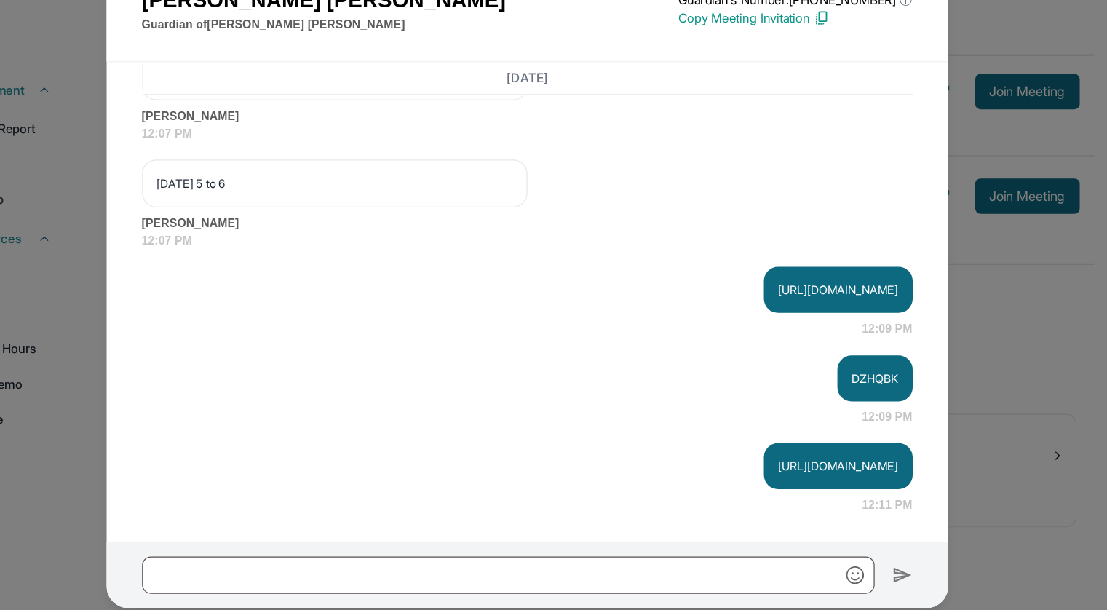
scroll to position [93, 0]
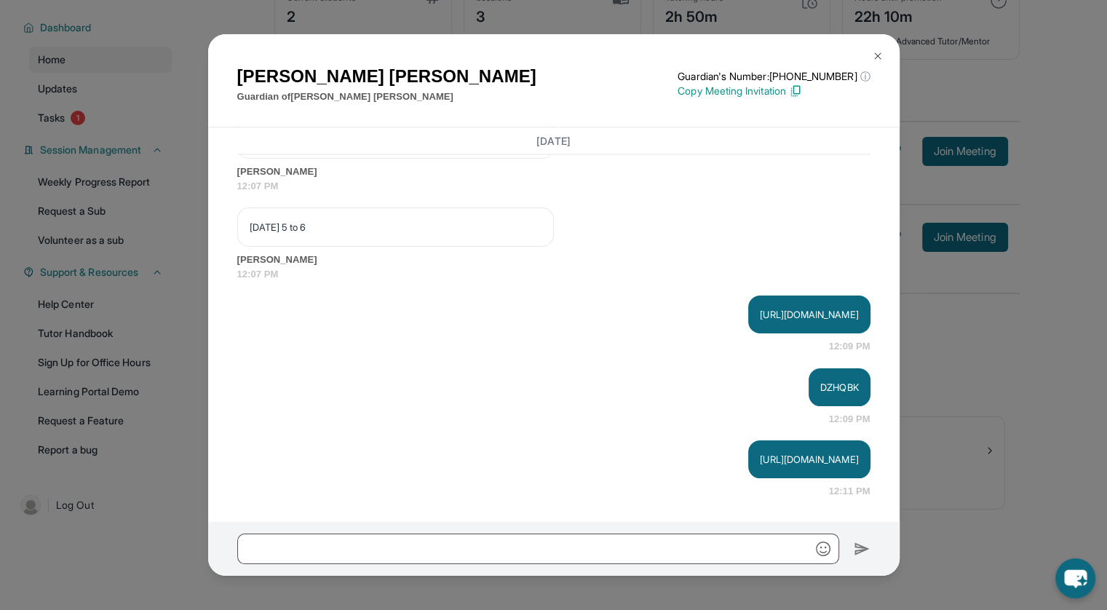
click at [886, 58] on button at bounding box center [877, 55] width 29 height 29
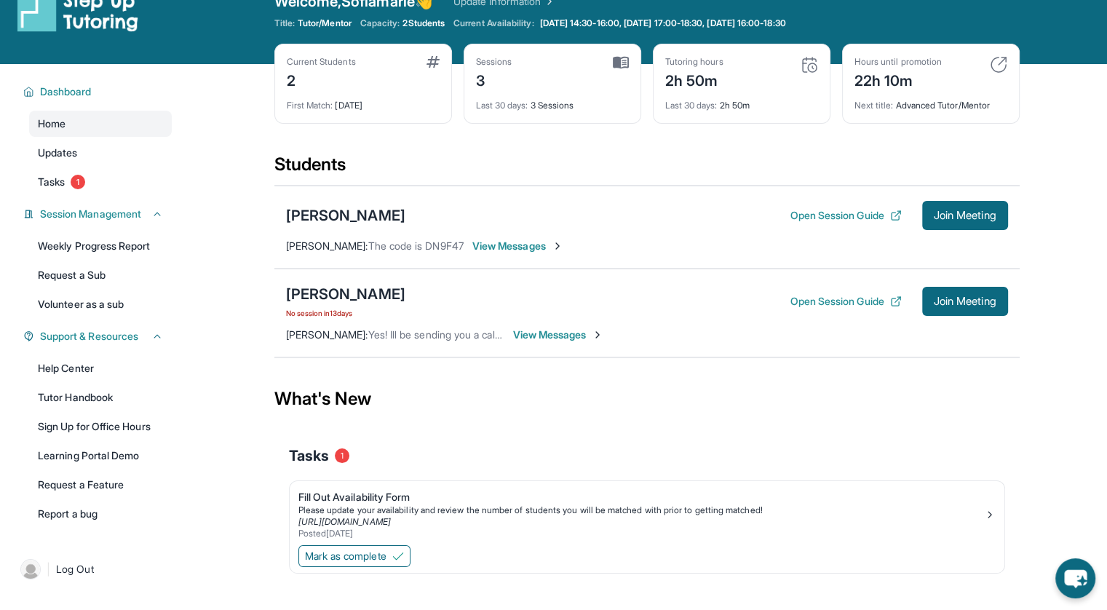
scroll to position [0, 0]
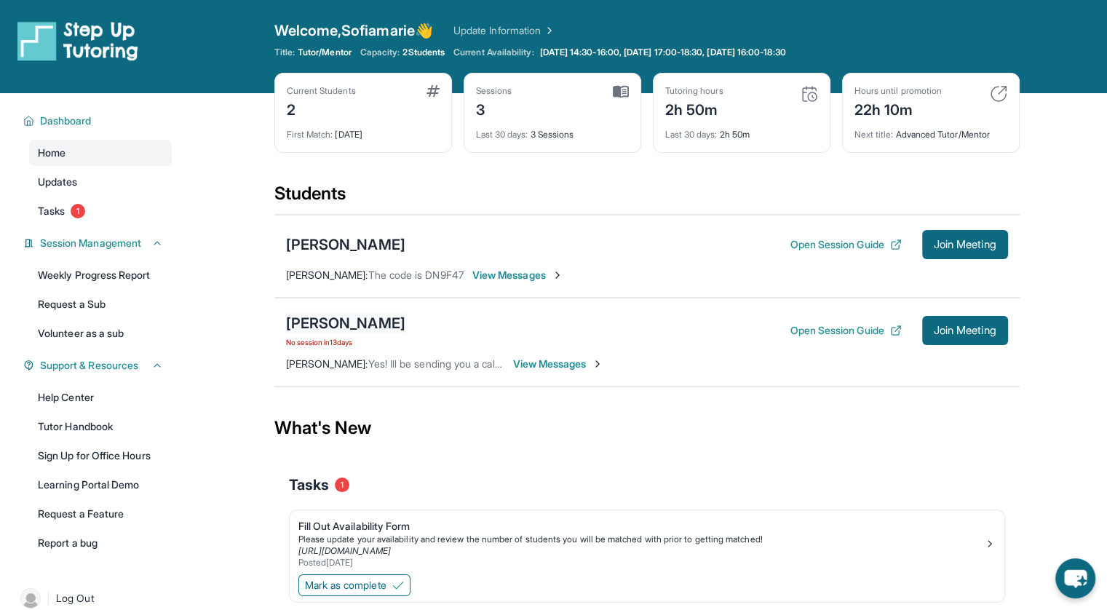
click at [378, 317] on div "[PERSON_NAME]" at bounding box center [345, 323] width 119 height 20
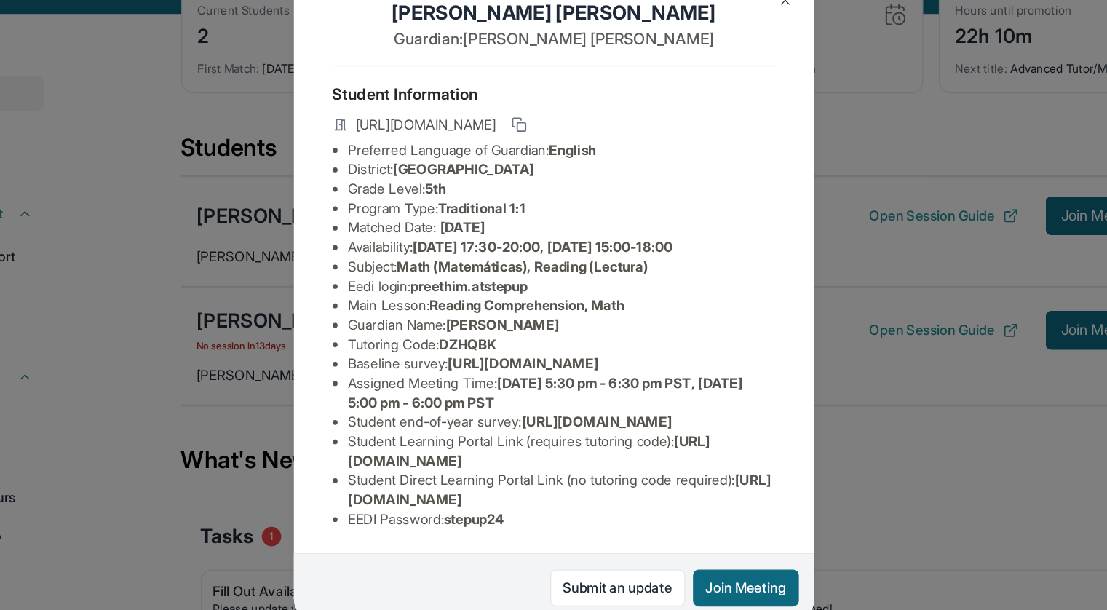
scroll to position [10, 0]
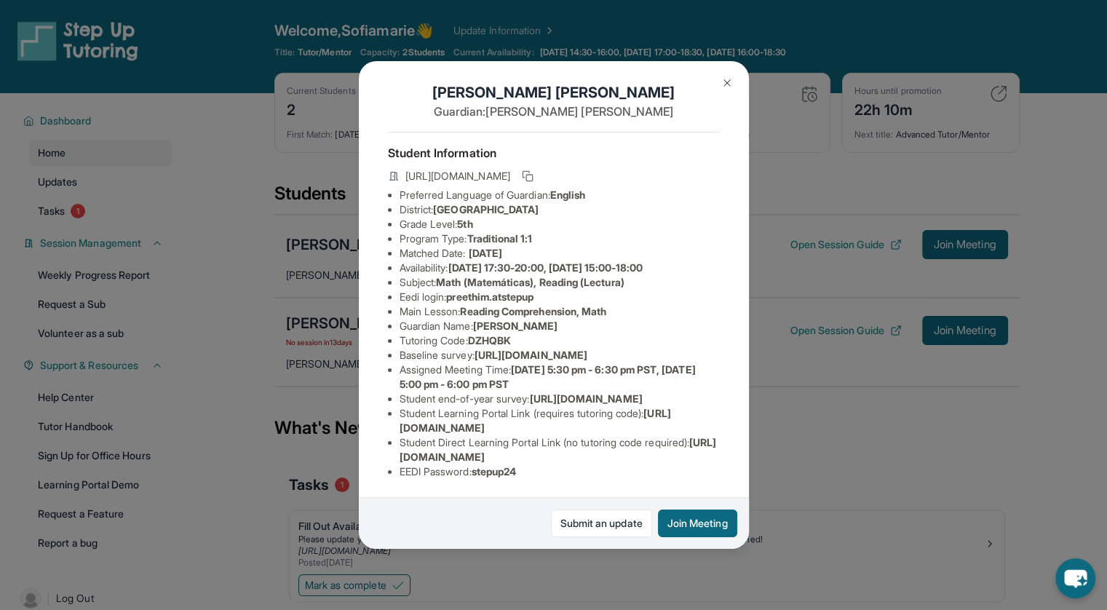
click at [725, 84] on img at bounding box center [727, 83] width 12 height 12
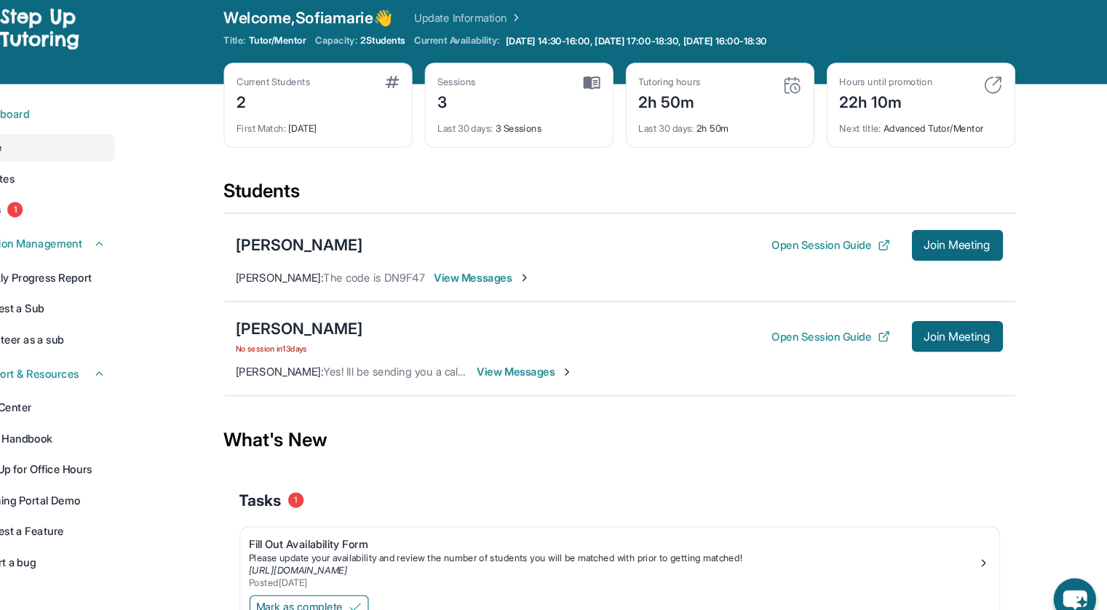
click at [554, 367] on span "View Messages" at bounding box center [558, 364] width 91 height 15
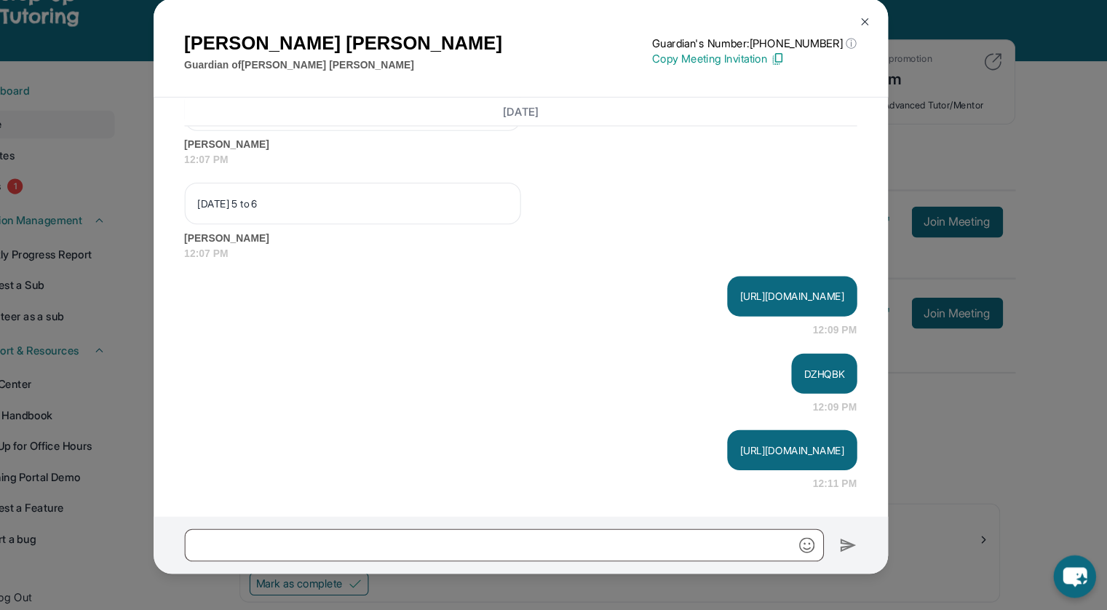
scroll to position [93, 0]
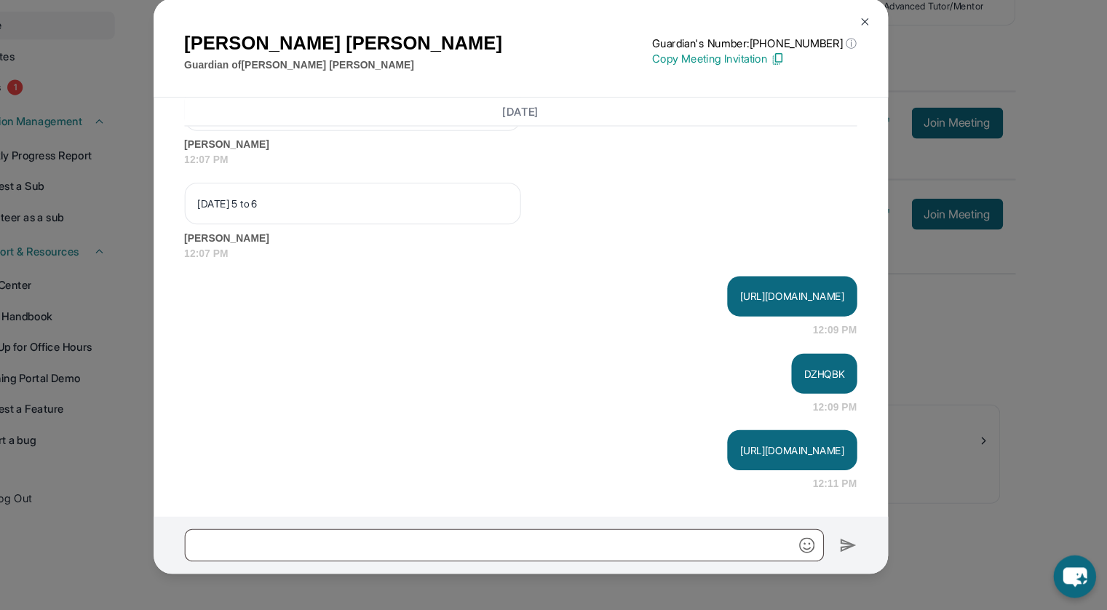
click at [875, 61] on img at bounding box center [878, 56] width 12 height 12
